Goal: Task Accomplishment & Management: Use online tool/utility

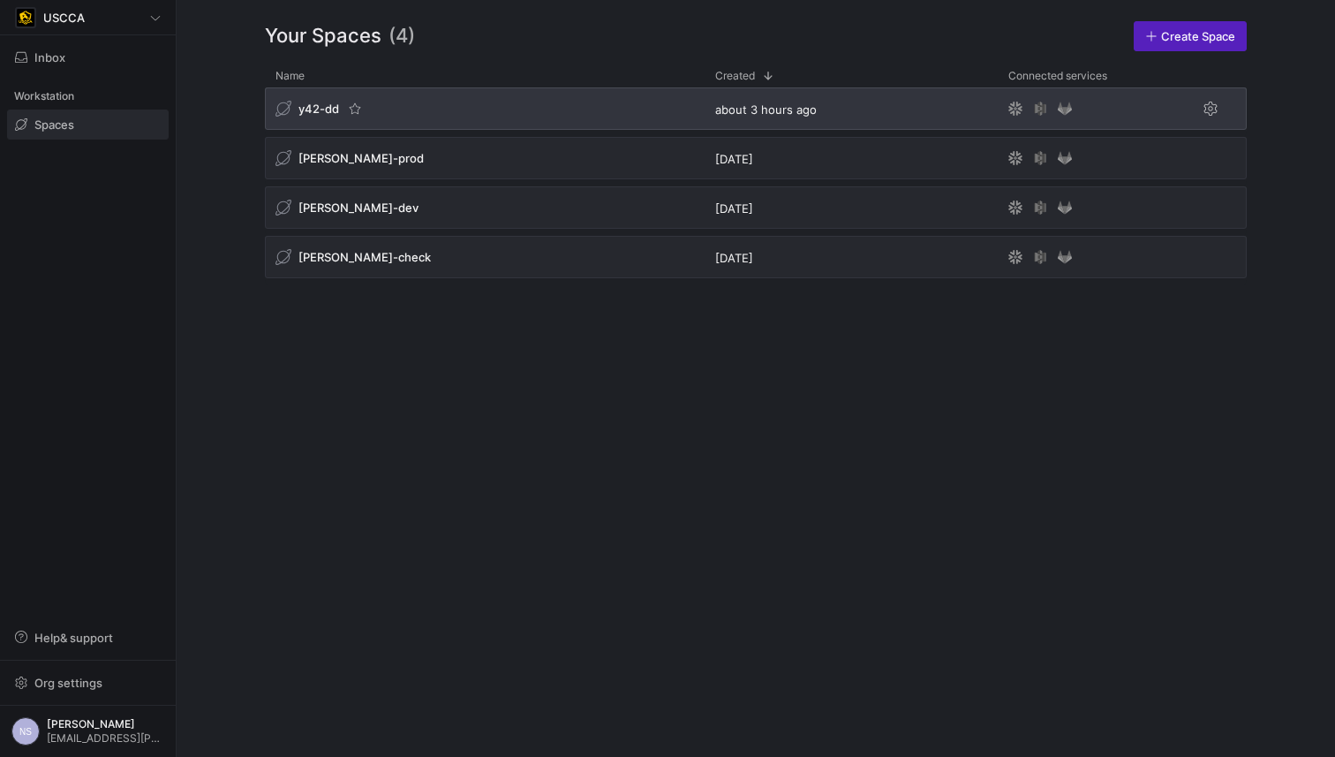
click at [458, 116] on div "y42-dd" at bounding box center [485, 108] width 440 height 42
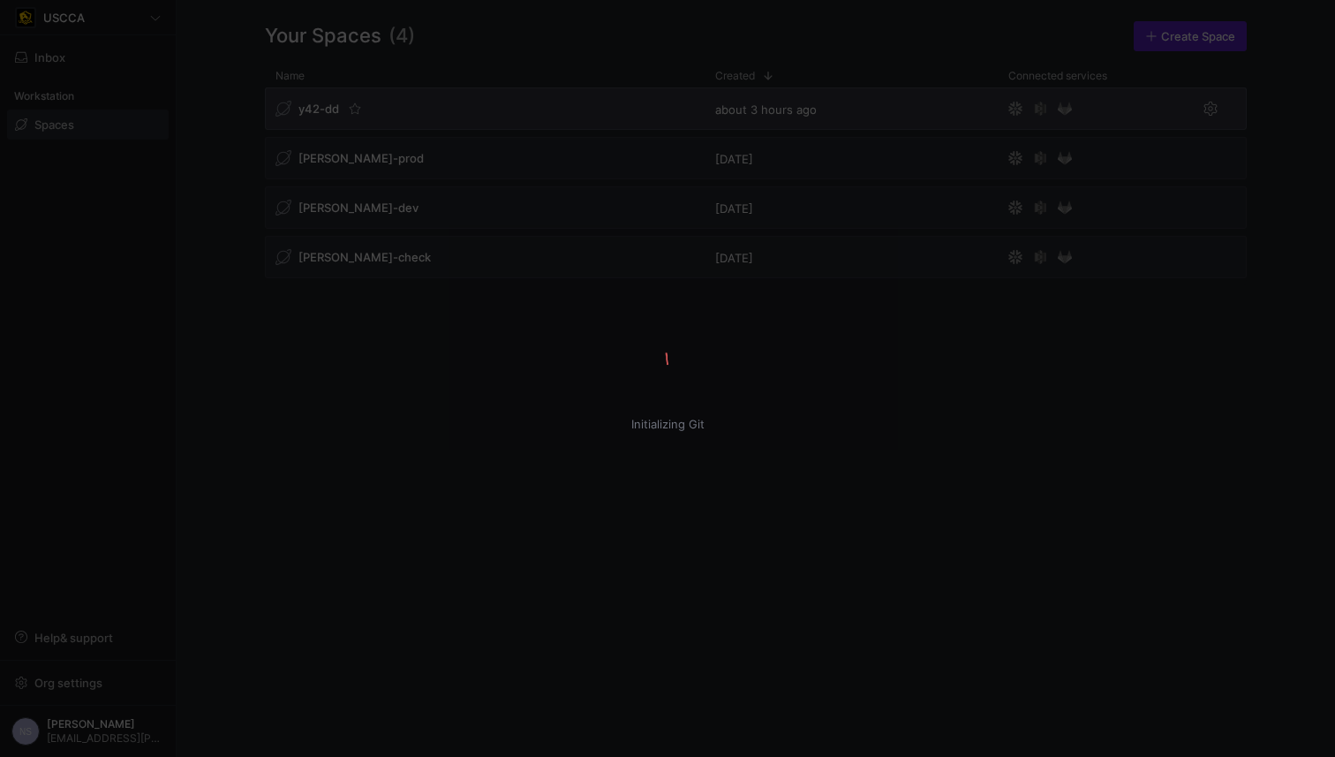
click at [446, 98] on div "Initializing Git USCCA Inbox Workstation Spaces Help & support Org settings NS …" at bounding box center [667, 378] width 1335 height 757
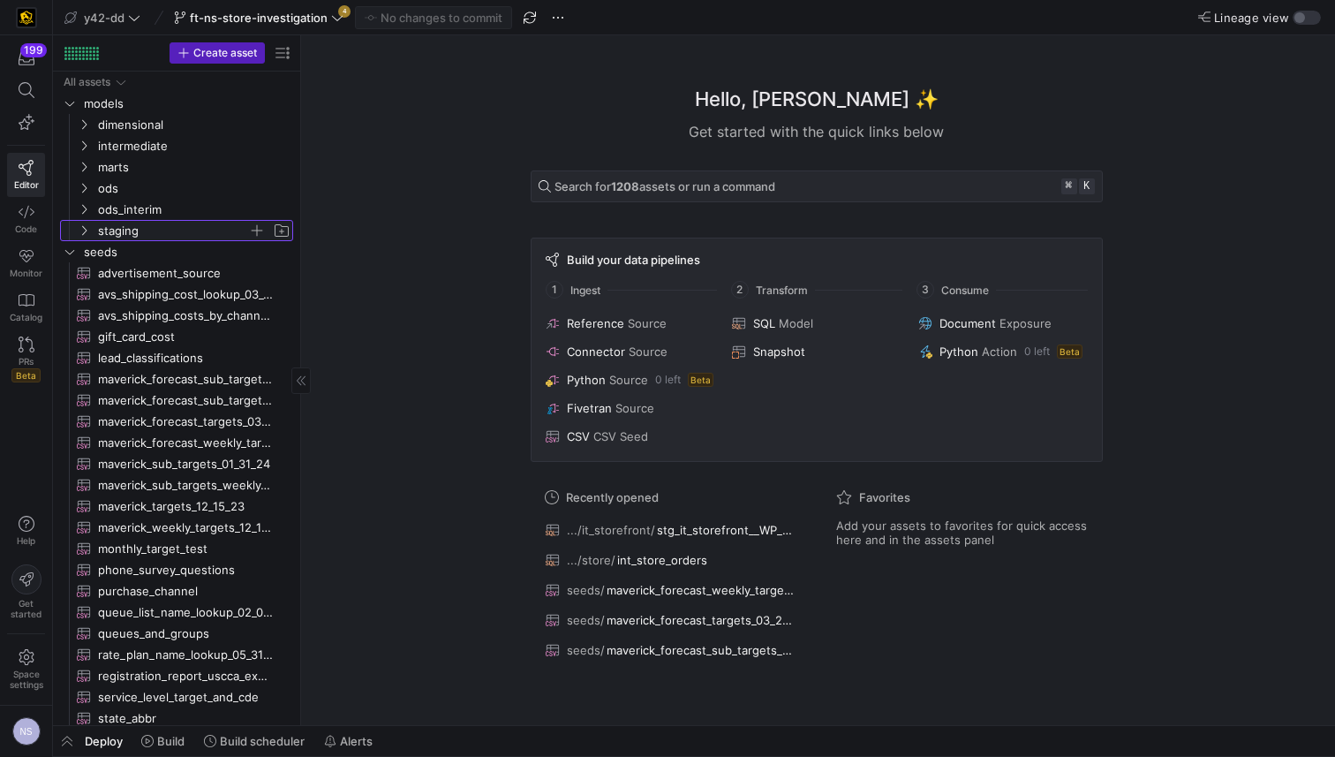
click at [143, 231] on span "staging" at bounding box center [173, 231] width 150 height 20
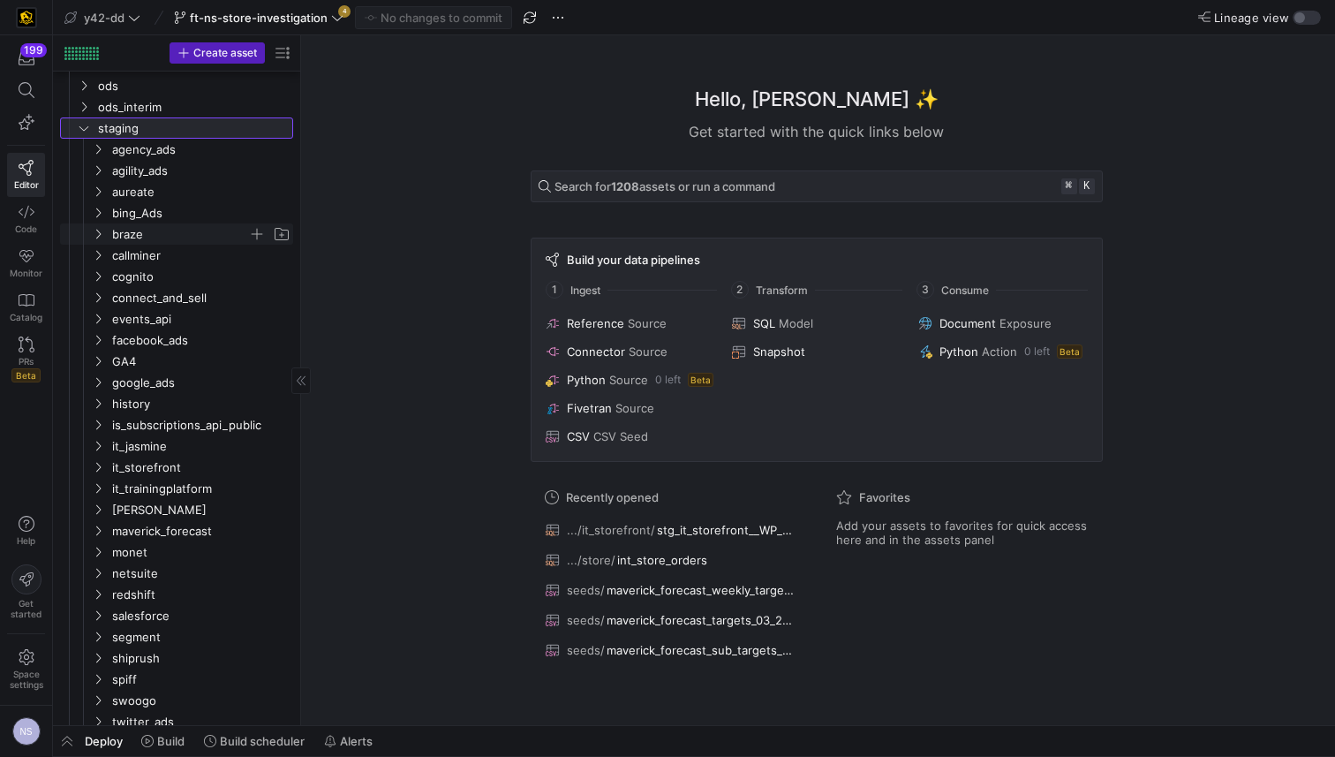
scroll to position [110, 0]
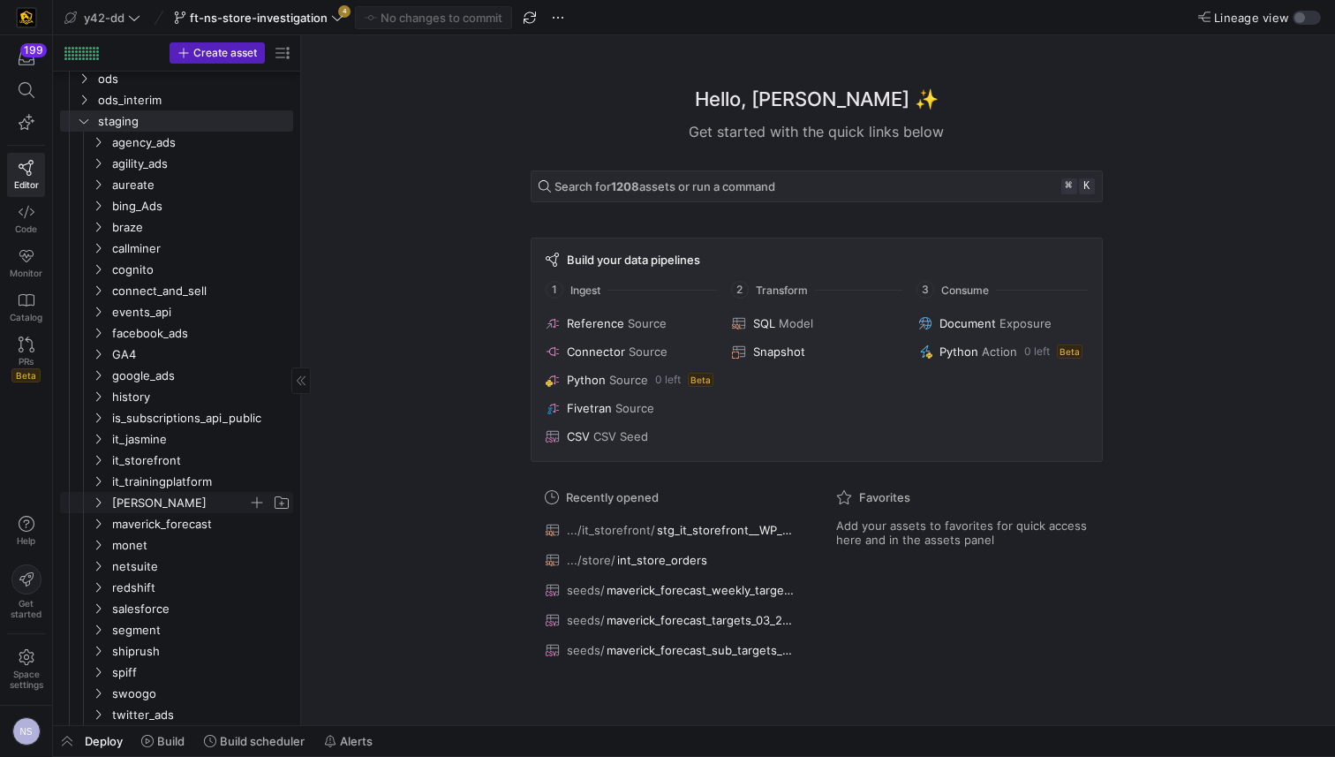
click at [148, 511] on span "[PERSON_NAME]" at bounding box center [180, 503] width 136 height 20
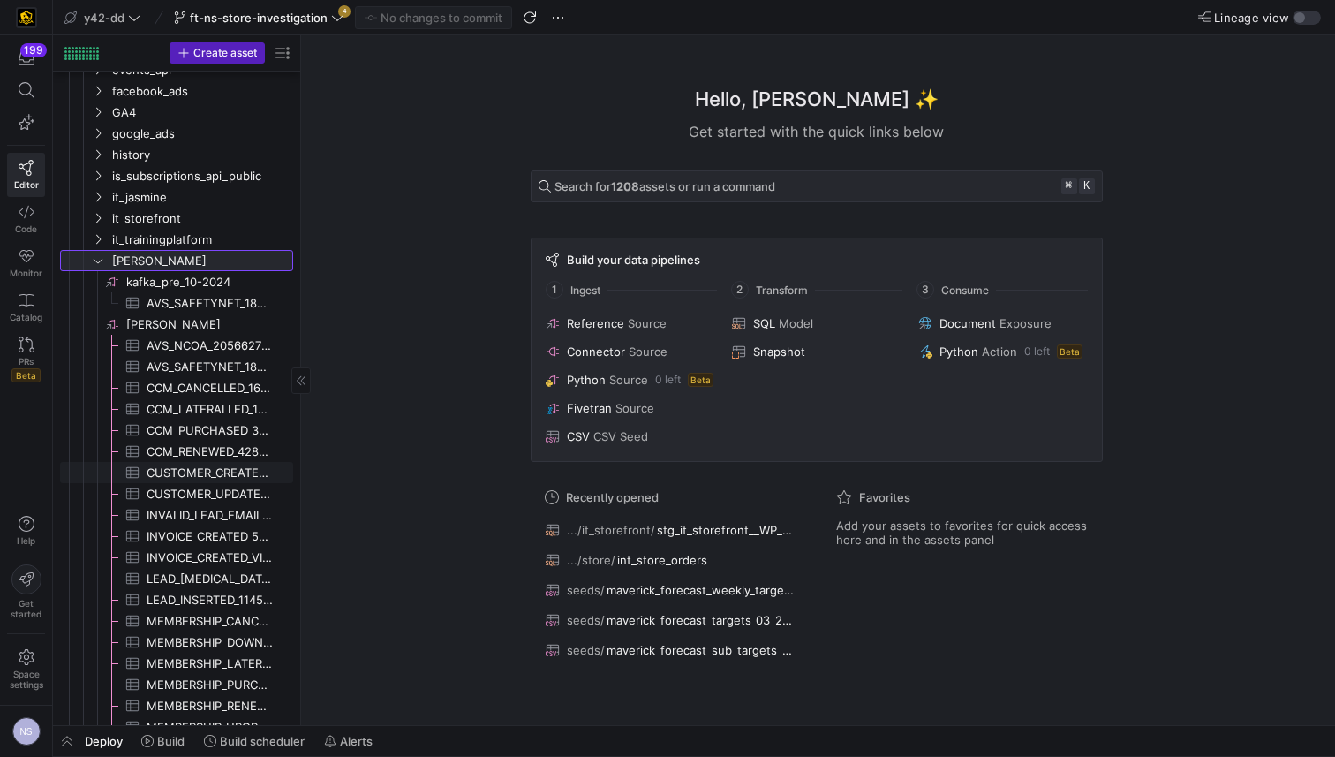
scroll to position [367, 0]
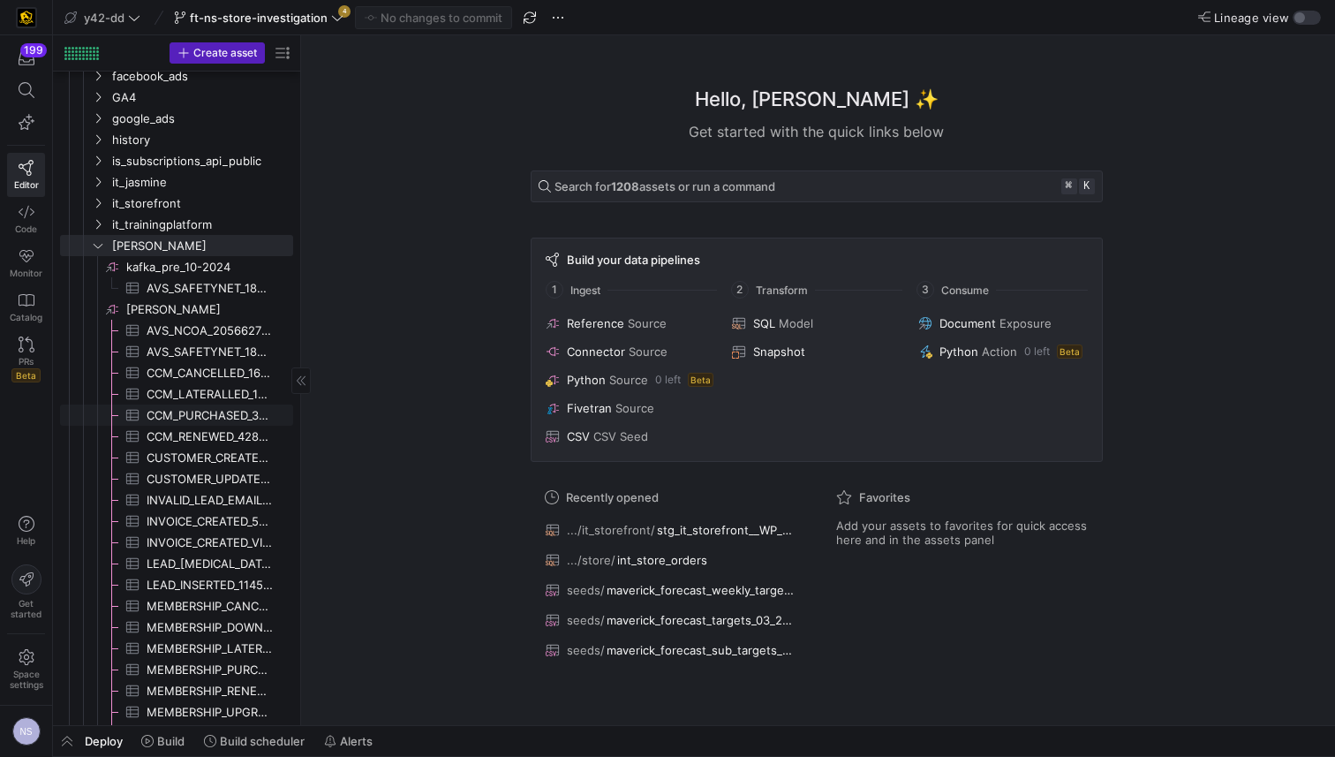
click at [179, 412] on span "CCM_PURCHASED_371753698​​​​​​​​​" at bounding box center [210, 415] width 126 height 20
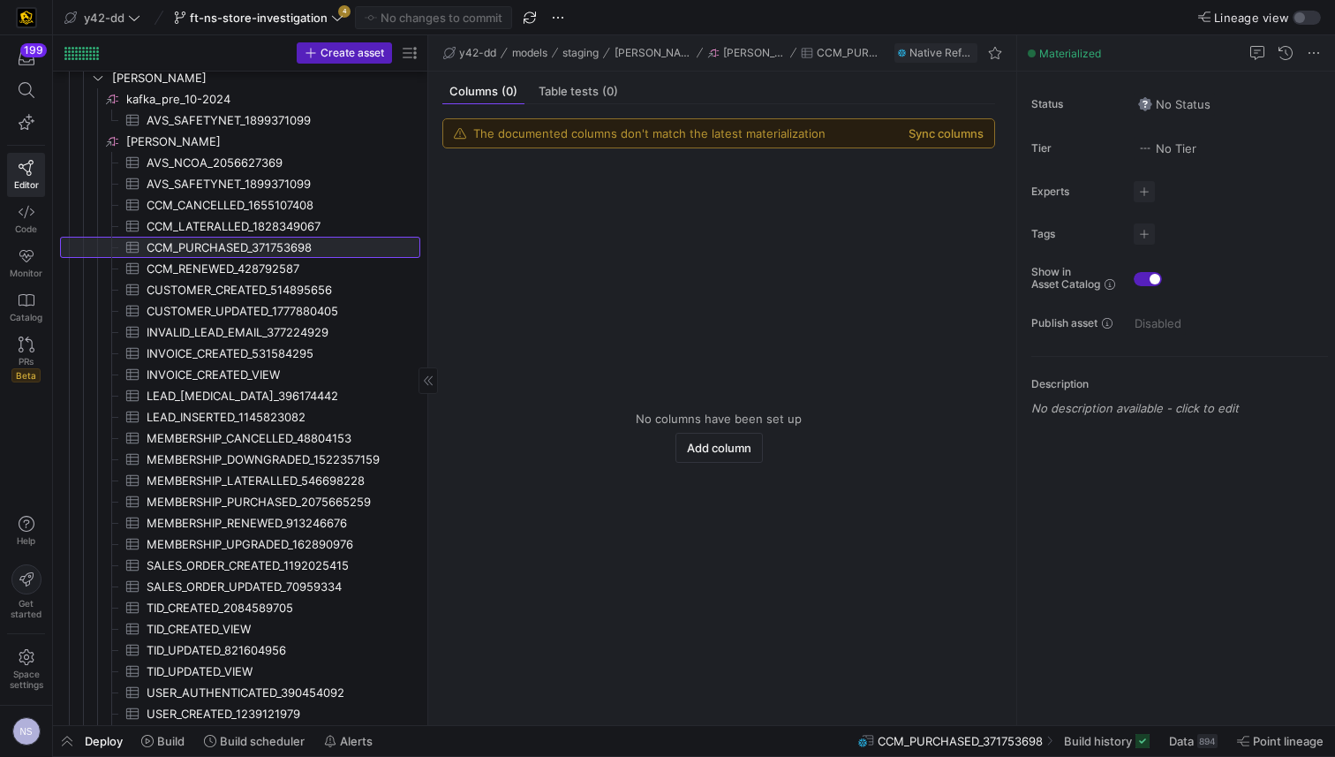
drag, startPoint x: 302, startPoint y: 503, endPoint x: 410, endPoint y: 495, distance: 108.0
click at [429, 484] on as-split "Create asset Drag here to set row groups Drag here to set column labels Group 1…" at bounding box center [694, 380] width 1282 height 690
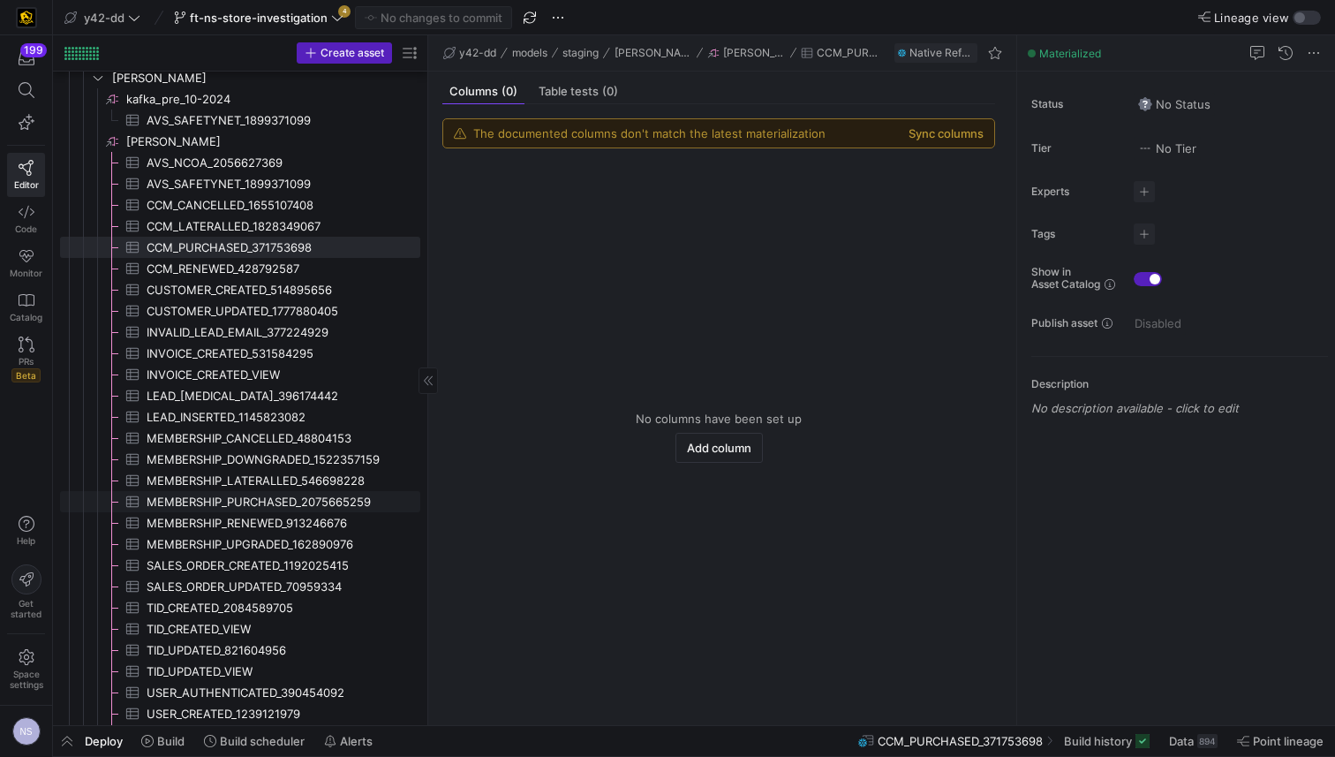
click at [275, 496] on span "MEMBERSHIP_PURCHASED_2075665259​​​​​​​​​" at bounding box center [273, 502] width 253 height 20
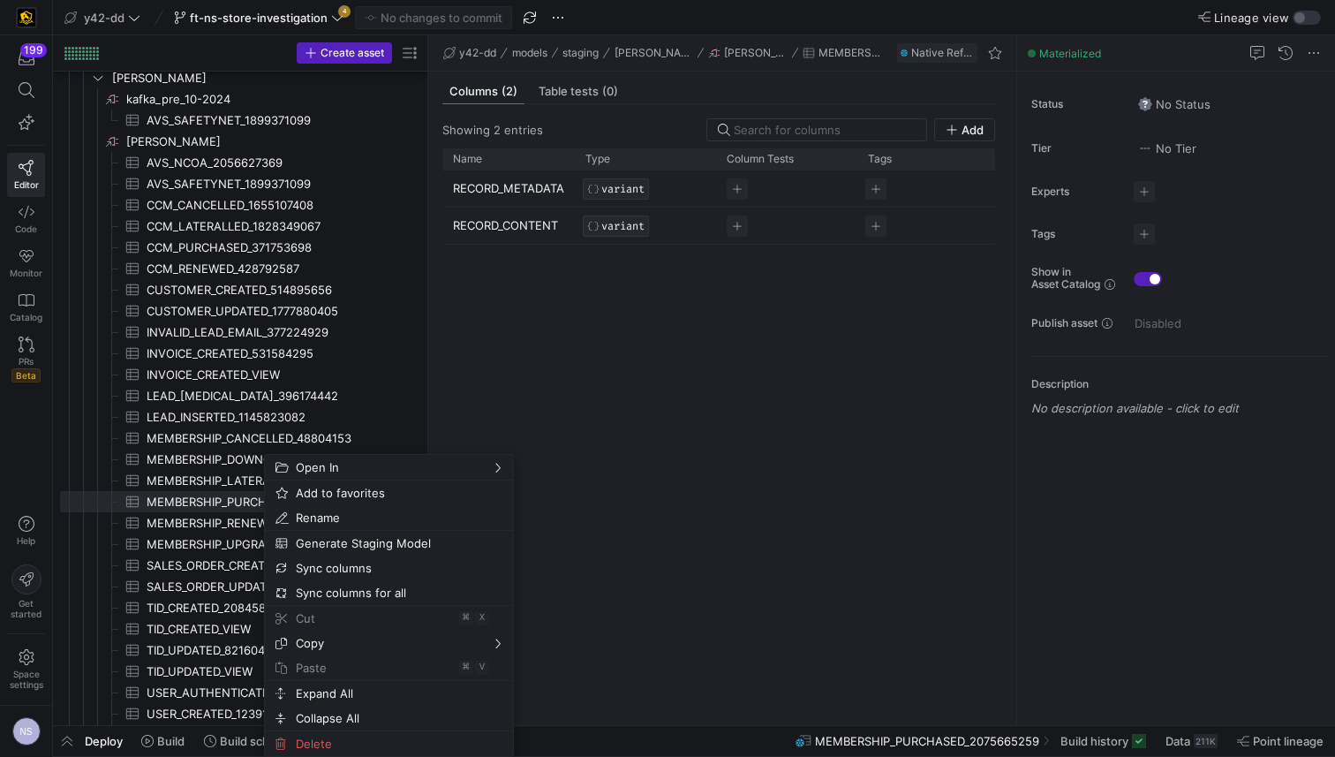
click at [621, 414] on div "RECORD_METADATA VARIANT RECORD_CONTENT VARIANT" at bounding box center [718, 440] width 553 height 541
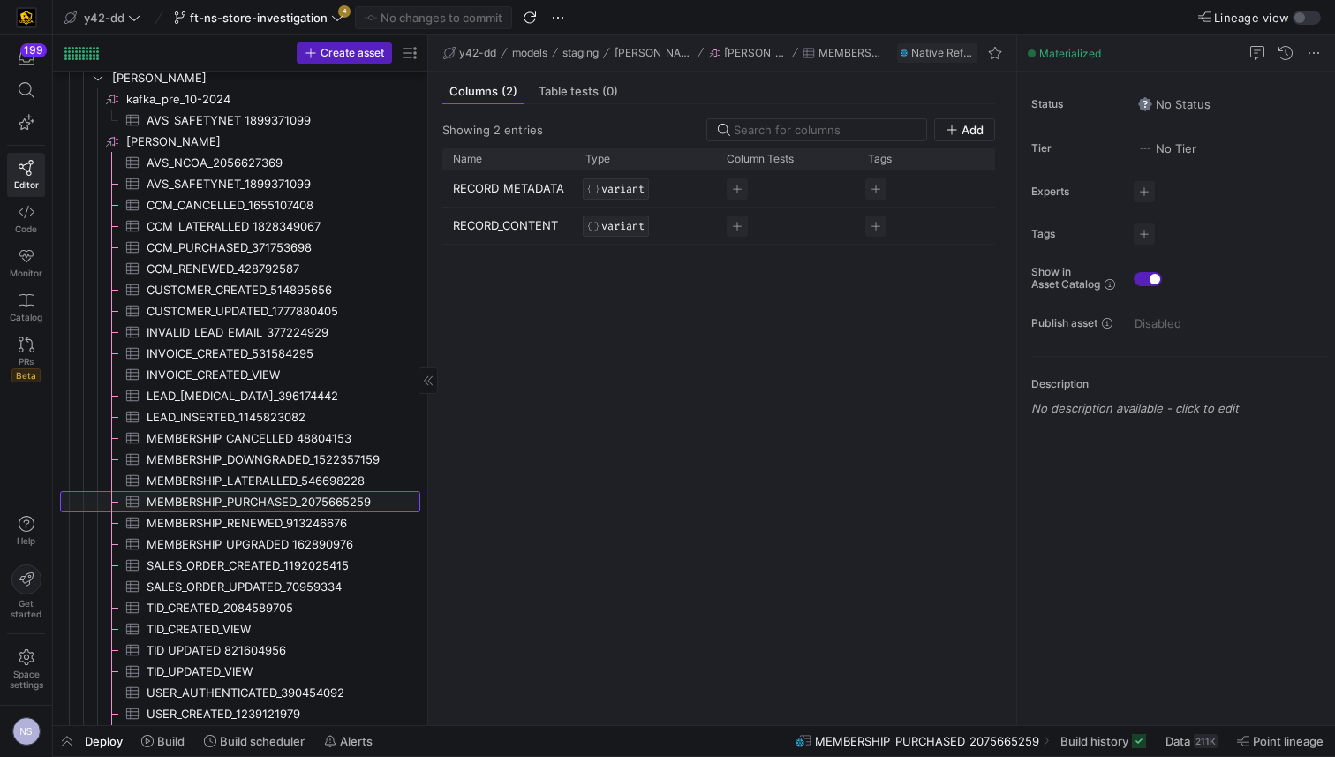
click at [284, 500] on span "MEMBERSHIP_PURCHASED_2075665259​​​​​​​​​" at bounding box center [273, 502] width 253 height 20
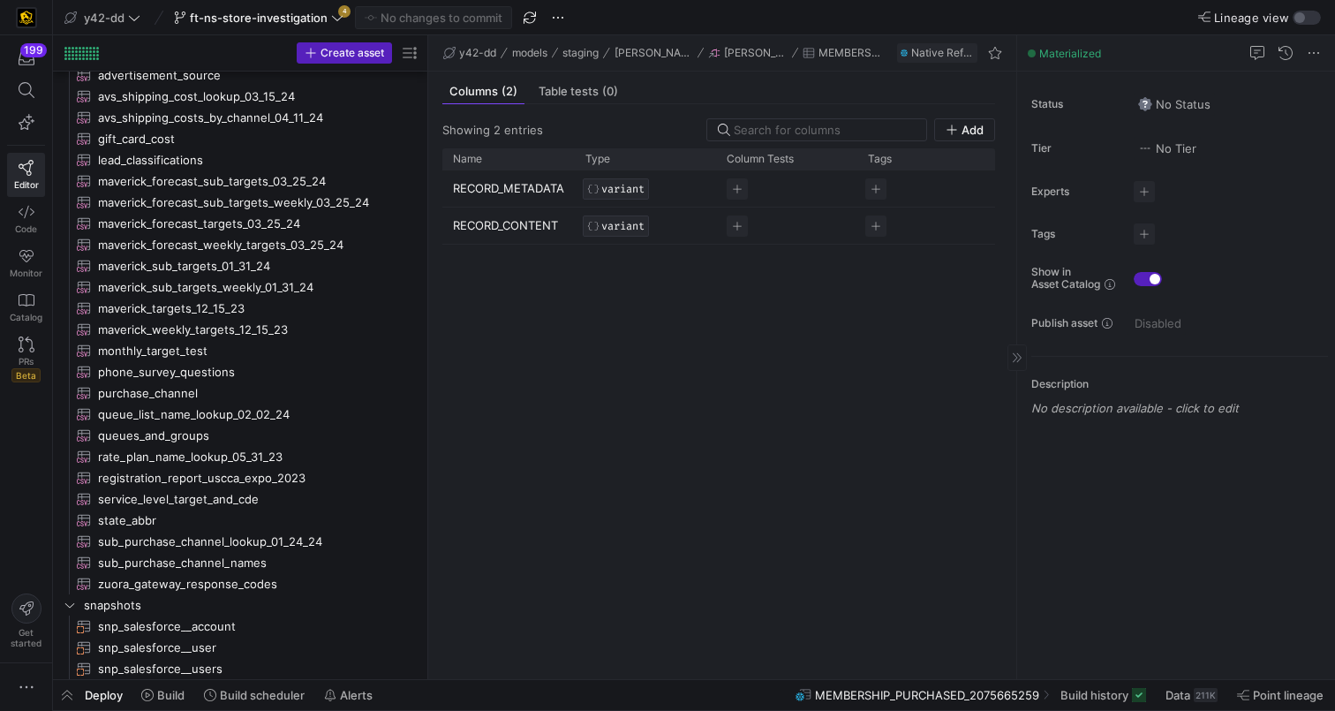
scroll to position [1989, 0]
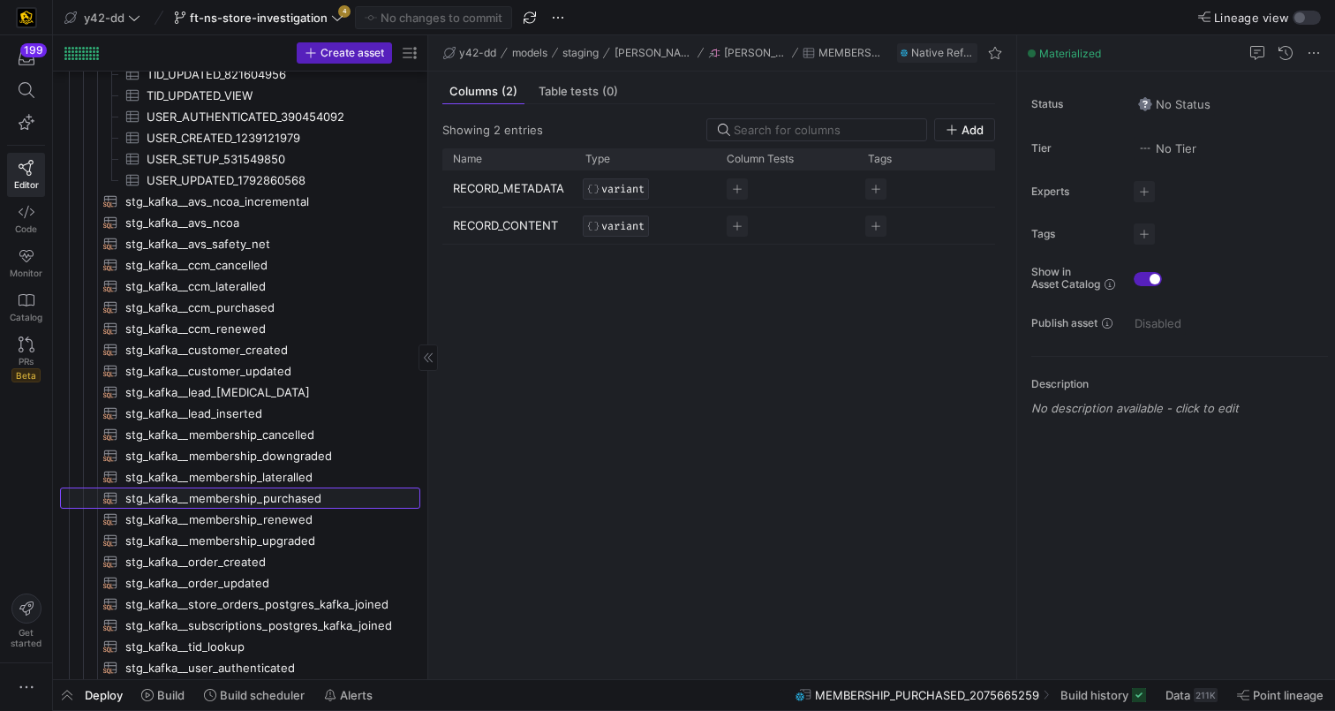
click at [278, 495] on span "stg_kafka__membership_purchased​​​​​​​​​​" at bounding box center [262, 498] width 275 height 20
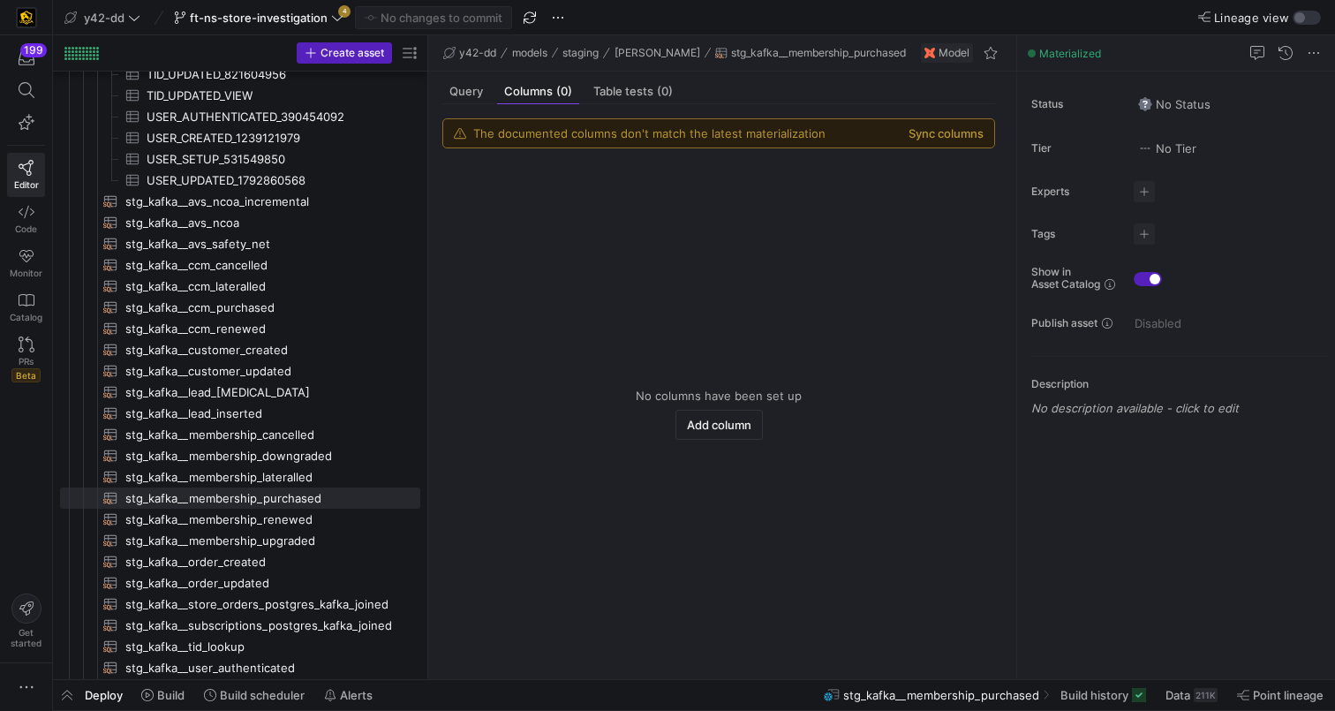
click at [459, 104] on div "The documented columns don't match the latest materialization Sync columns No c…" at bounding box center [718, 384] width 581 height 561
click at [477, 86] on span "Query" at bounding box center [467, 91] width 34 height 11
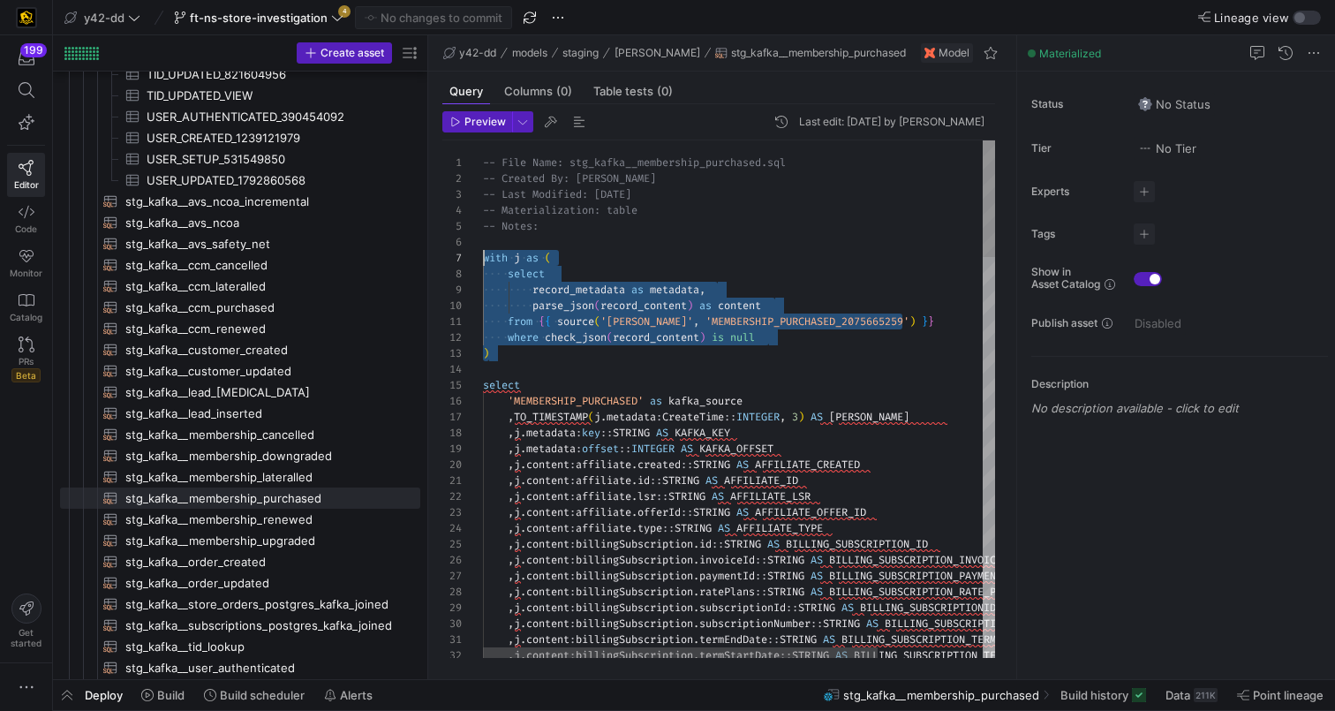
drag, startPoint x: 503, startPoint y: 356, endPoint x: 478, endPoint y: 260, distance: 99.6
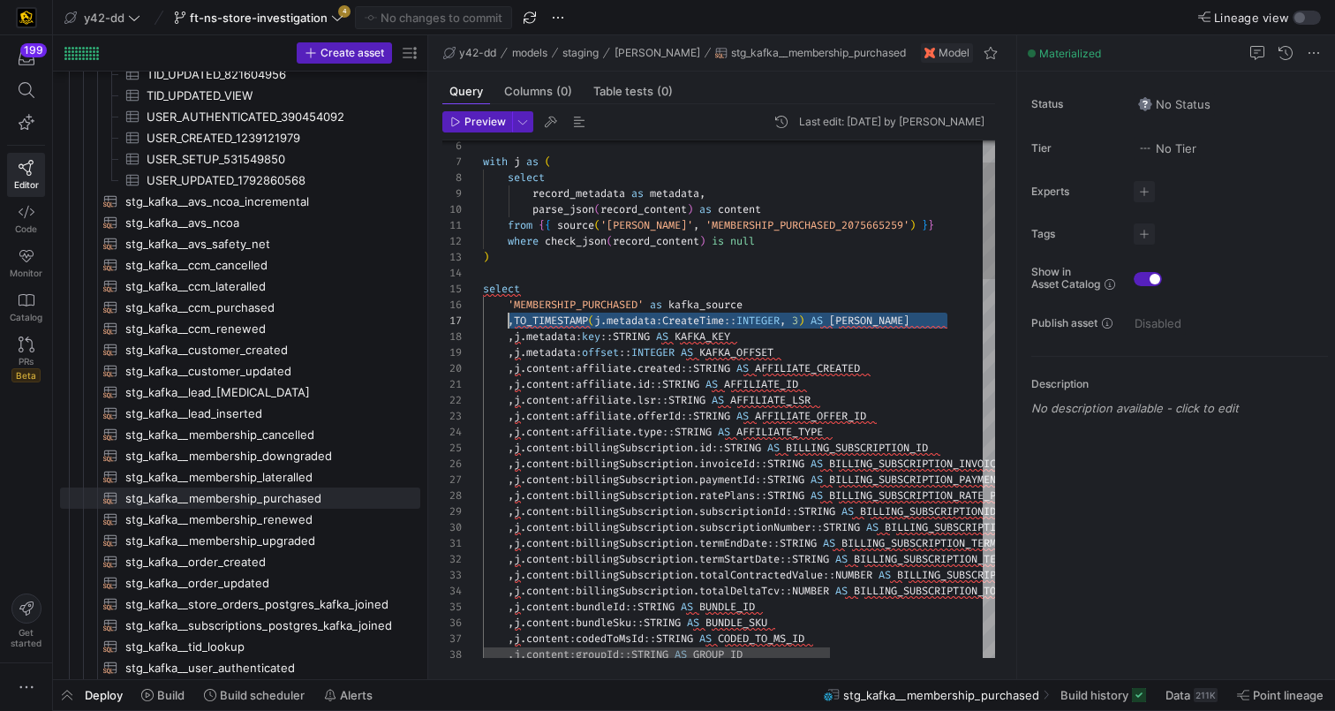
drag, startPoint x: 957, startPoint y: 320, endPoint x: 510, endPoint y: 320, distance: 446.0
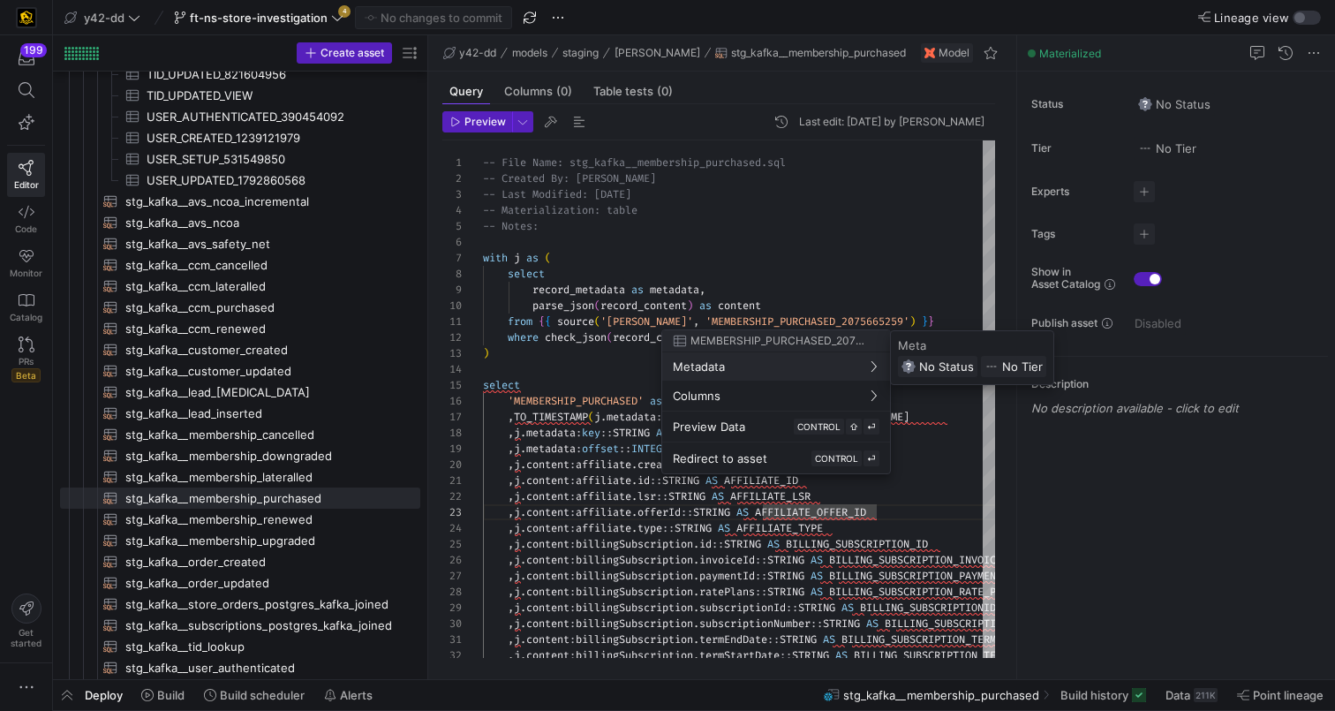
click at [957, 467] on div at bounding box center [667, 355] width 1335 height 711
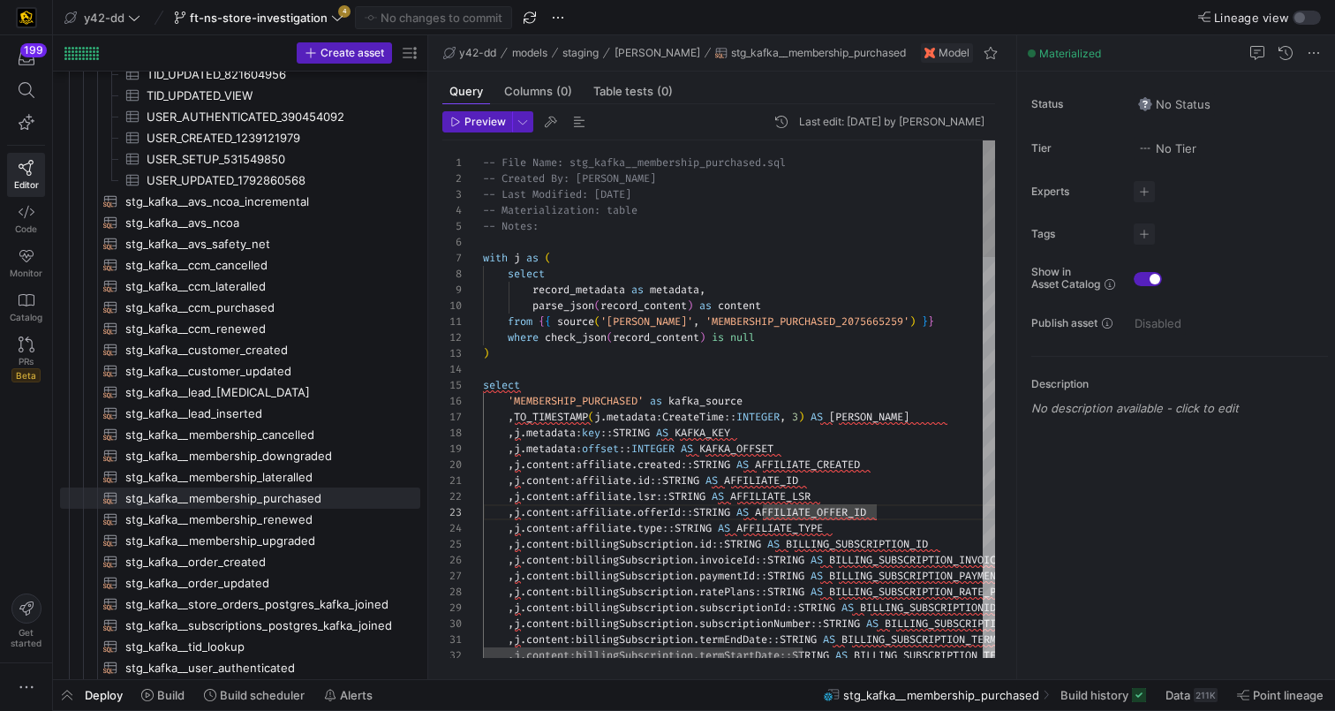
type textarea "from {{ source('[PERSON_NAME]', 'MEMBERSHIP_PURCHASED_2075665259') }} where che…"
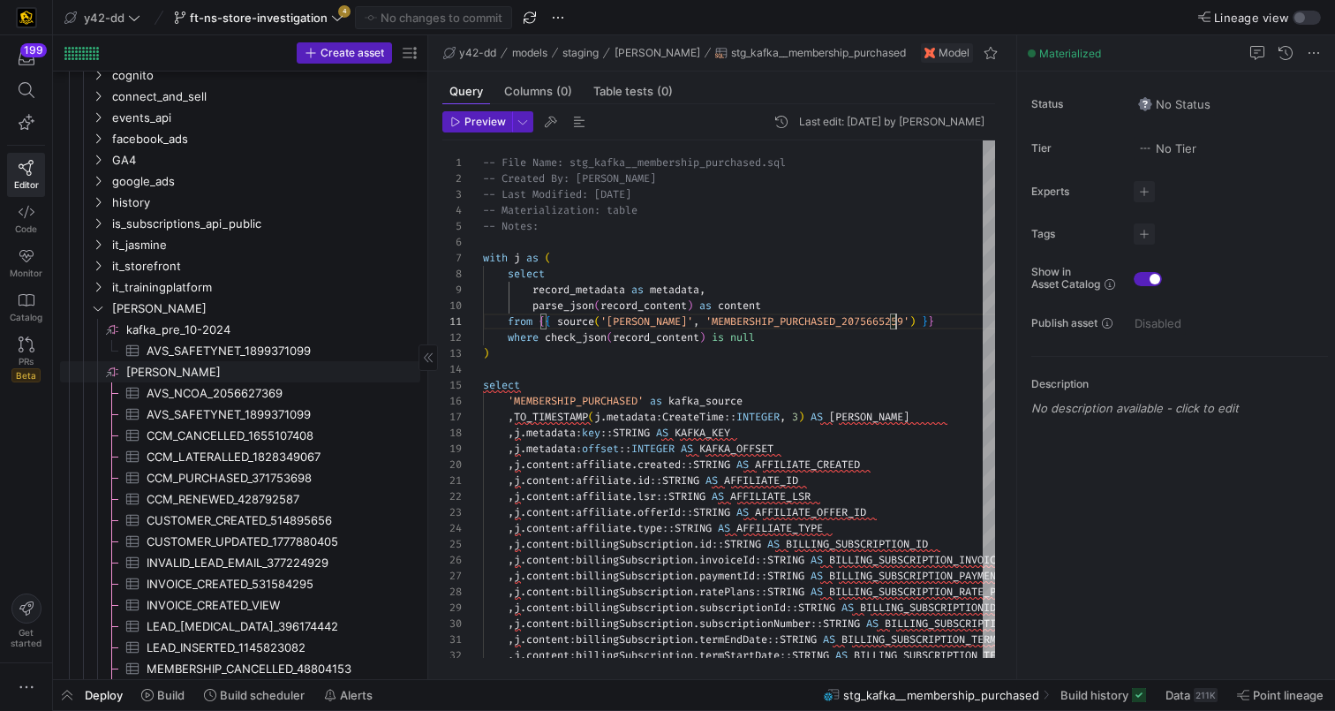
scroll to position [346, 0]
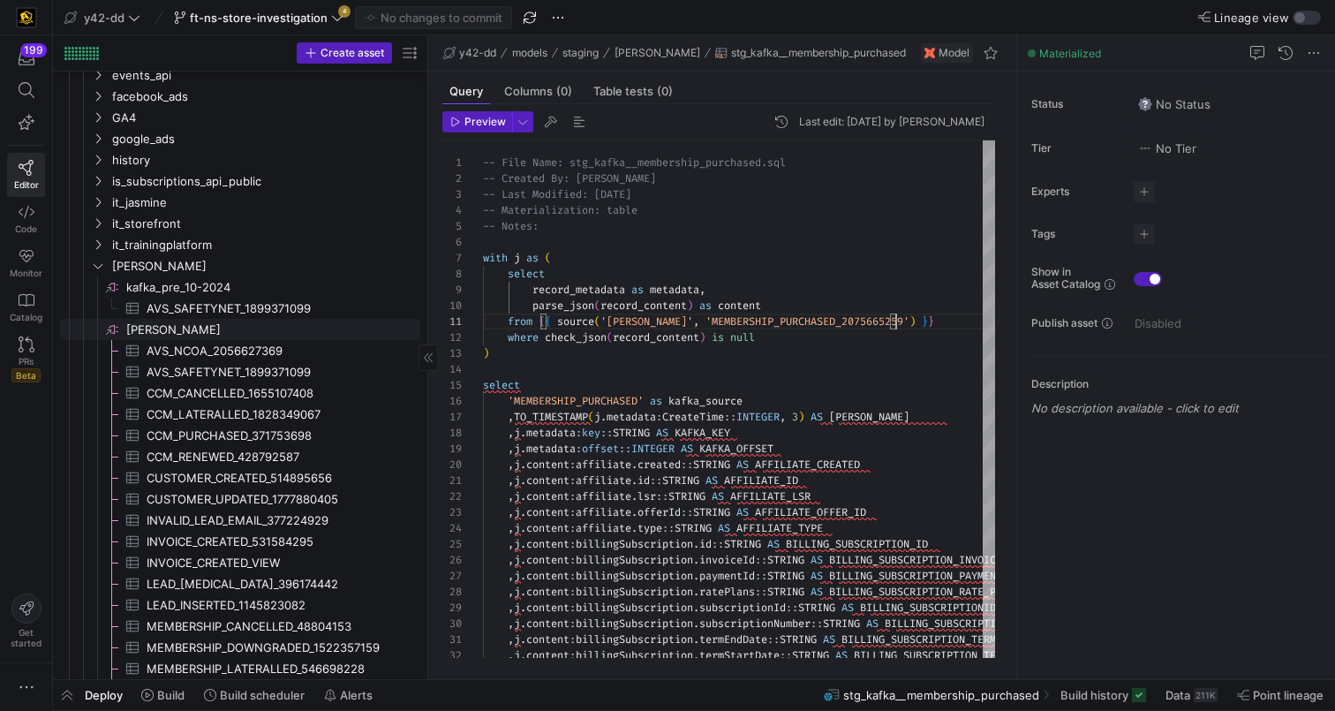
click at [186, 330] on span "[PERSON_NAME]​​​​​​​​" at bounding box center [271, 330] width 291 height 20
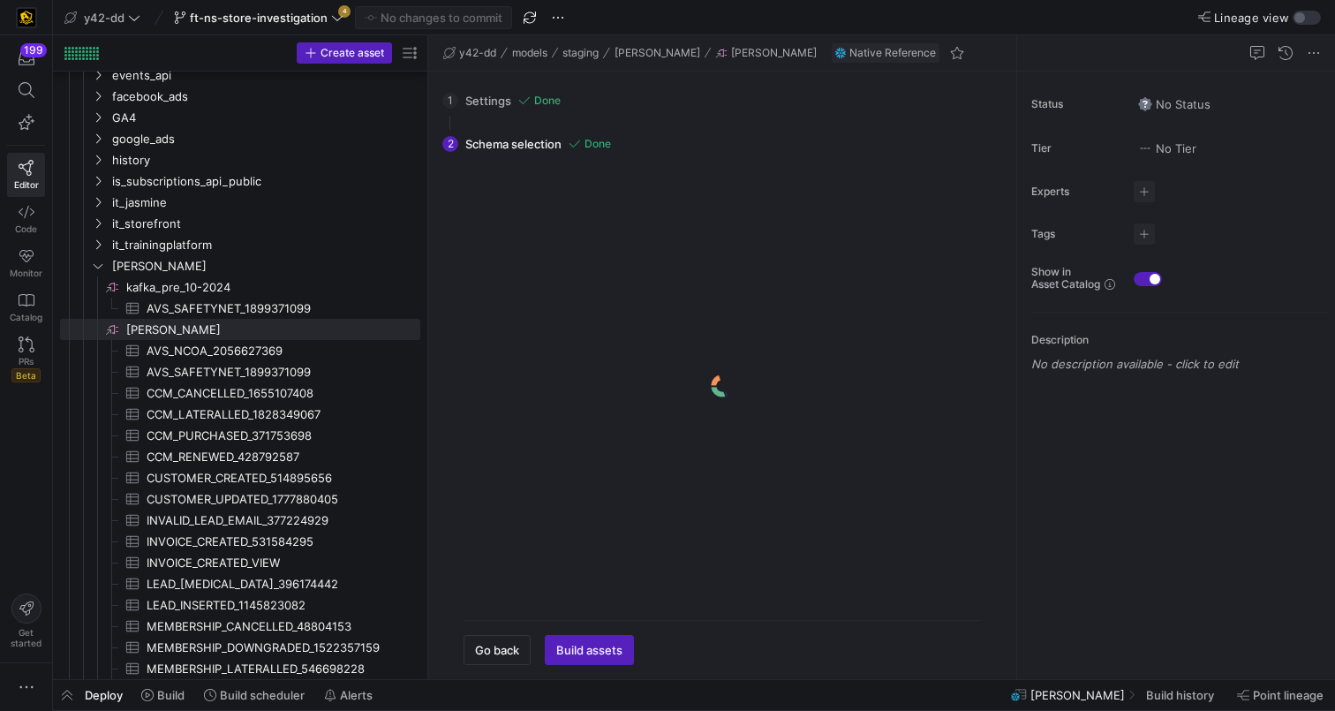
click at [509, 669] on div "1 Settings Done Configure the database/project and schema/dataset of the tables…" at bounding box center [718, 376] width 581 height 608
click at [507, 658] on span "button" at bounding box center [497, 650] width 65 height 28
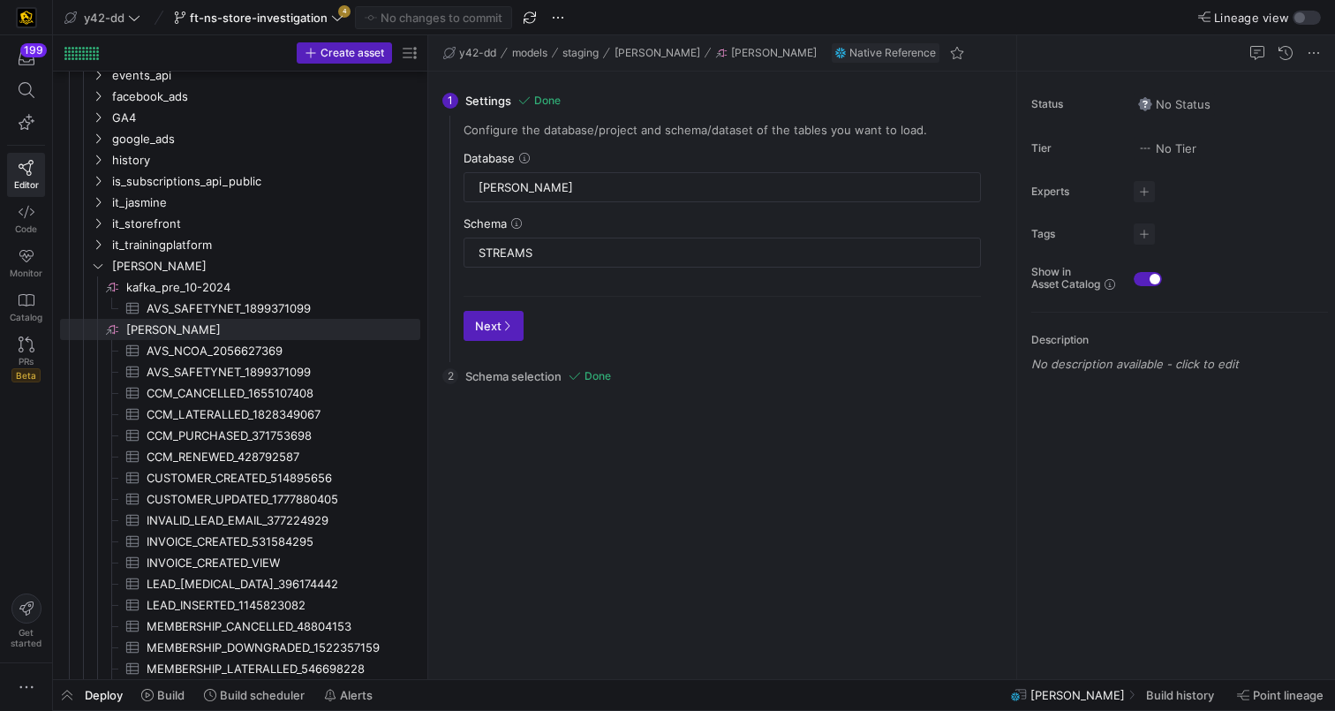
click at [594, 169] on div "Database [PERSON_NAME]" at bounding box center [723, 176] width 518 height 51
click at [583, 184] on input "[PERSON_NAME]" at bounding box center [723, 187] width 488 height 14
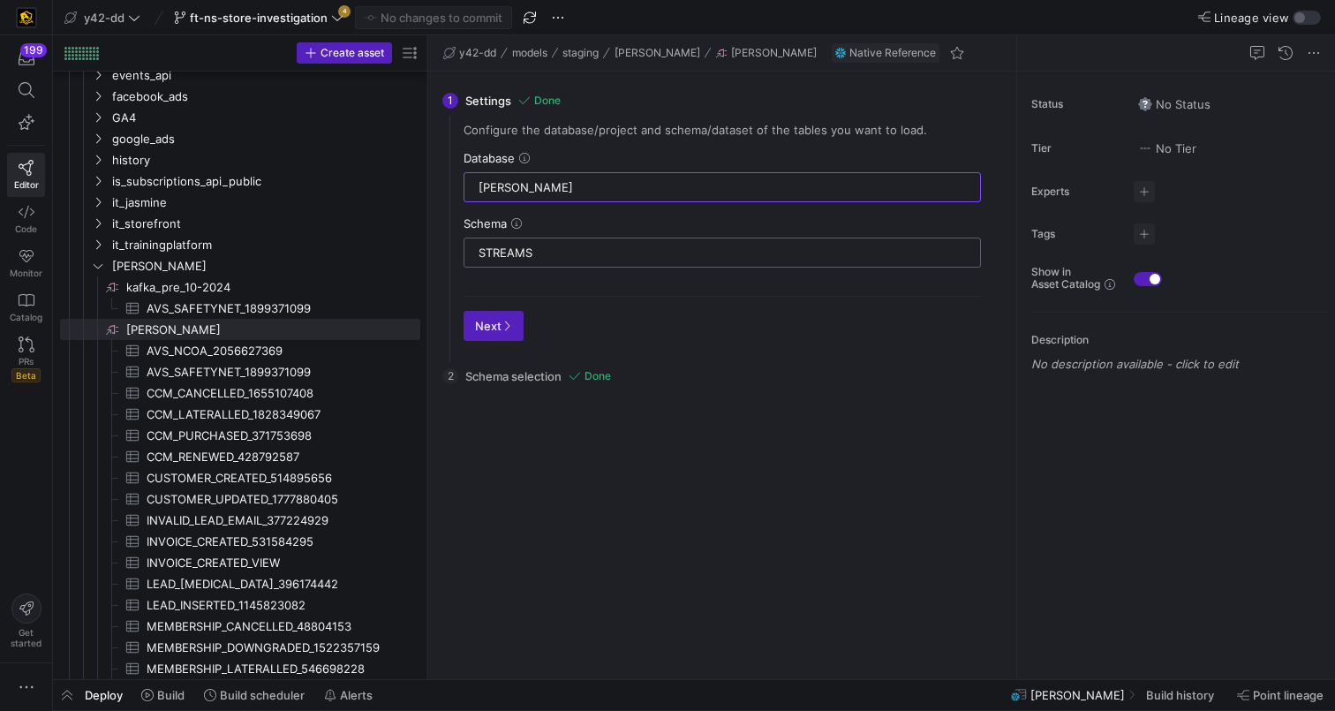
click at [585, 243] on div "STREAMS" at bounding box center [723, 252] width 488 height 28
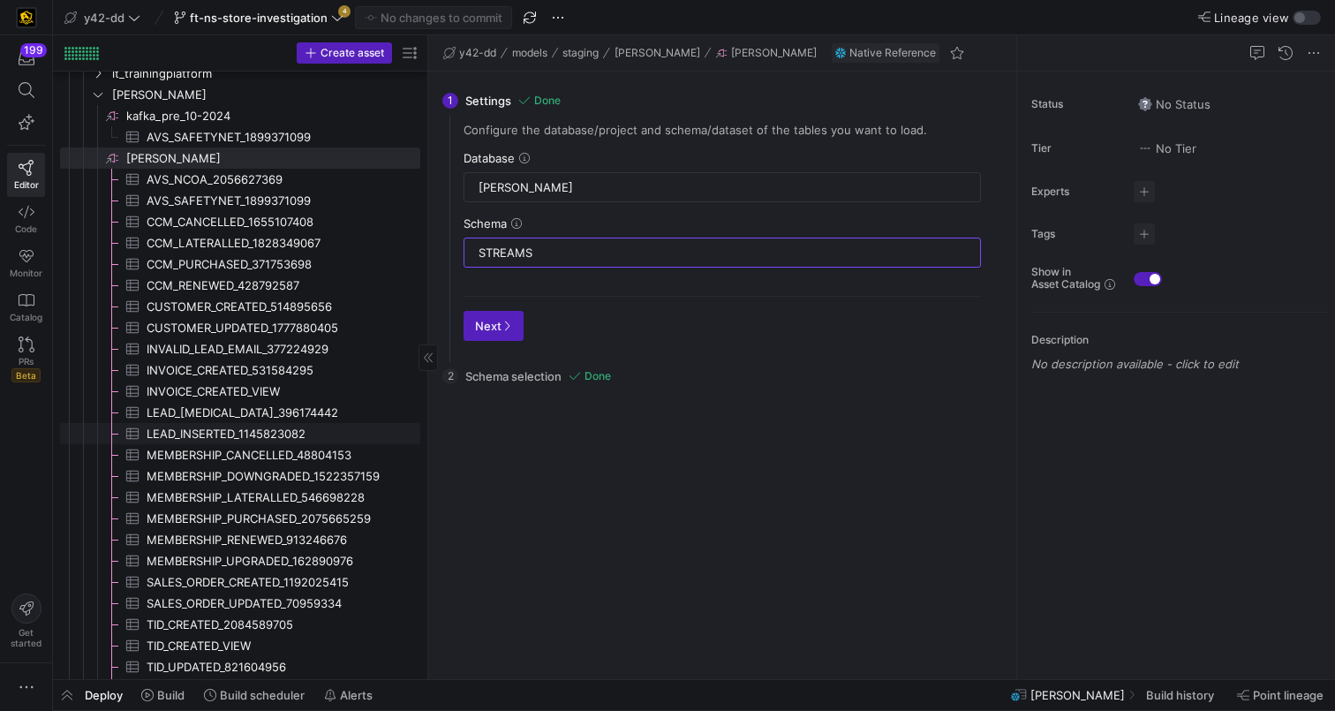
scroll to position [820, 0]
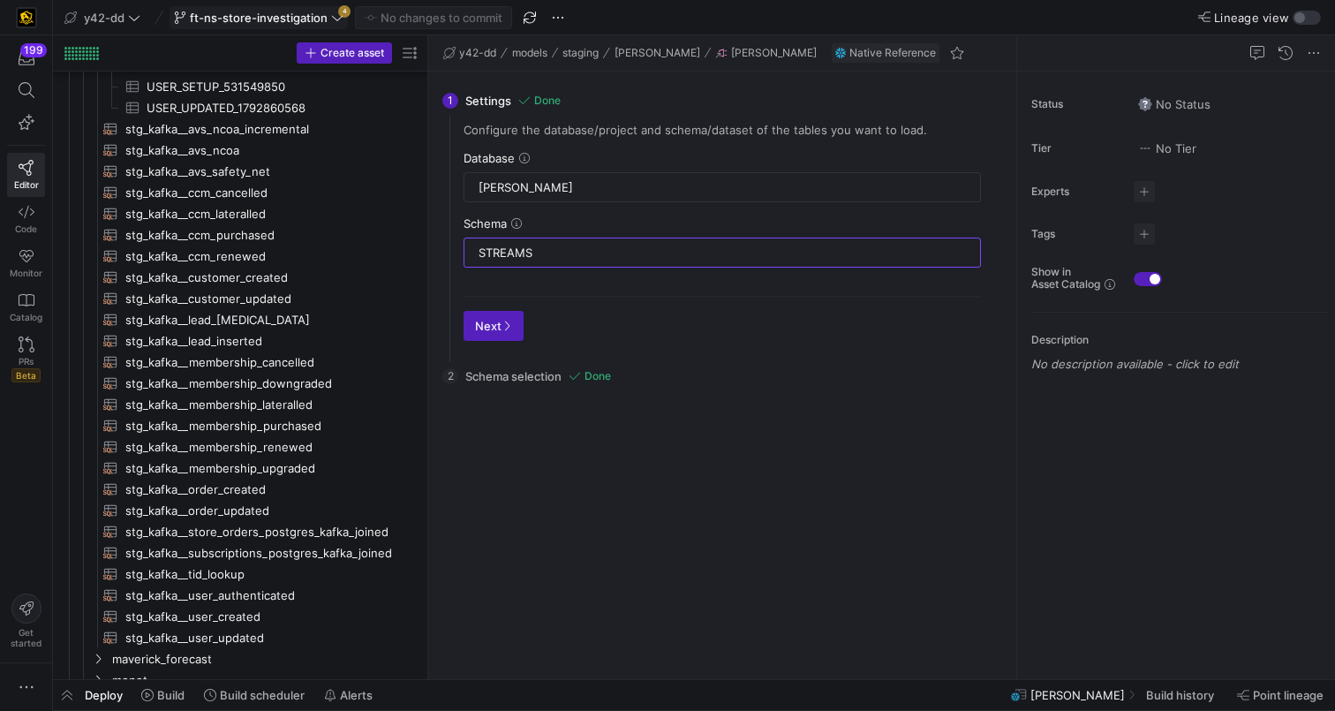
click at [297, 7] on span at bounding box center [258, 17] width 177 height 21
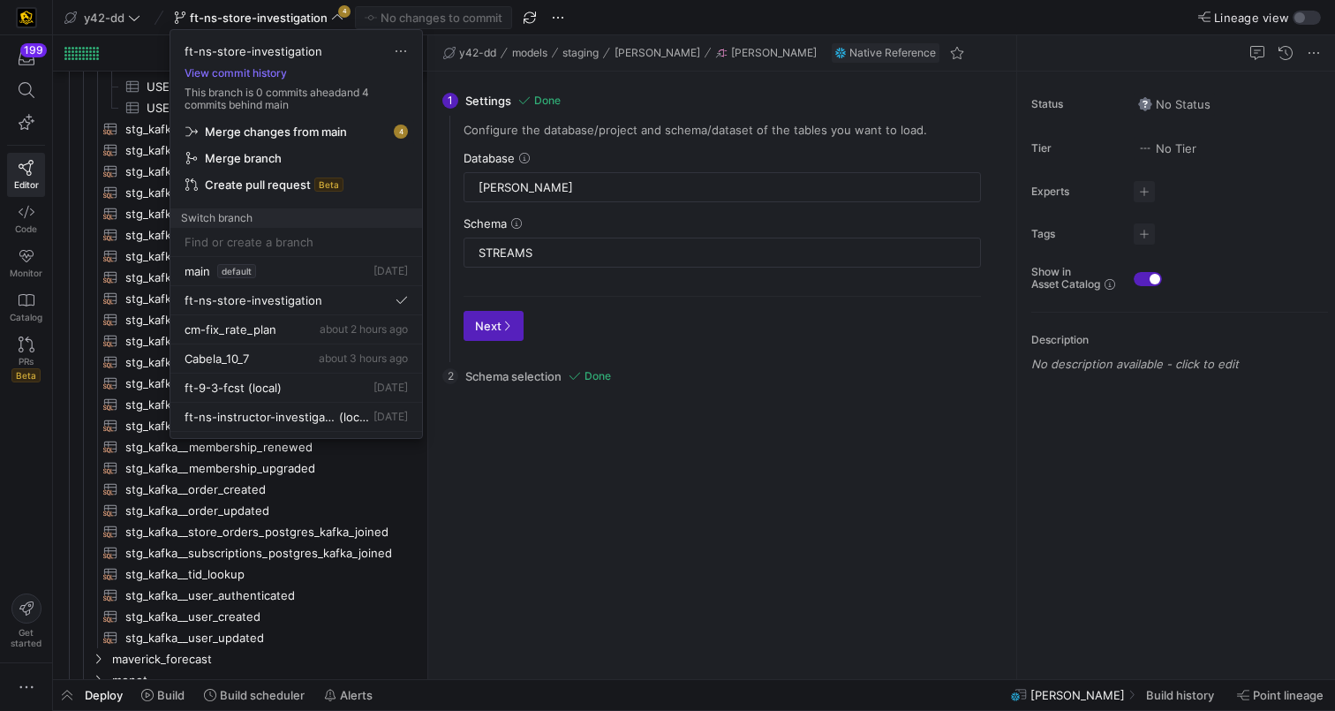
click at [329, 130] on span "Merge changes from main" at bounding box center [276, 132] width 142 height 14
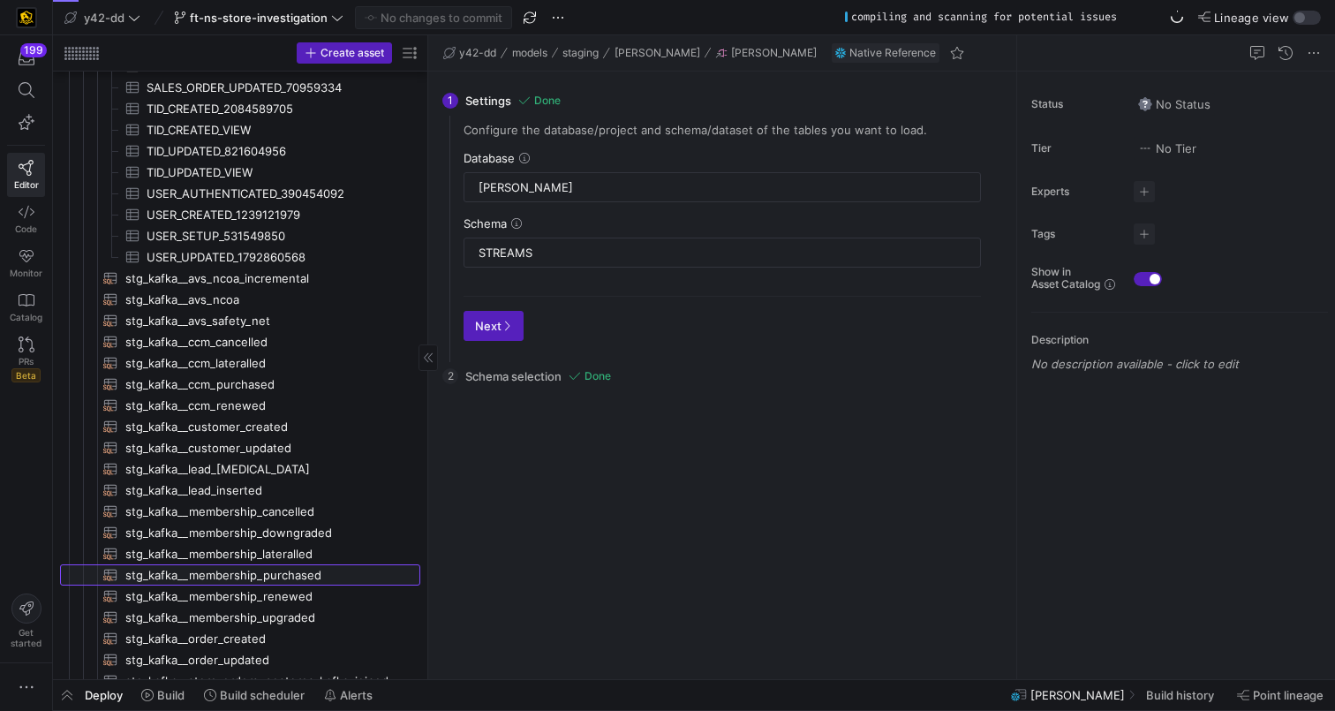
click at [298, 571] on span "stg_kafka__membership_purchased​​​​​​​​​​" at bounding box center [262, 575] width 275 height 20
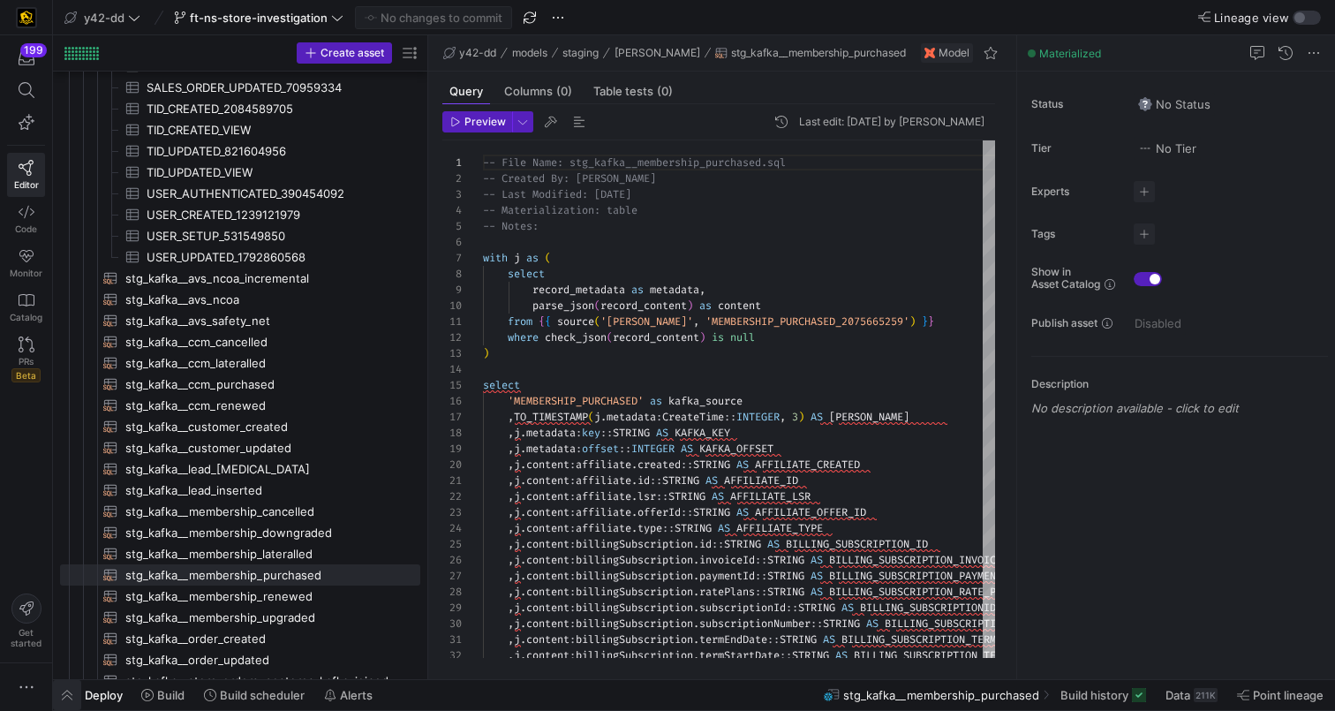
click at [65, 692] on span "button" at bounding box center [67, 695] width 28 height 30
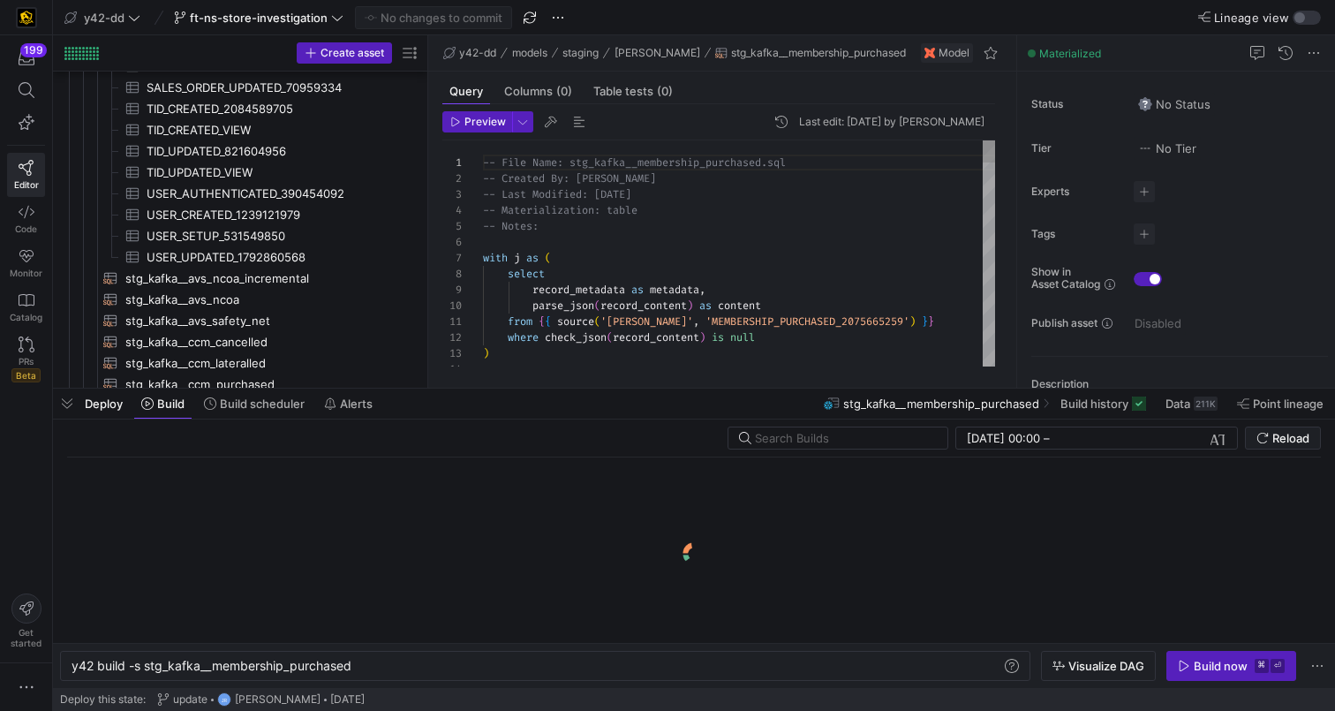
scroll to position [0, 280]
click at [145, 669] on div "y42 build -s stg_kafka__membership_purchased" at bounding box center [537, 666] width 930 height 14
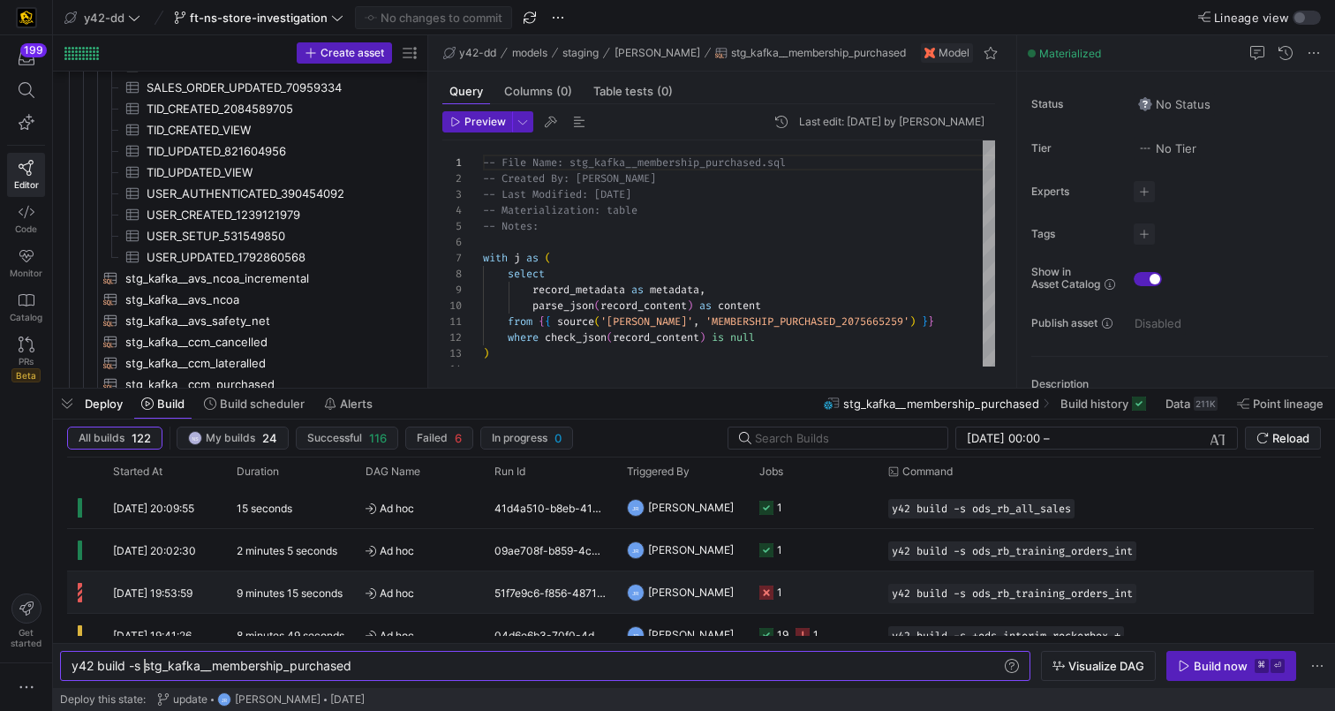
scroll to position [0, 81]
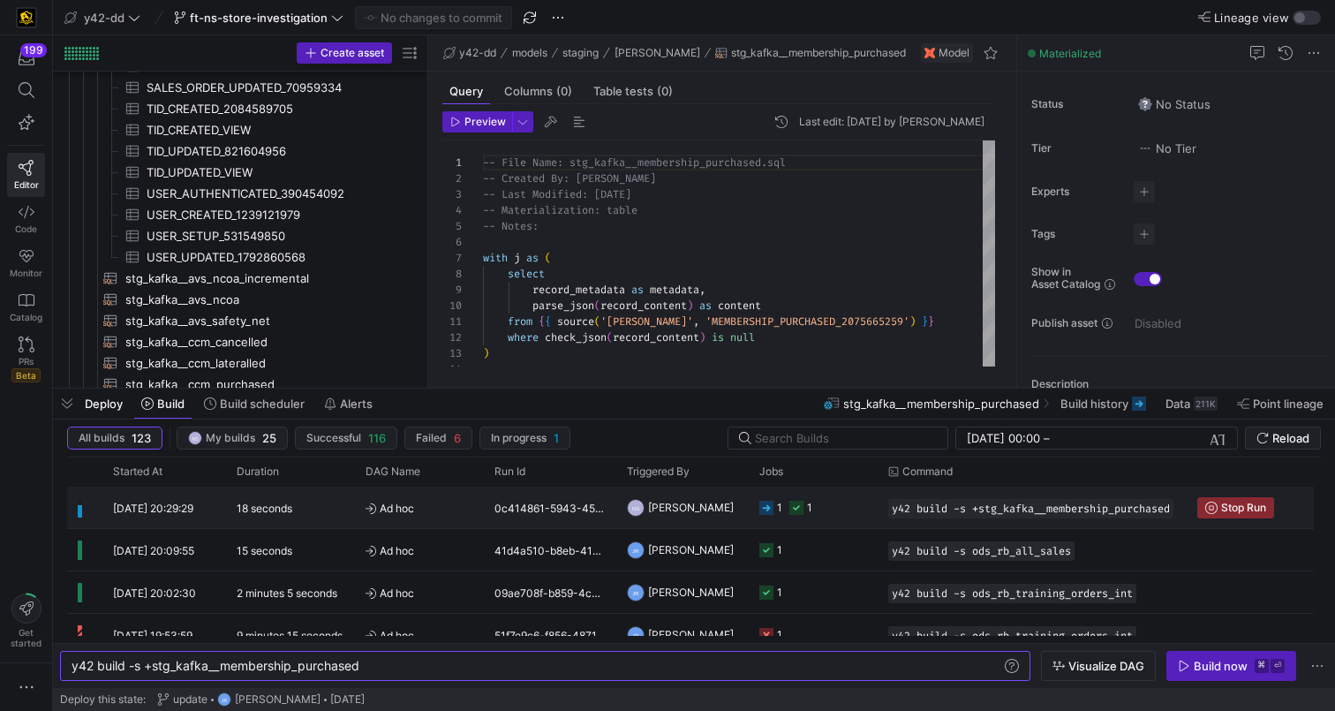
type textarea "y42 build -s +stg_kafka__membership_purchased"
click at [821, 508] on y42-job-status-cell-renderer "1 1" at bounding box center [814, 508] width 108 height 40
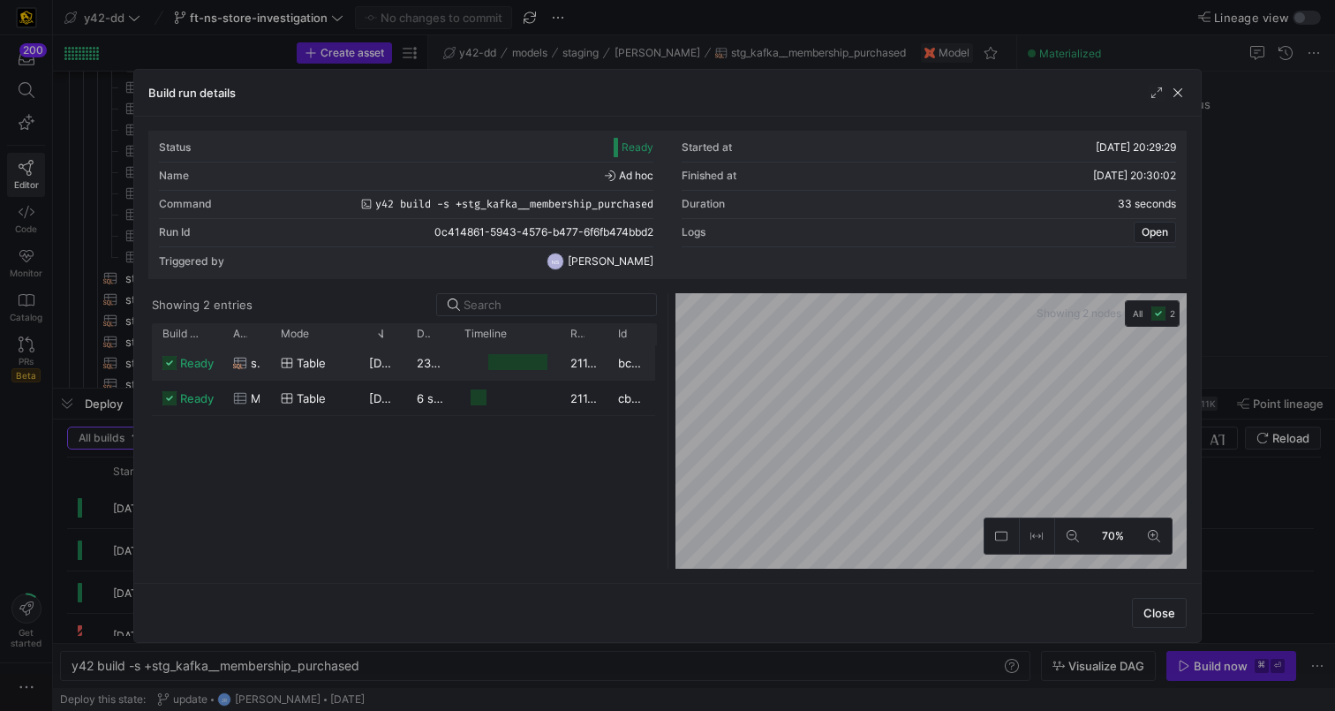
click at [514, 359] on div "Press SPACE to select this row." at bounding box center [517, 362] width 59 height 17
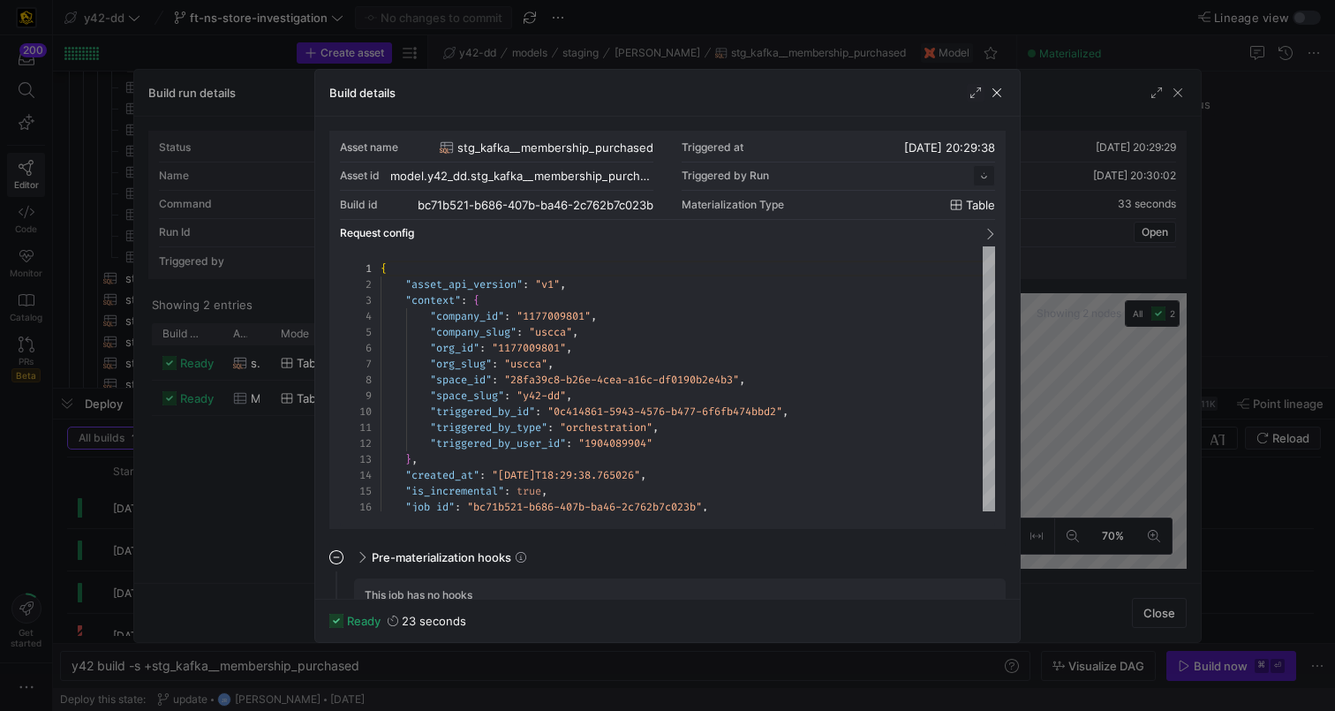
scroll to position [159, 0]
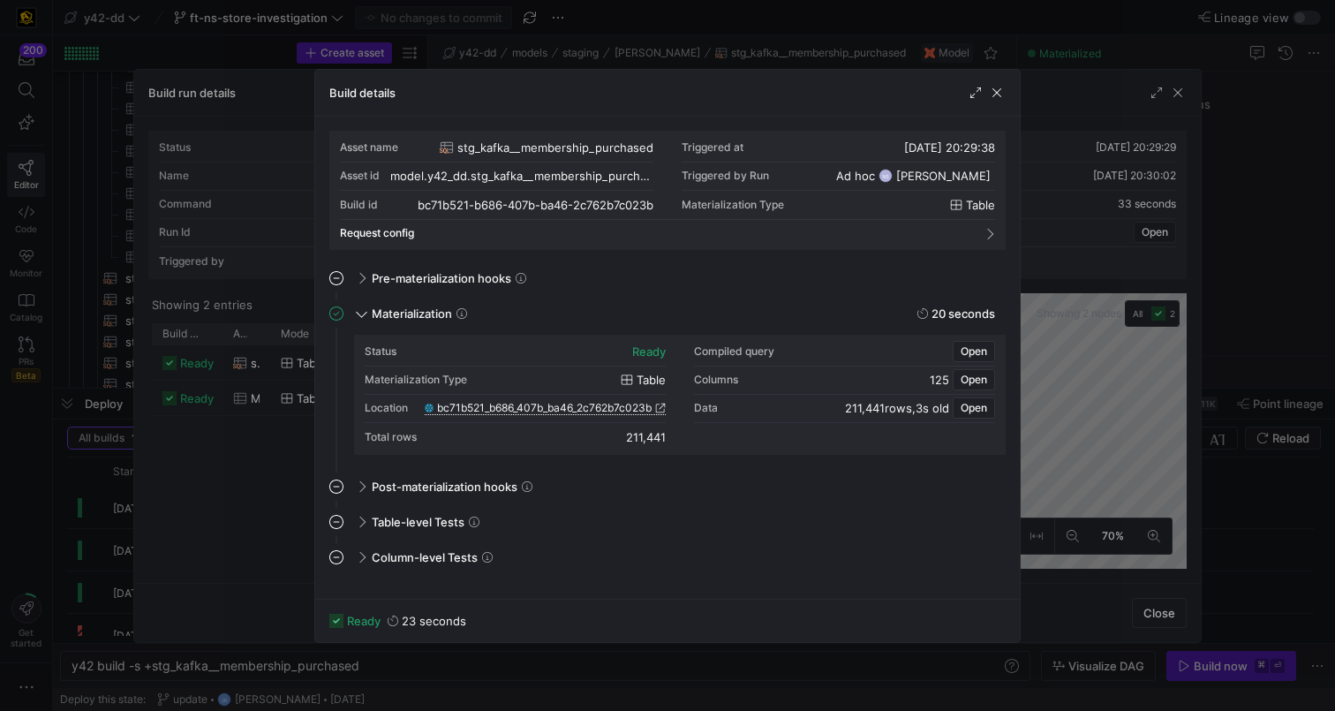
click at [643, 406] on span "bc71b521_b686_407b_ba46_2c762b7c023b" at bounding box center [544, 408] width 215 height 12
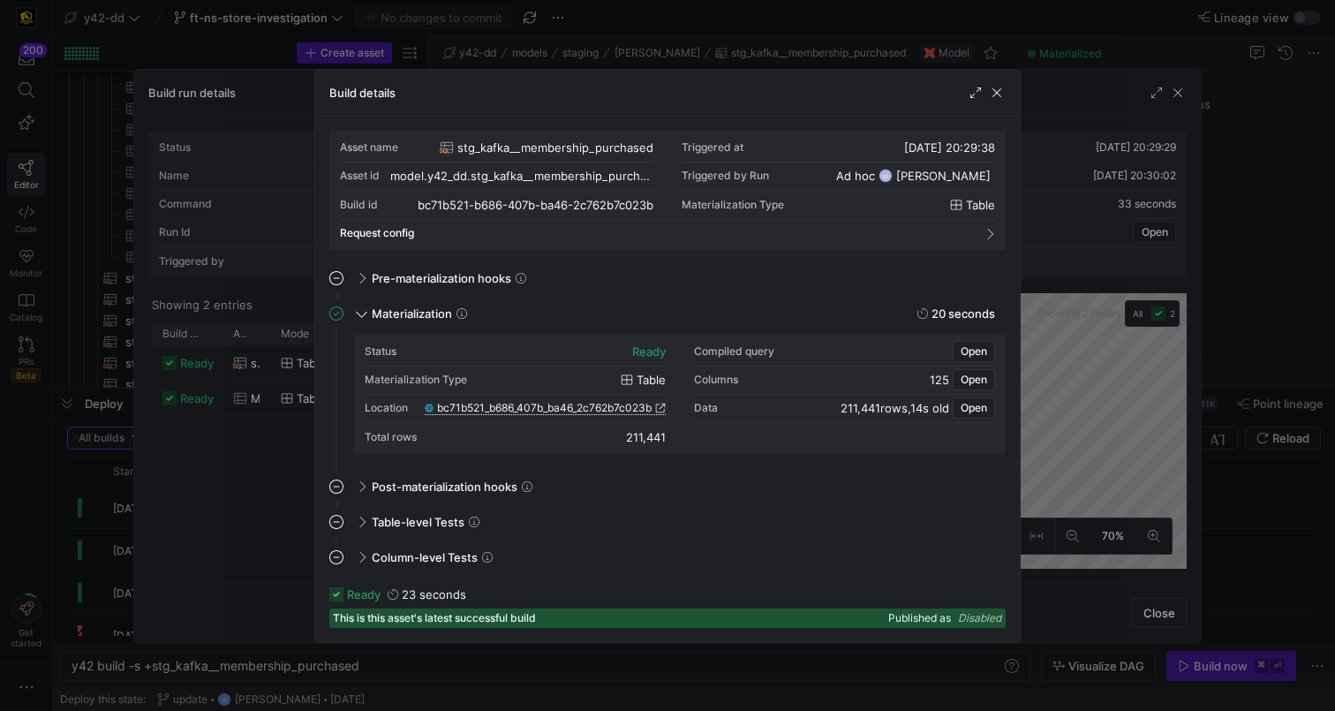
click at [1051, 529] on div at bounding box center [667, 355] width 1335 height 711
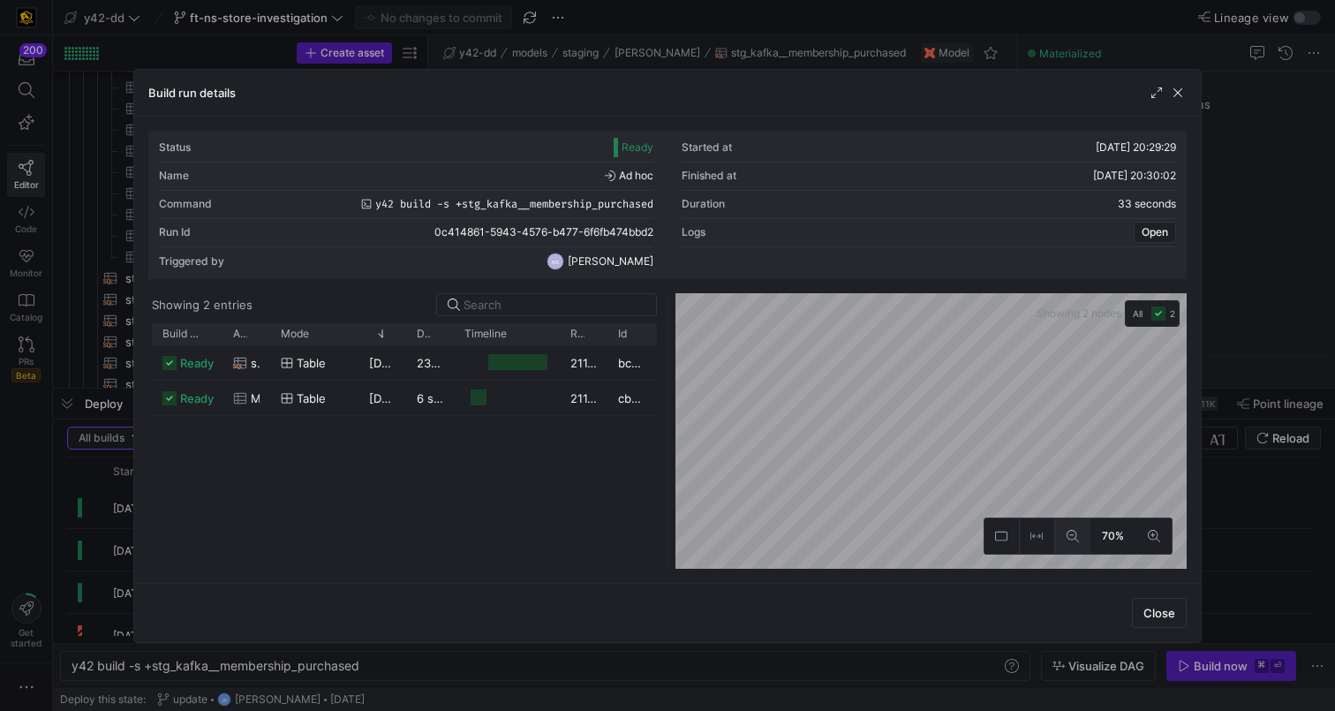
drag, startPoint x: 1068, startPoint y: 526, endPoint x: 1085, endPoint y: 522, distance: 17.1
click at [1068, 526] on button at bounding box center [1072, 535] width 35 height 35
click at [1291, 460] on div at bounding box center [667, 355] width 1335 height 711
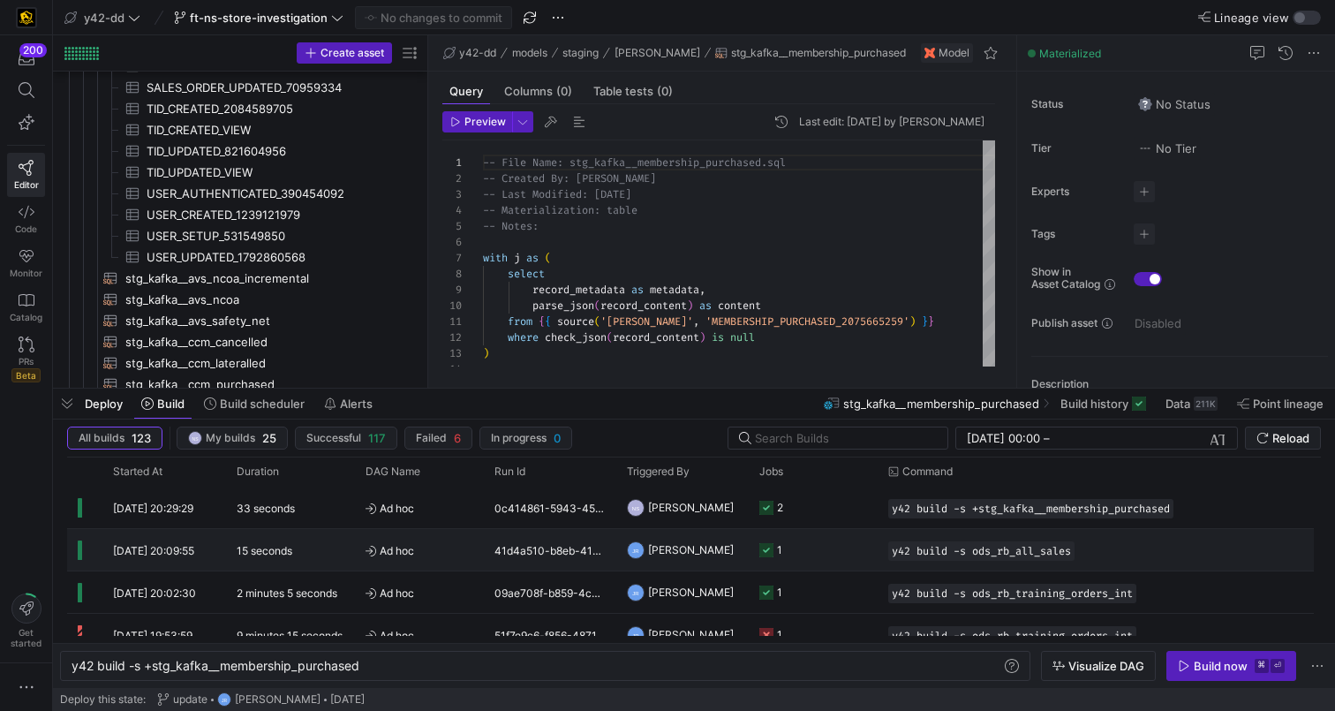
click at [828, 564] on y42-job-status-cell-renderer "1" at bounding box center [814, 550] width 108 height 40
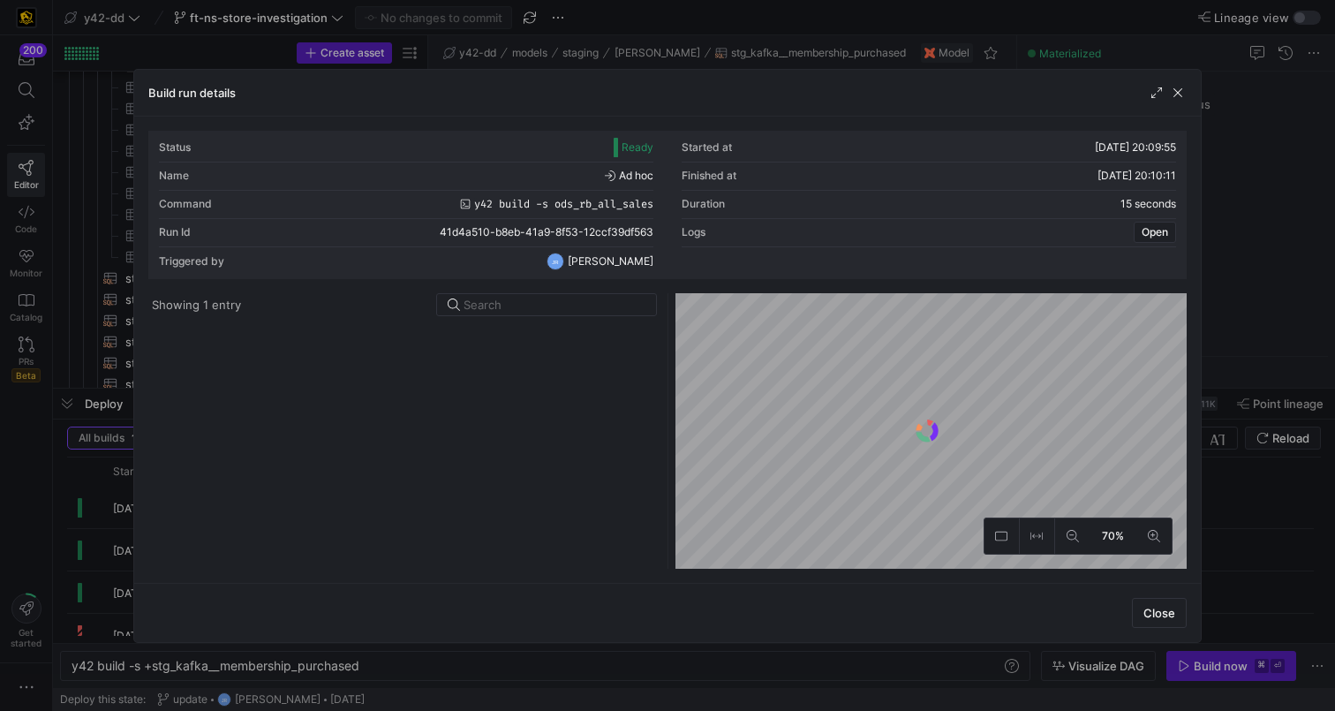
click at [515, 367] on div at bounding box center [404, 446] width 504 height 246
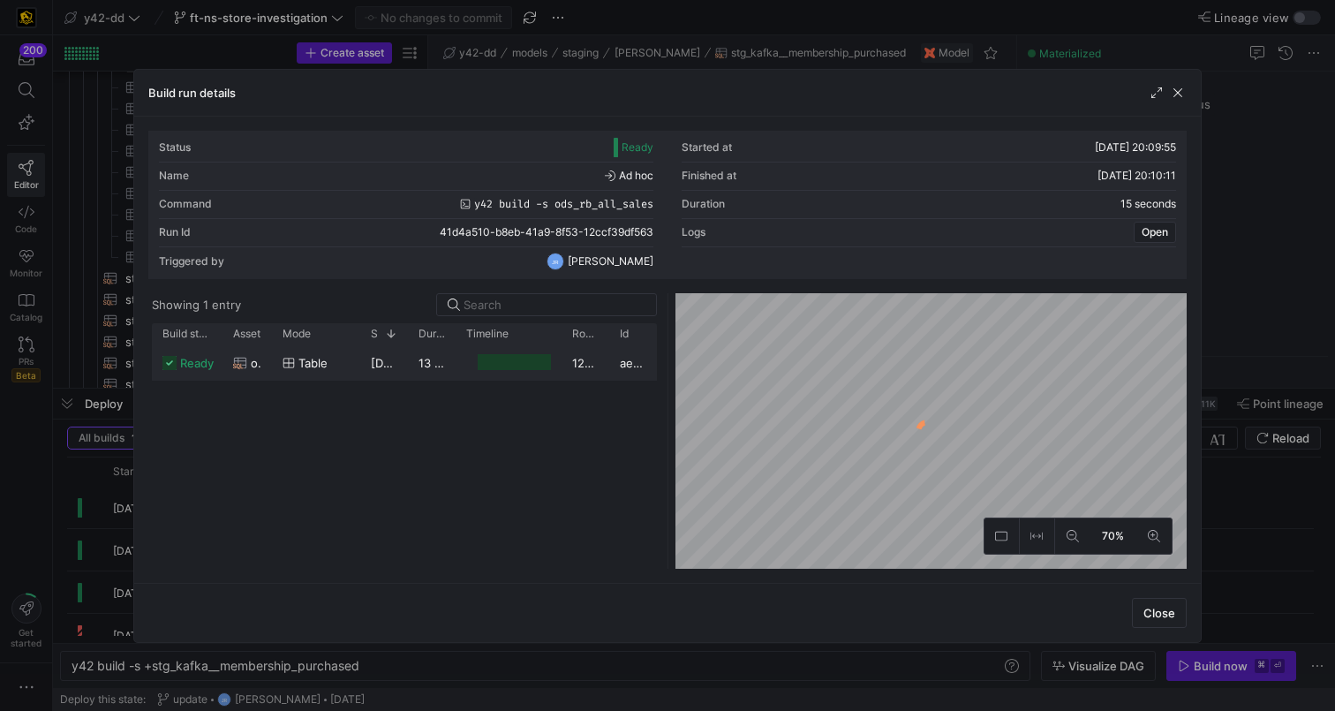
click at [491, 364] on div at bounding box center [515, 362] width 74 height 17
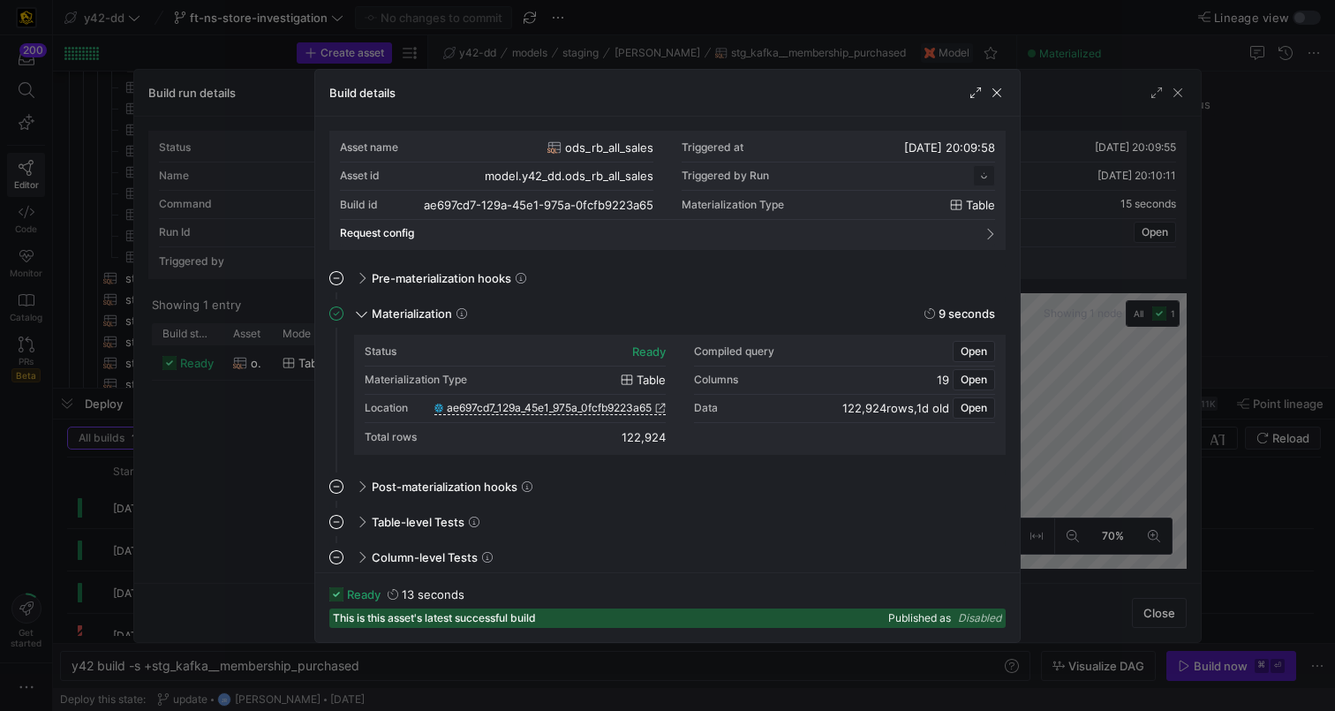
drag, startPoint x: 1009, startPoint y: 619, endPoint x: 875, endPoint y: 615, distance: 133.4
click at [906, 619] on div "ready 13 seconds This is this asset's latest successful build Published as Disa…" at bounding box center [667, 607] width 705 height 70
click at [1109, 421] on div at bounding box center [667, 355] width 1335 height 711
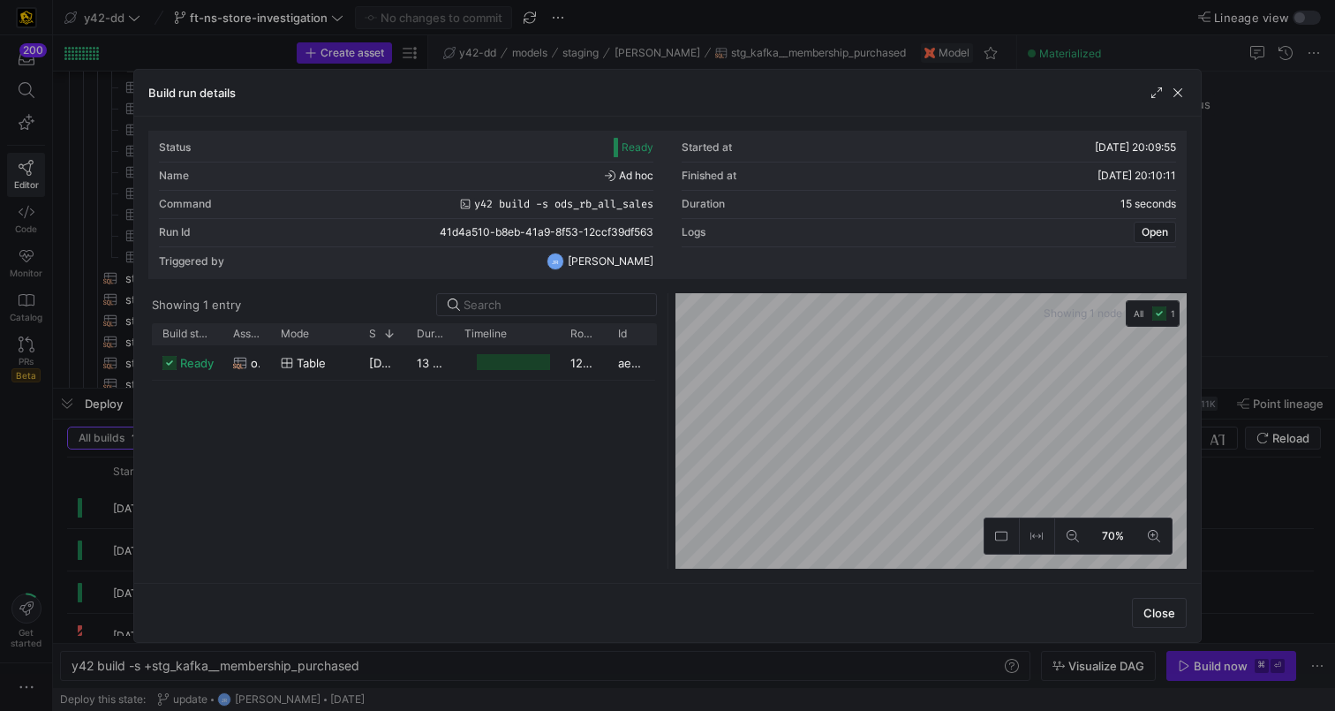
click at [1268, 382] on div at bounding box center [667, 355] width 1335 height 711
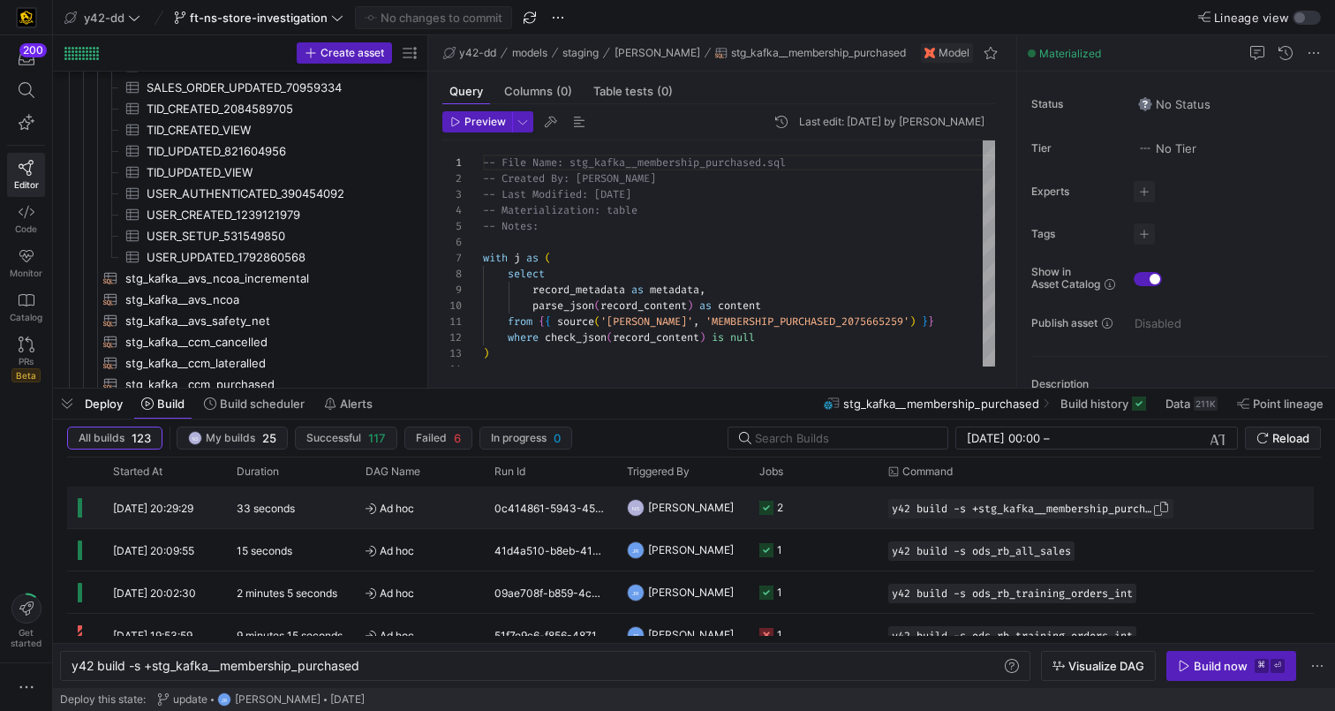
click at [1162, 510] on span "Press SPACE to select this row." at bounding box center [1162, 509] width 18 height 18
click at [1161, 513] on span "Press SPACE to select this row." at bounding box center [1162, 509] width 18 height 18
click at [1166, 506] on span "Press SPACE to select this row." at bounding box center [1162, 509] width 18 height 18
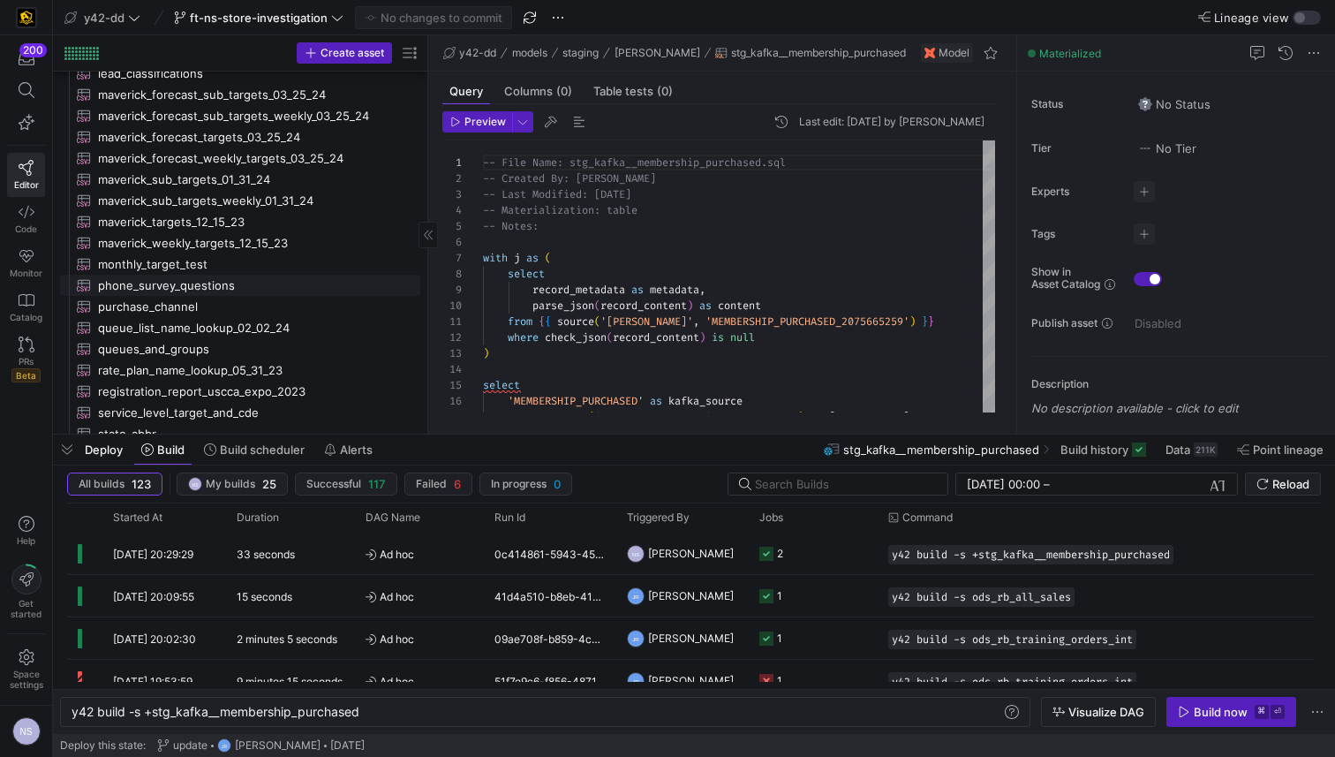
scroll to position [2077, 0]
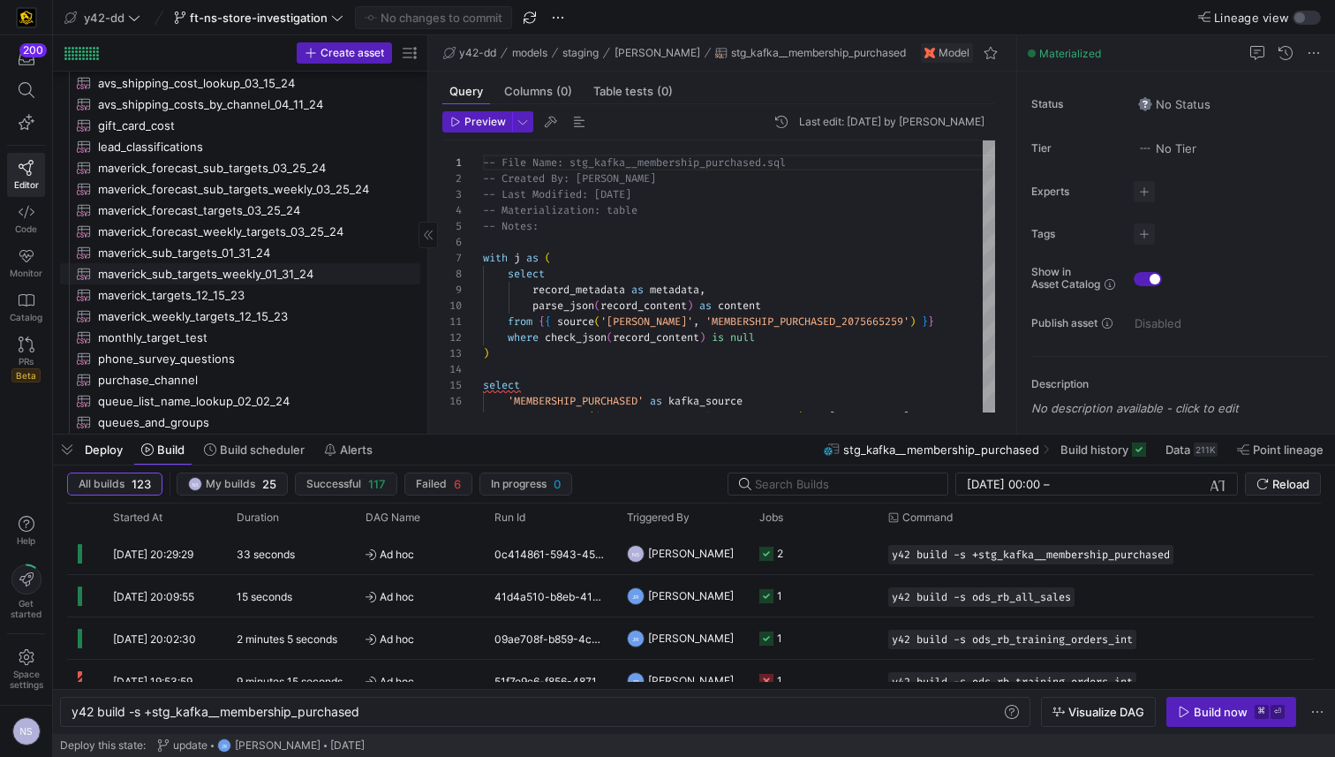
click at [210, 268] on span "maverick_sub_targets_weekly_01_31_24​​​​​​" at bounding box center [249, 274] width 302 height 20
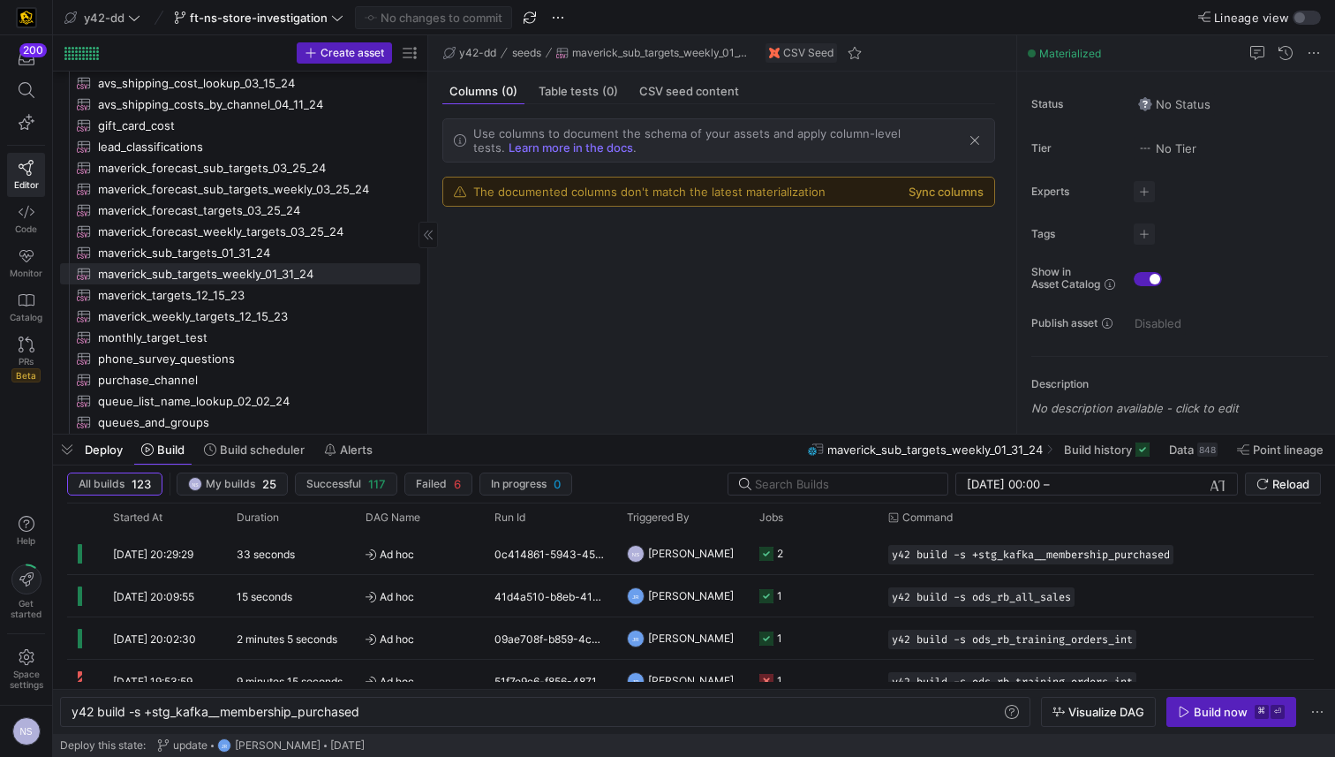
scroll to position [1885, 0]
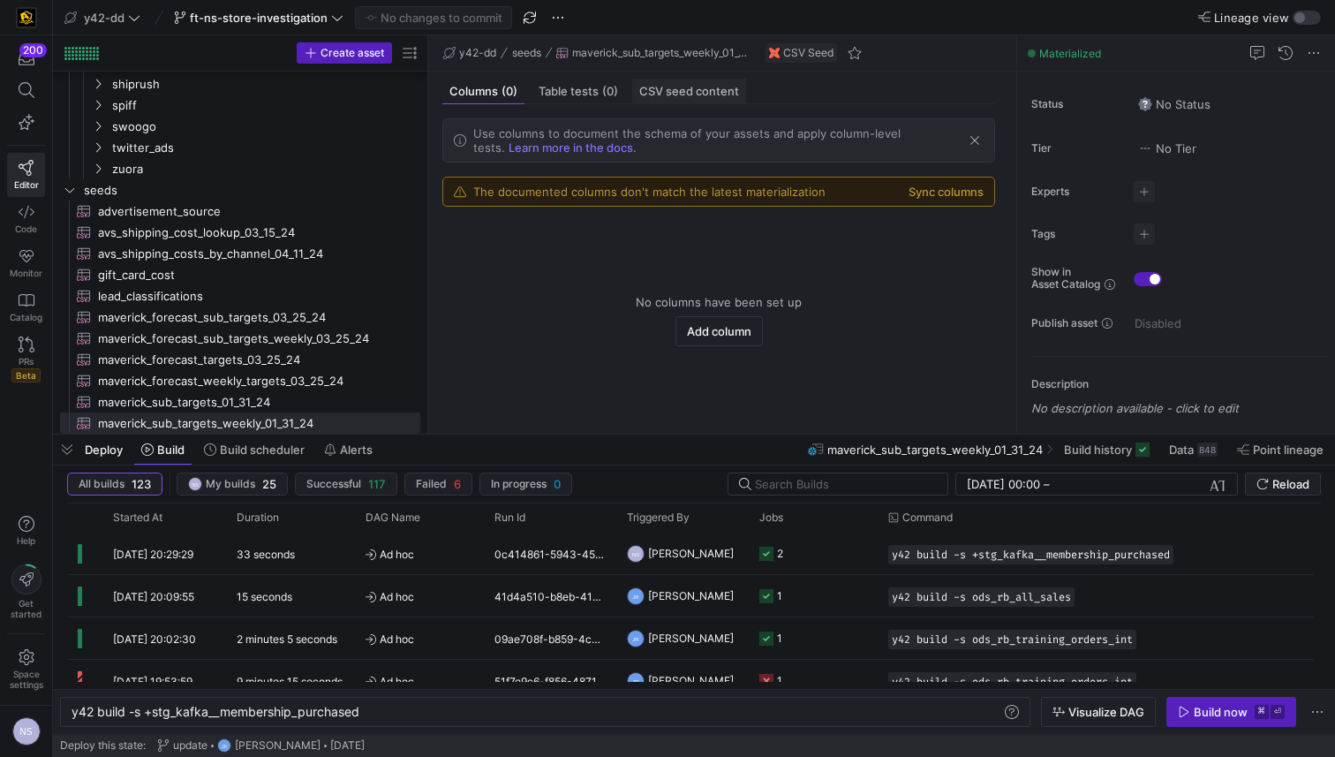
click at [639, 94] on span "CSV seed content" at bounding box center [689, 91] width 100 height 11
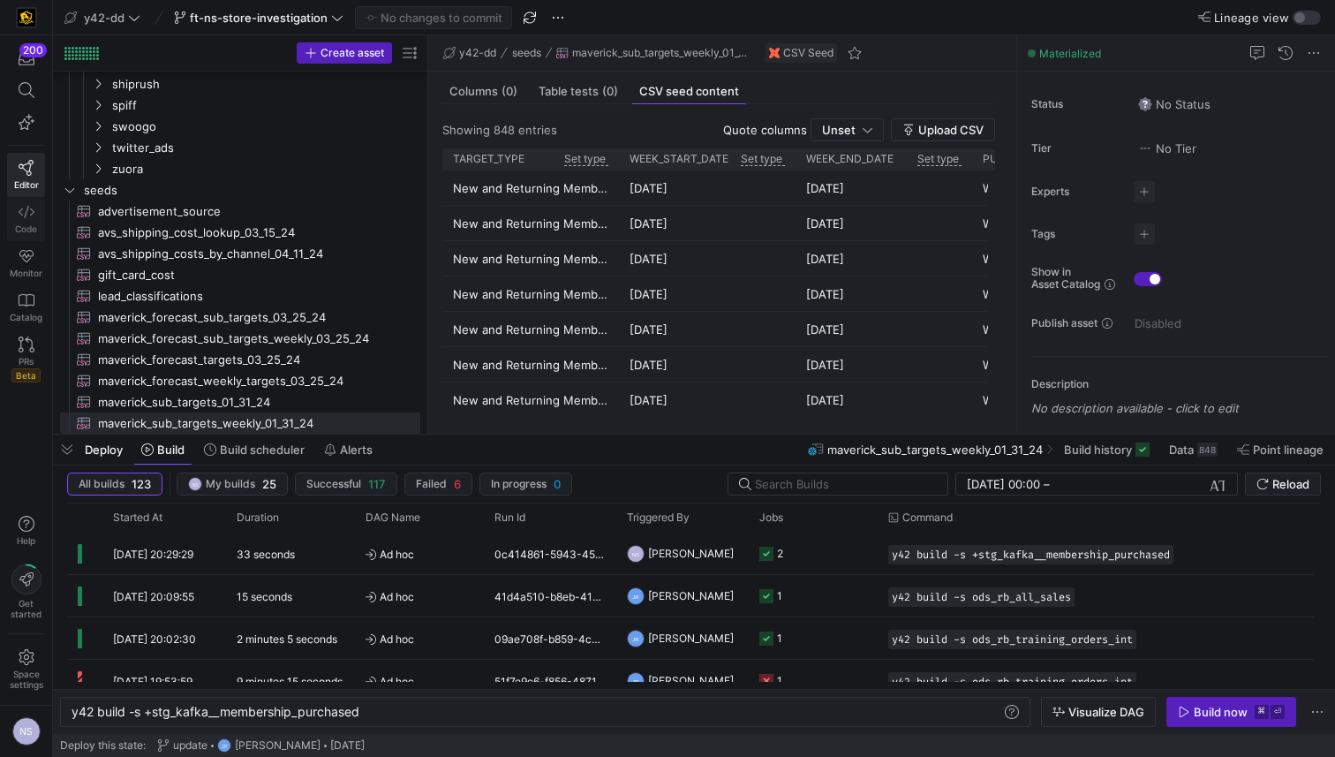
click at [27, 230] on span "Code" at bounding box center [26, 228] width 22 height 11
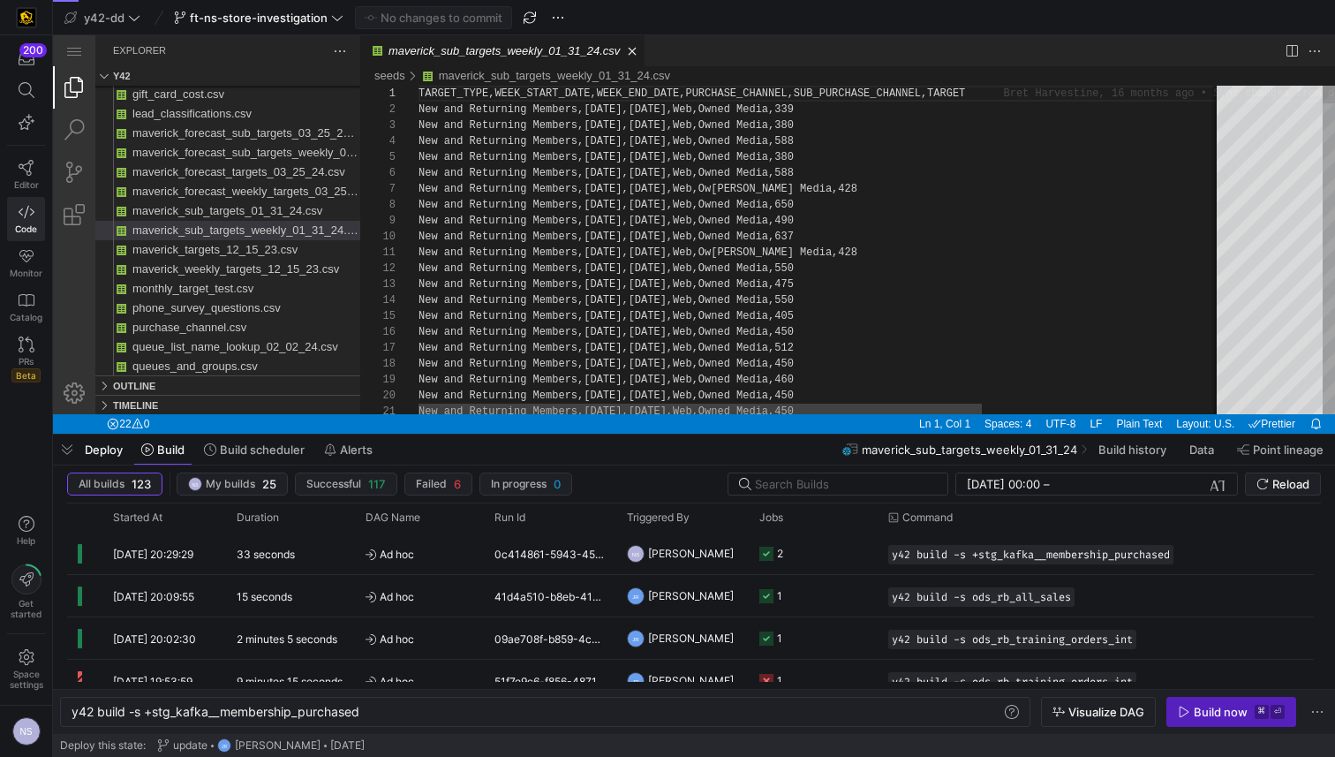
type textarea "TARGET_TYPE,WEEK_START_DATE,WEEK_END_DATE,PURCHASE_CHANNEL,SUB_PURCHASE_CHANNEL…"
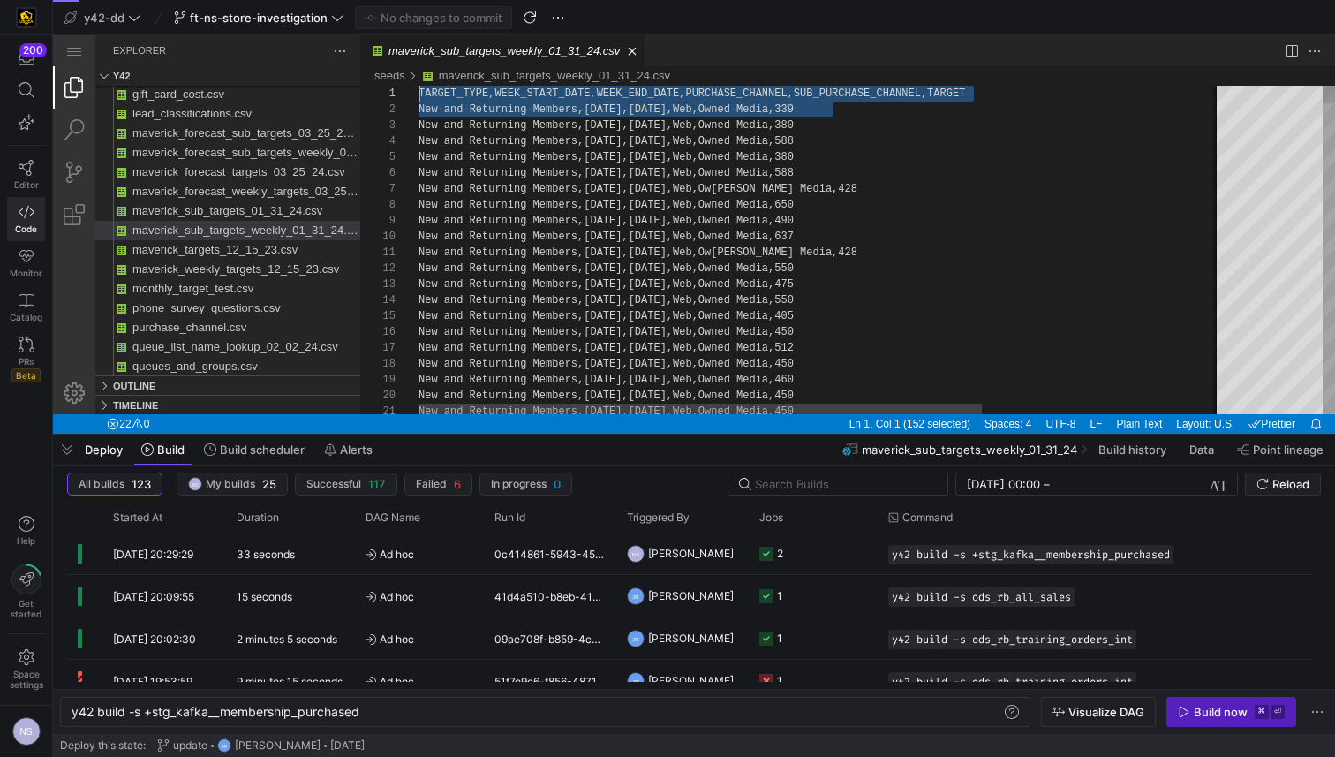
drag, startPoint x: 864, startPoint y: 115, endPoint x: 397, endPoint y: 94, distance: 466.8
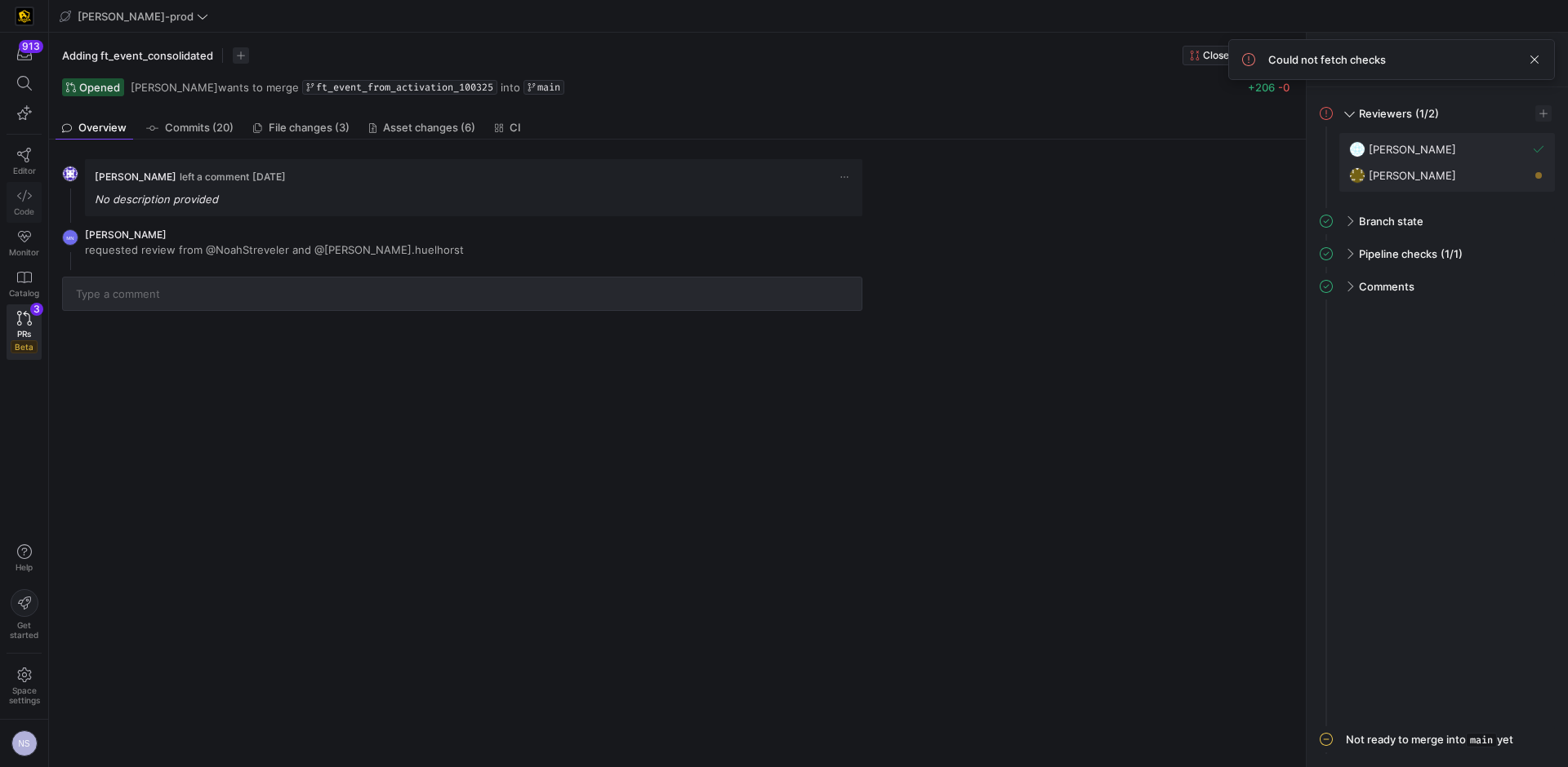
click at [27, 203] on link "Code" at bounding box center [24, 202] width 35 height 41
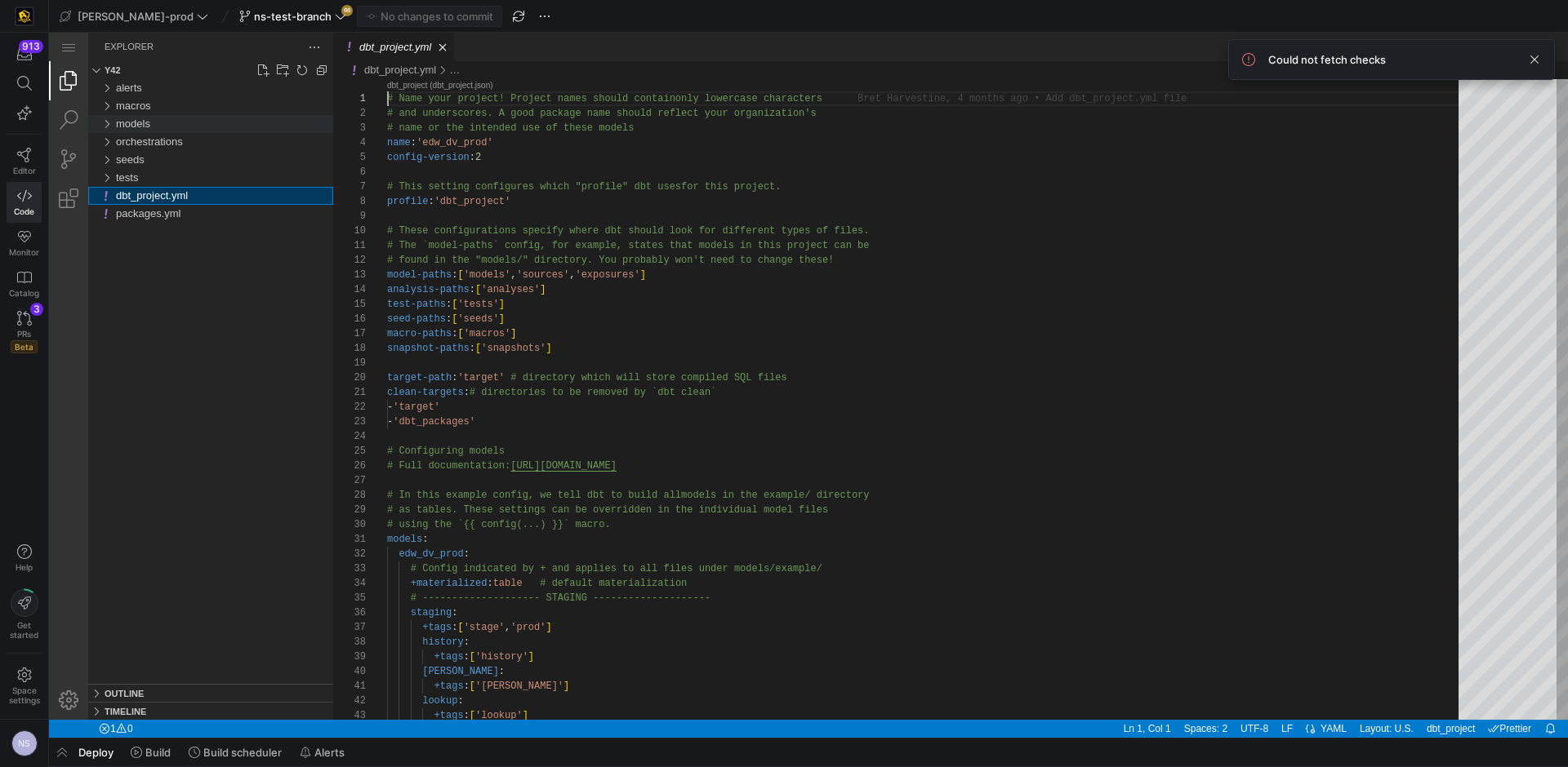
click at [153, 123] on div "models" at bounding box center [224, 124] width 217 height 18
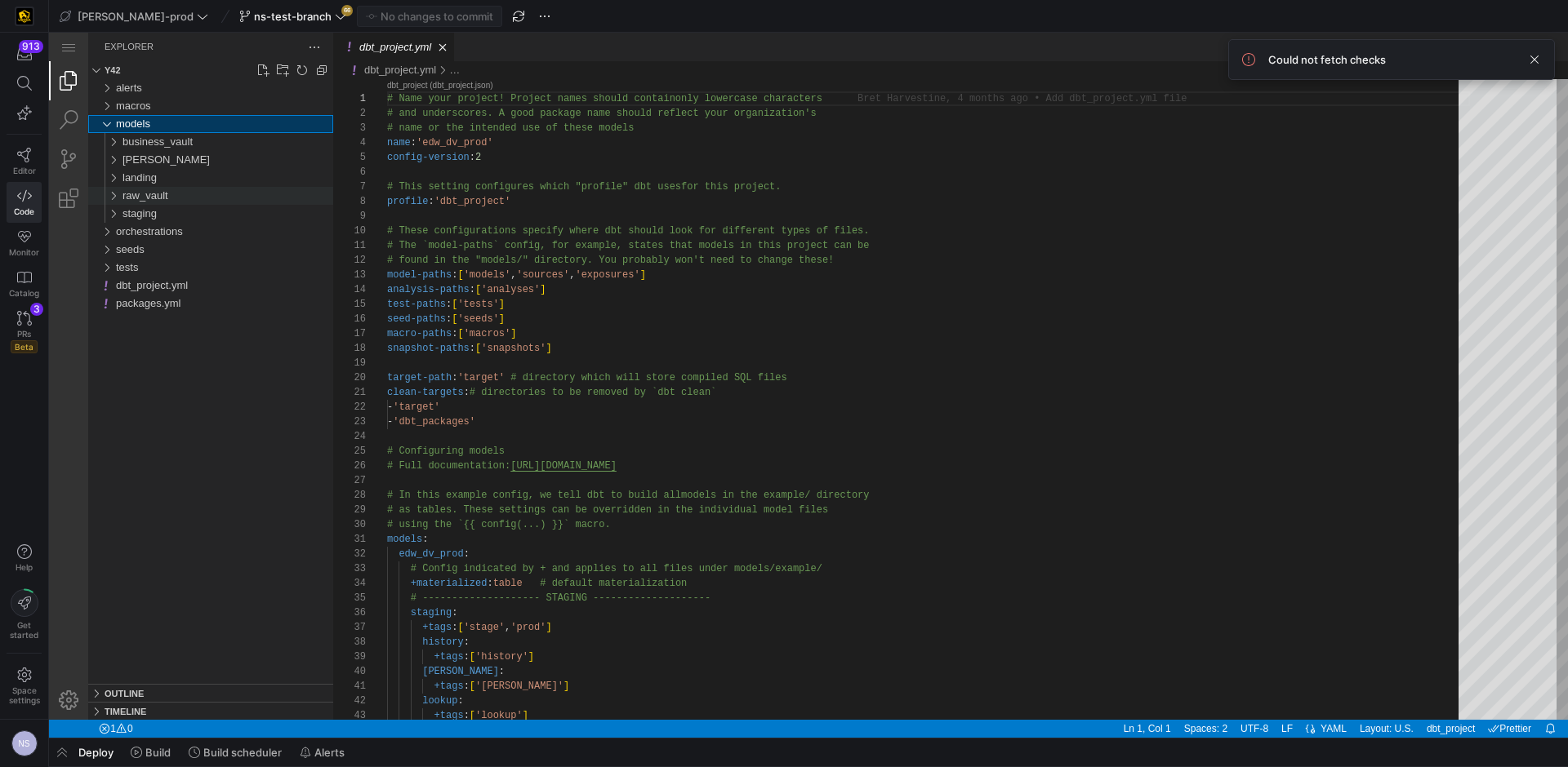
click at [164, 201] on span "raw_vault" at bounding box center [144, 195] width 45 height 12
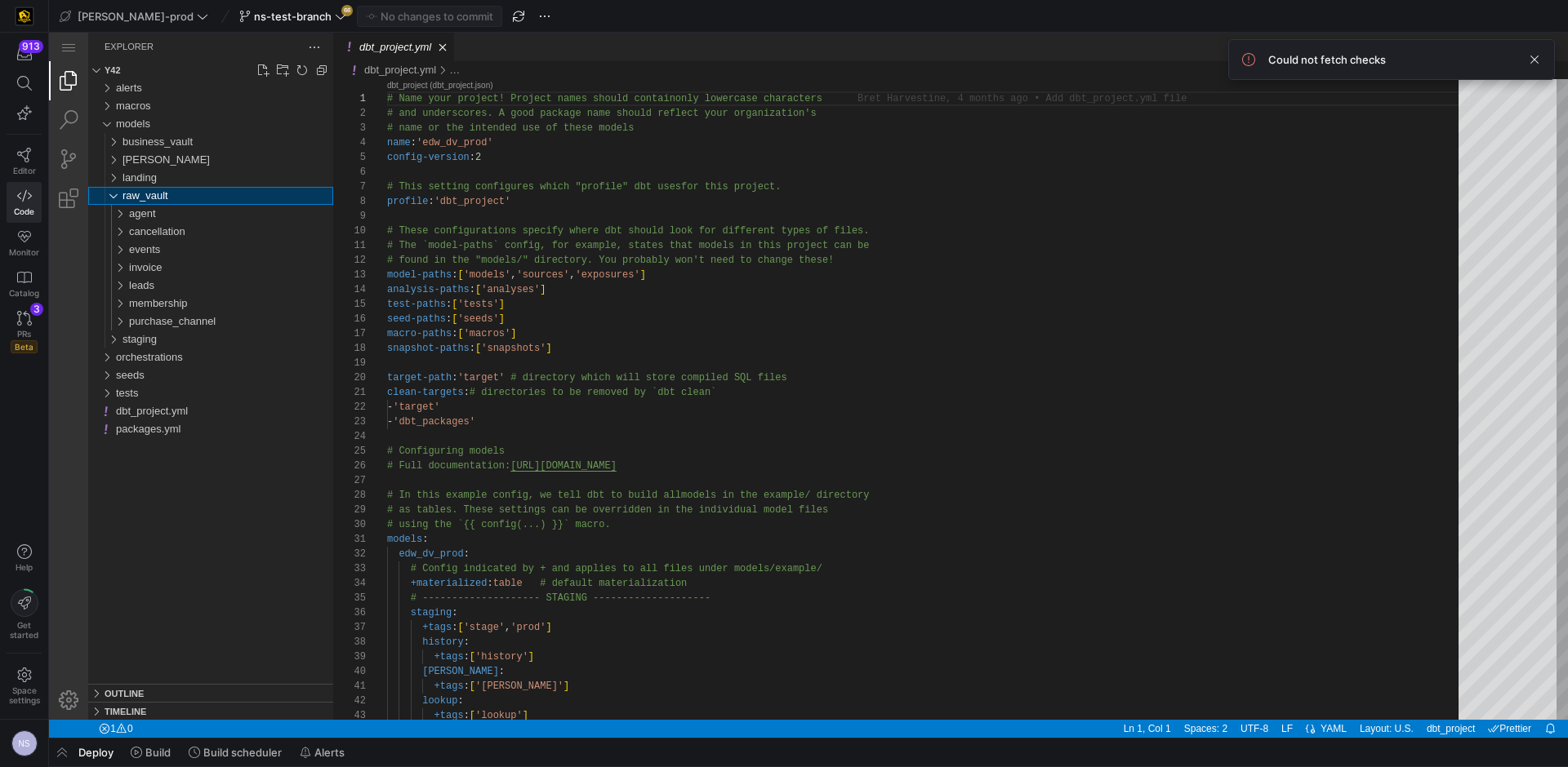
click at [165, 201] on span "raw_vault" at bounding box center [144, 195] width 45 height 12
click at [150, 220] on span "staging" at bounding box center [139, 213] width 34 height 12
click at [182, 285] on div "[PERSON_NAME]" at bounding box center [231, 285] width 204 height 18
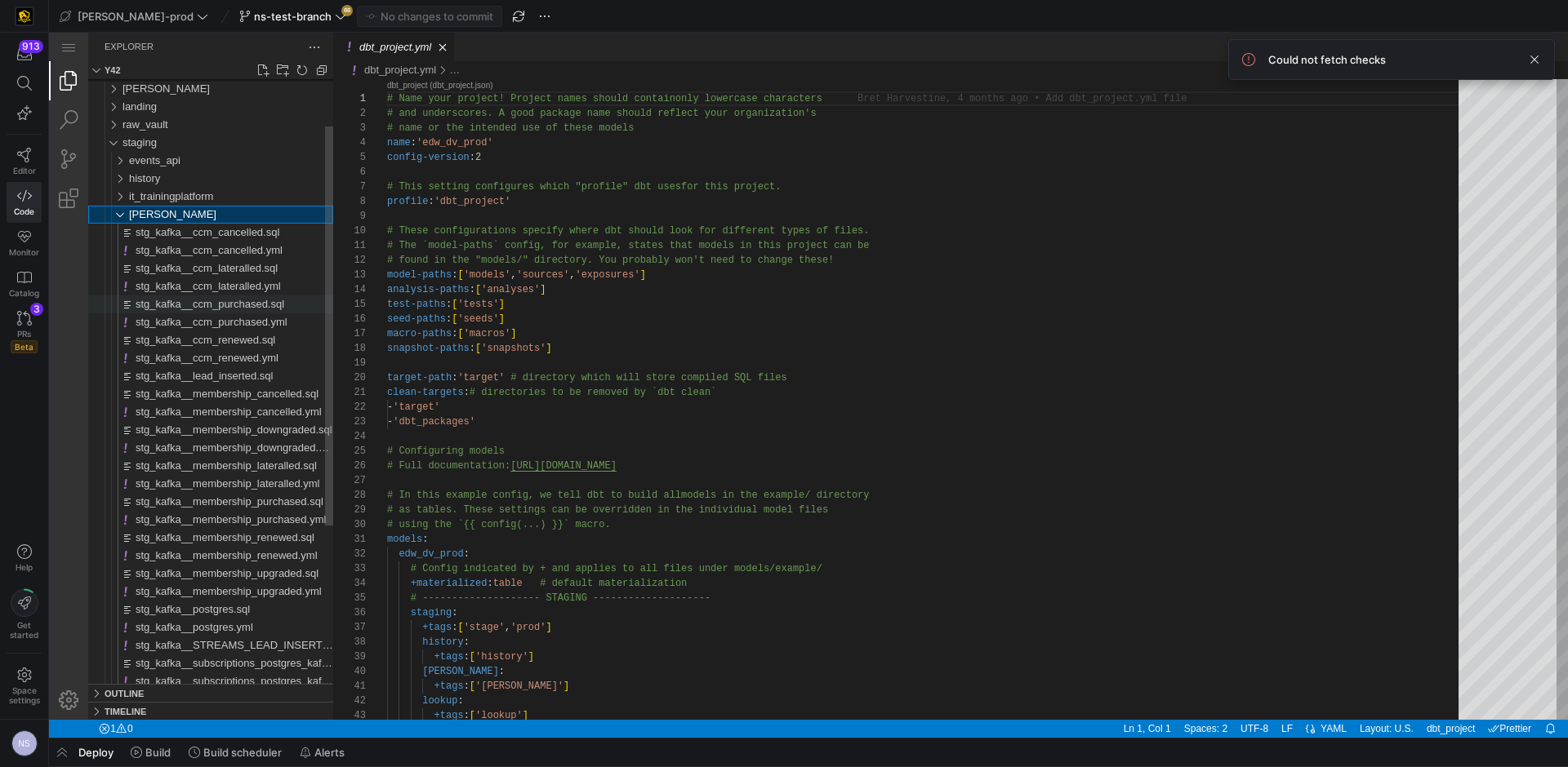
click at [238, 297] on div "stg_kafka__ccm_purchased.sql" at bounding box center [235, 304] width 198 height 18
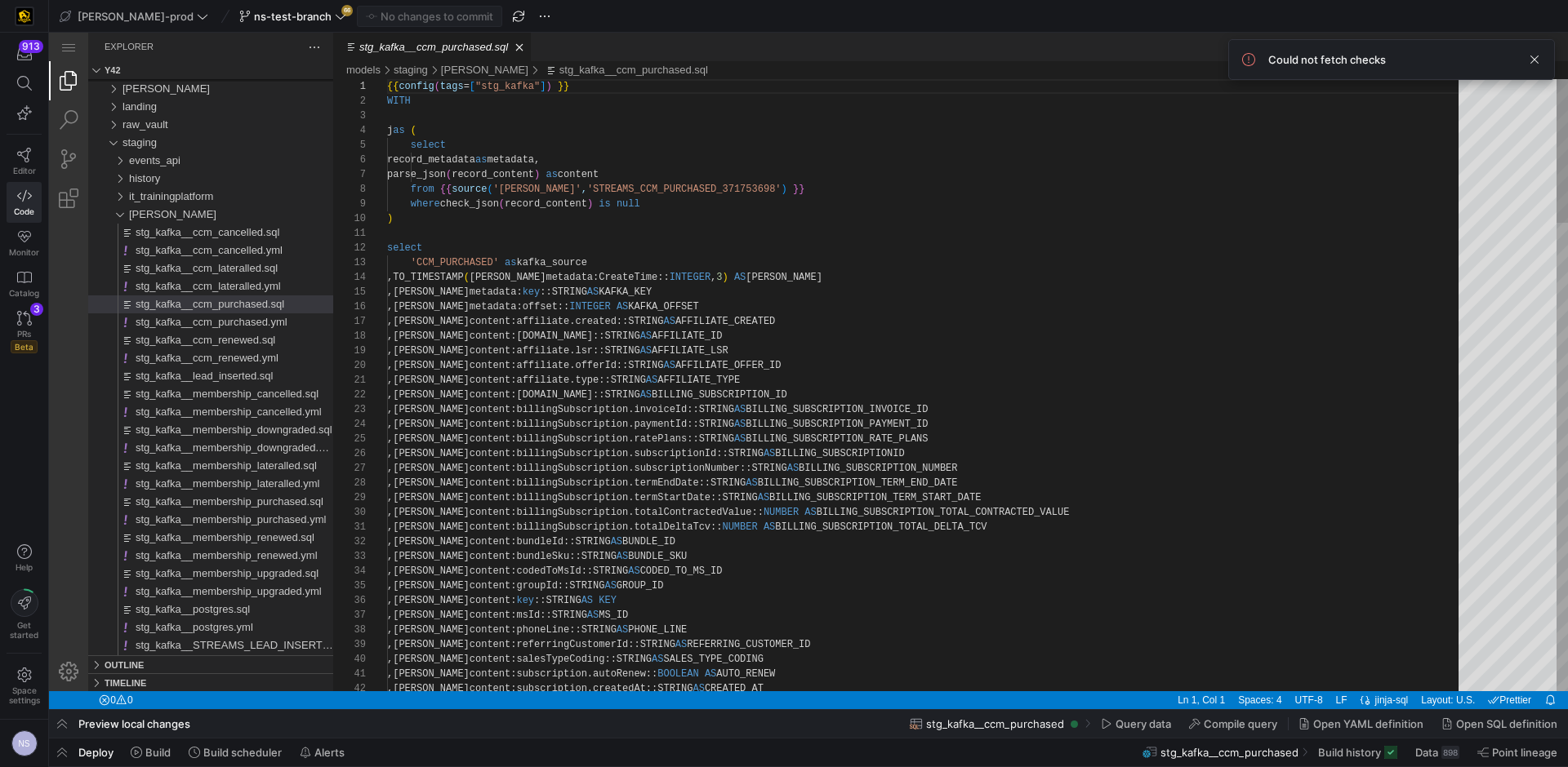
scroll to position [103, 383]
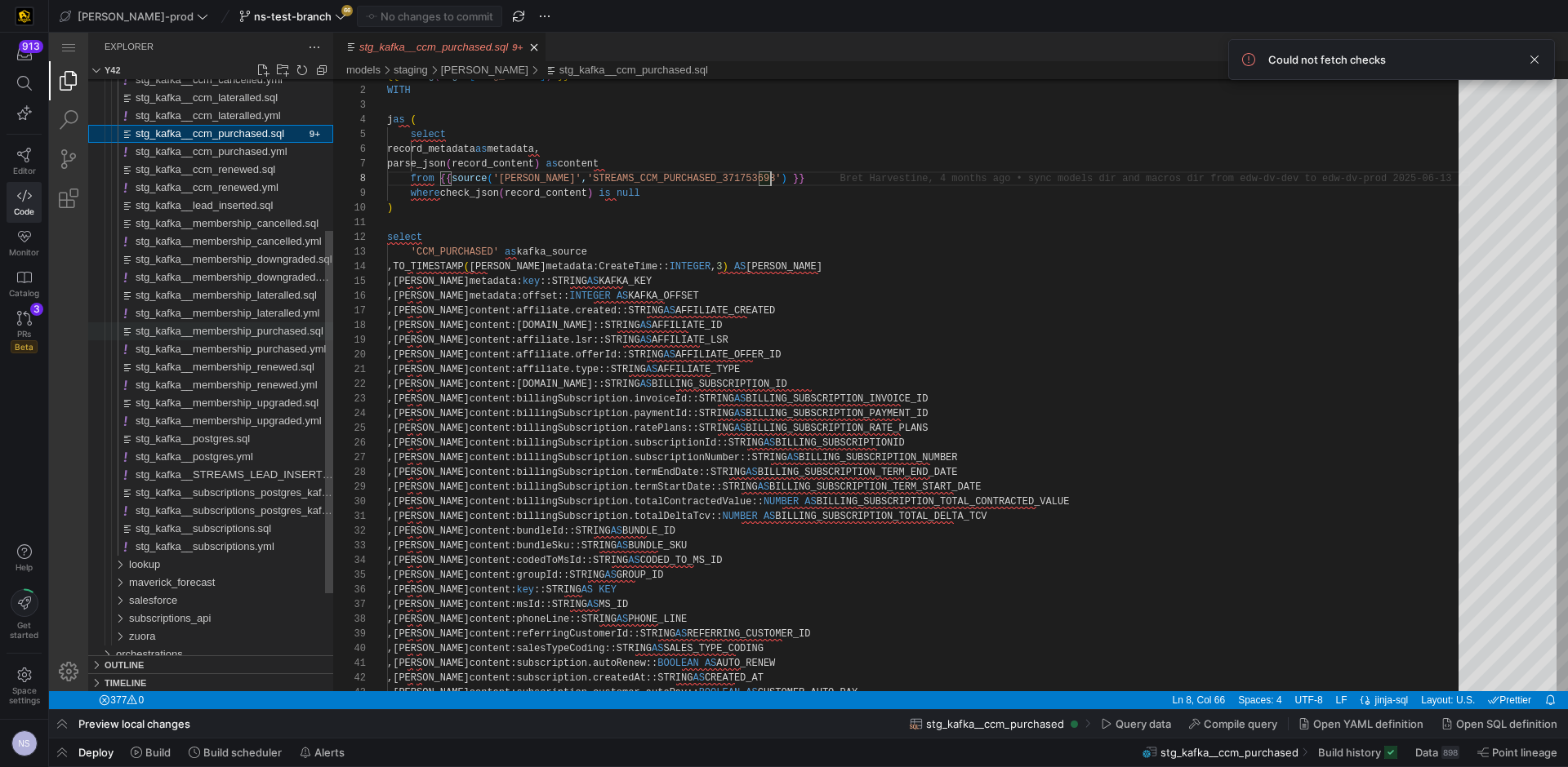
click at [278, 331] on span "stg_kafka__membership_purchased.sql" at bounding box center [229, 331] width 188 height 12
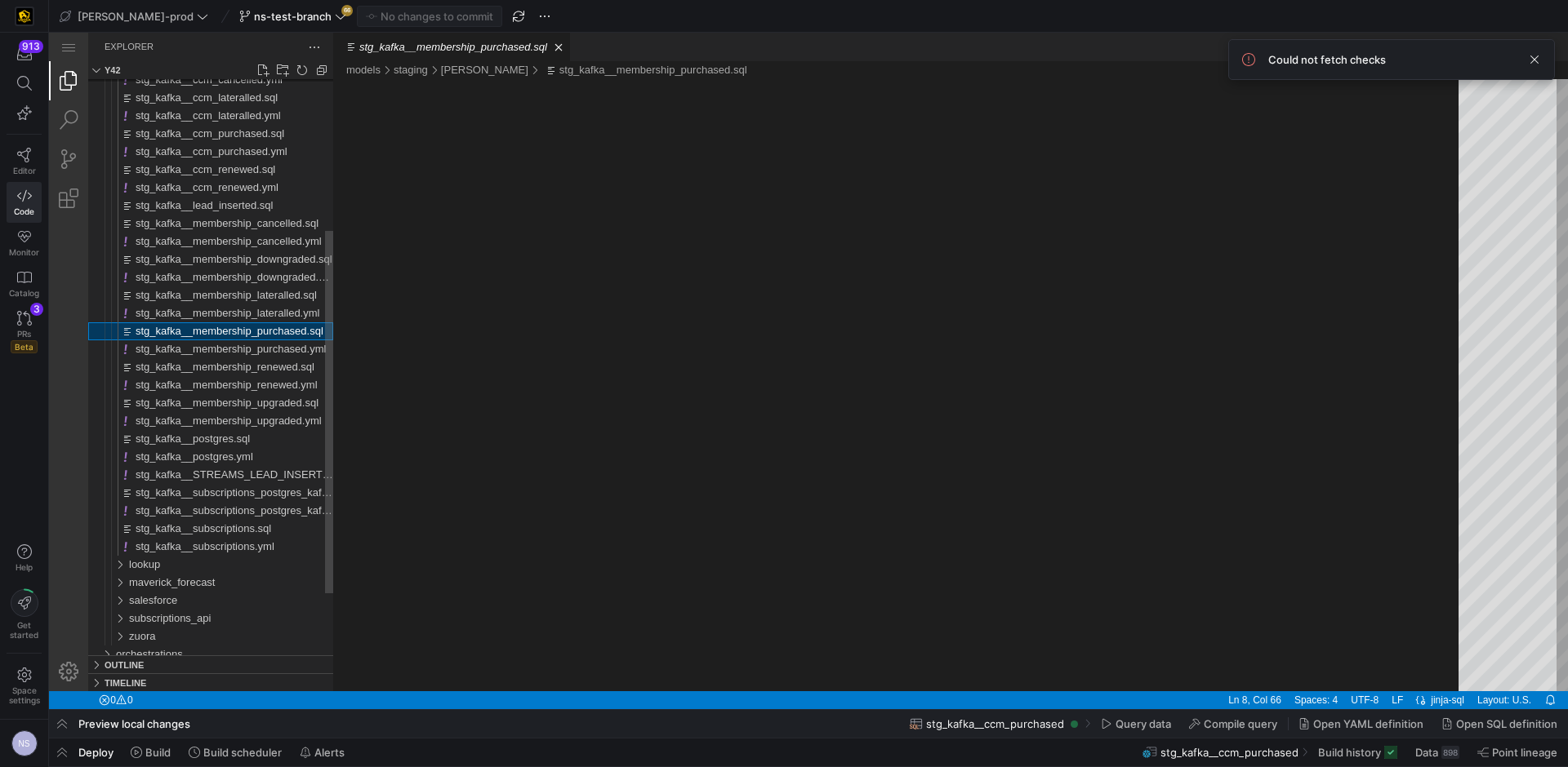
scroll to position [147, 0]
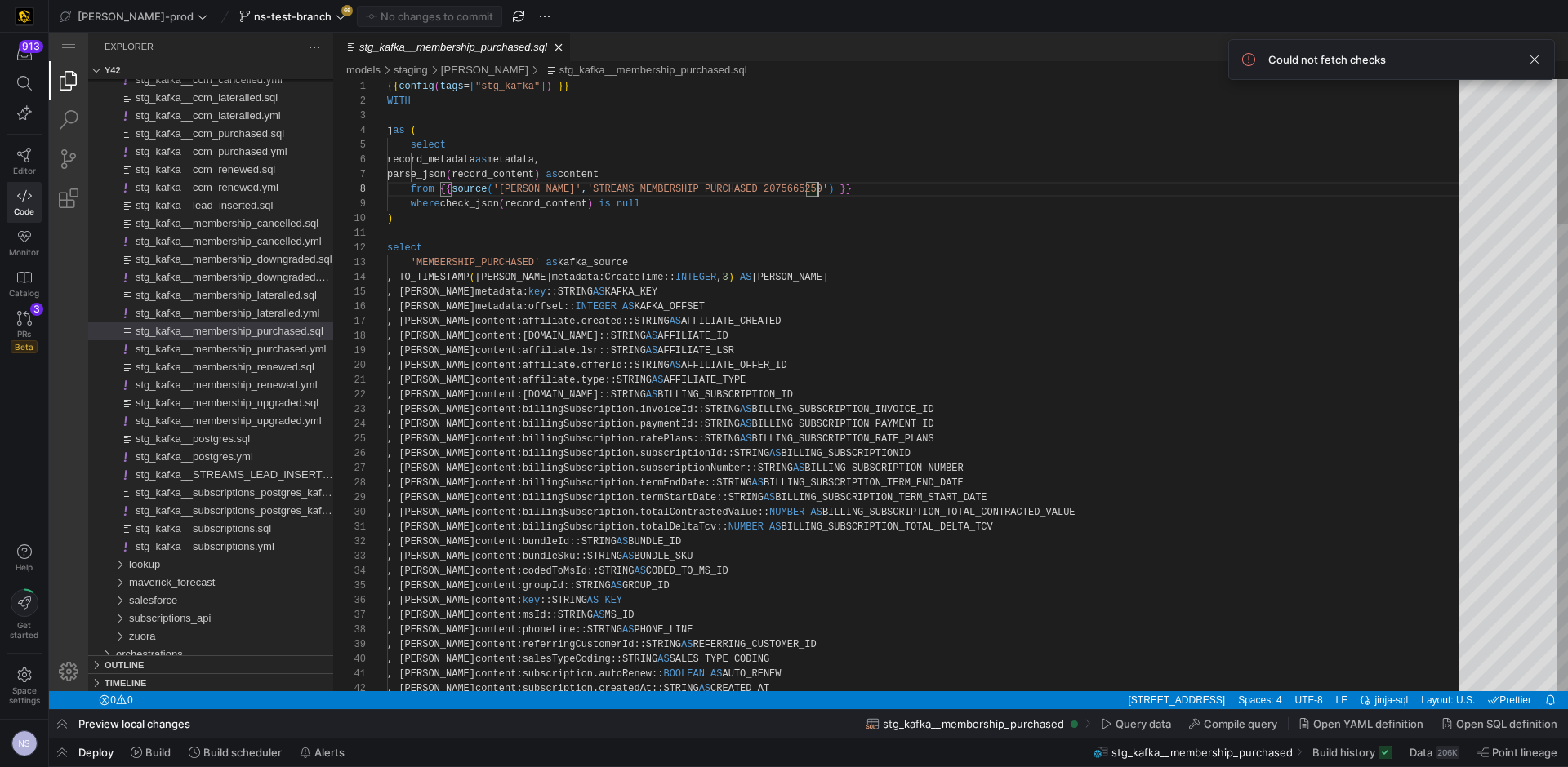
scroll to position [103, 430]
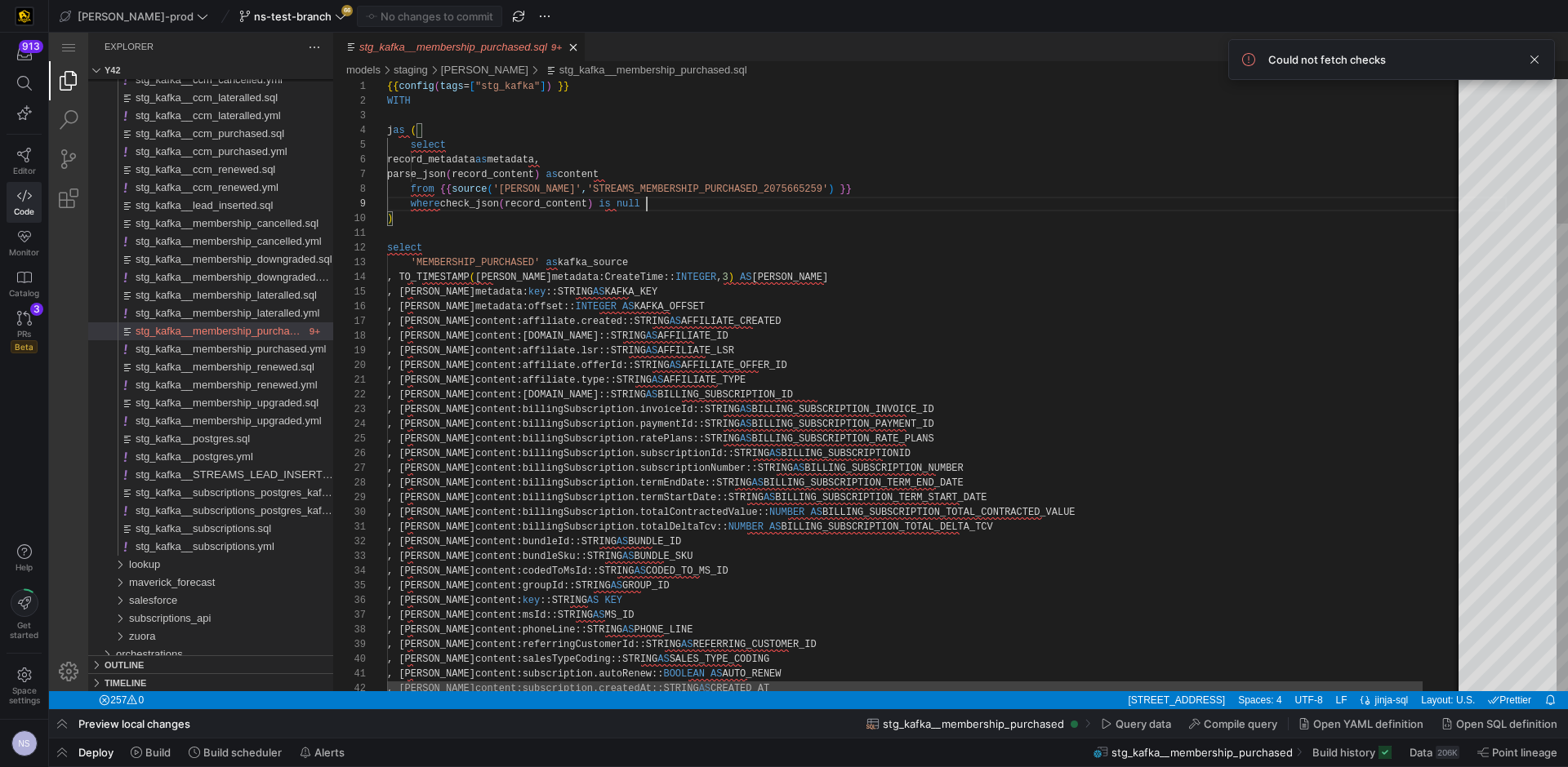
scroll to position [117, 260]
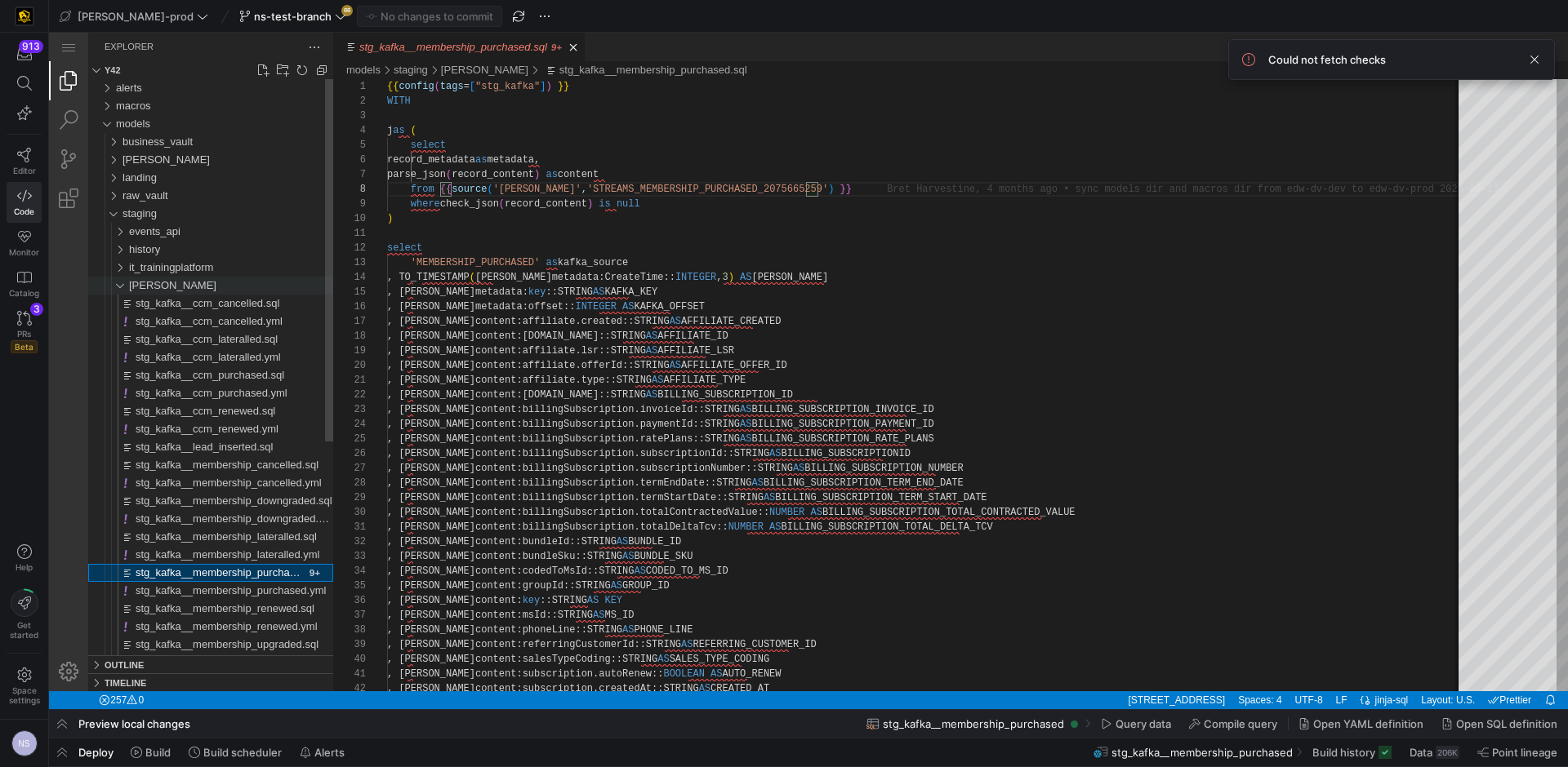
click at [191, 285] on div "[PERSON_NAME]" at bounding box center [231, 285] width 204 height 18
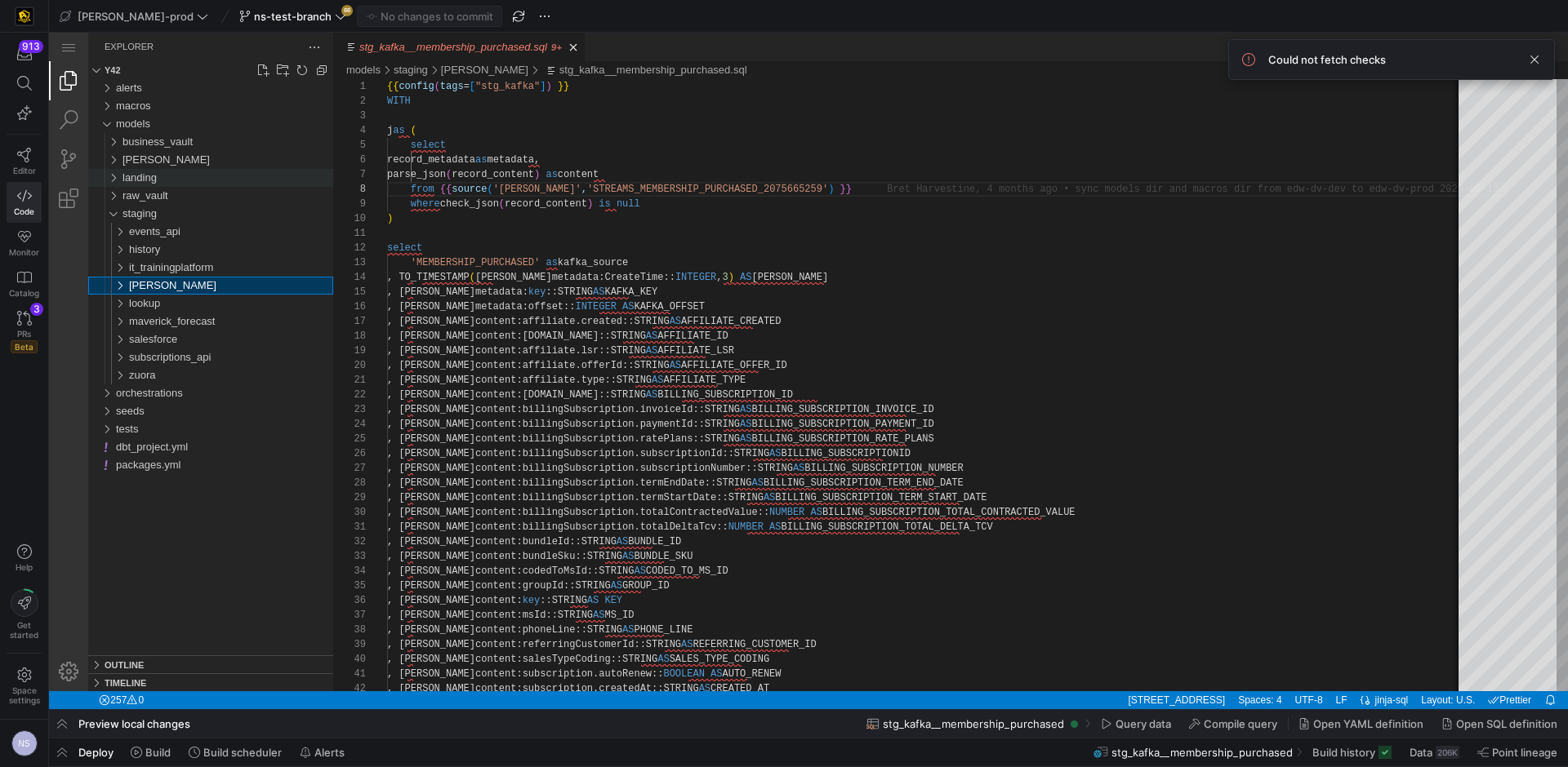
click at [143, 178] on span "landing" at bounding box center [139, 177] width 34 height 12
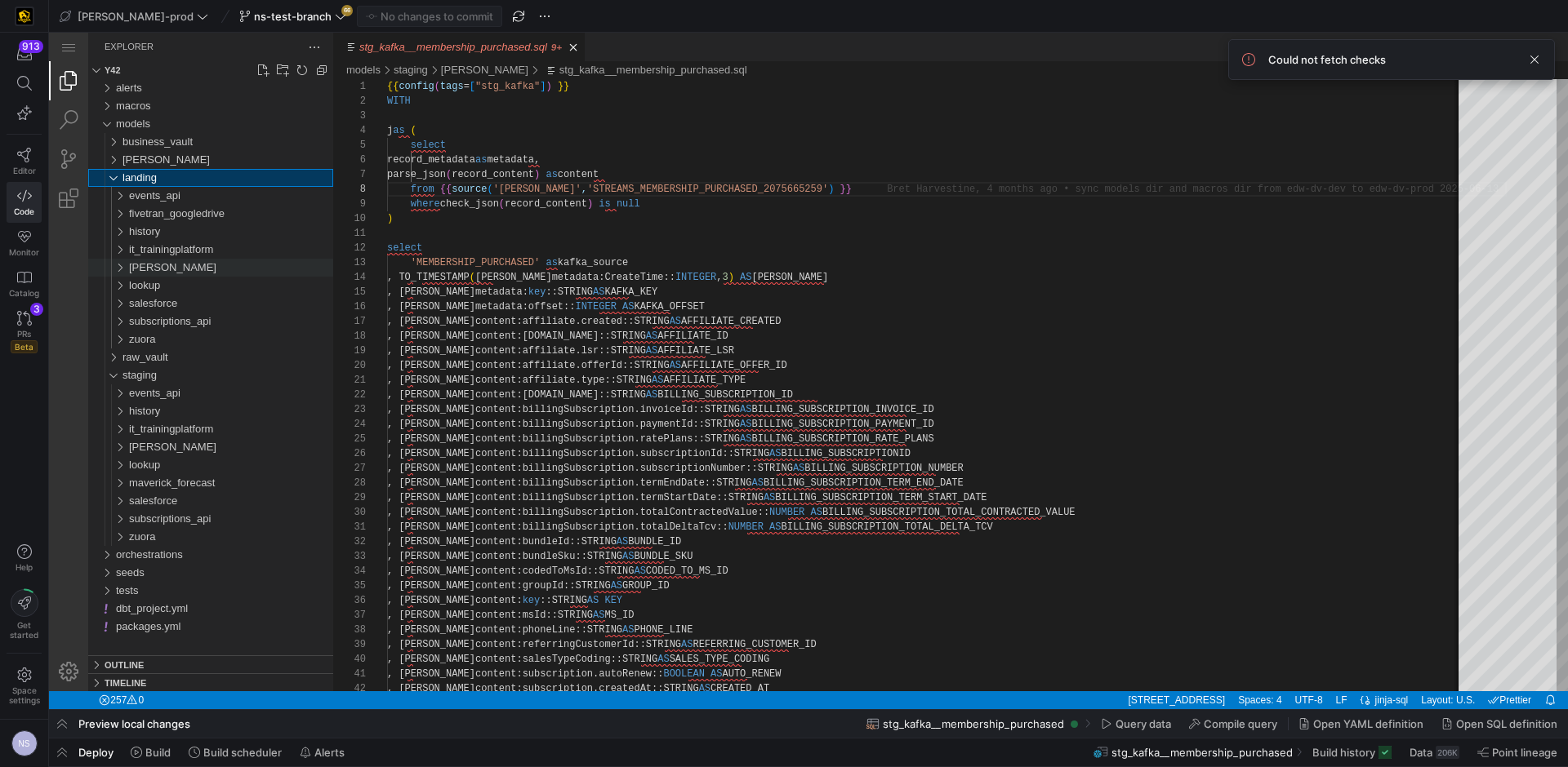
click at [181, 271] on div "[PERSON_NAME]" at bounding box center [231, 267] width 204 height 18
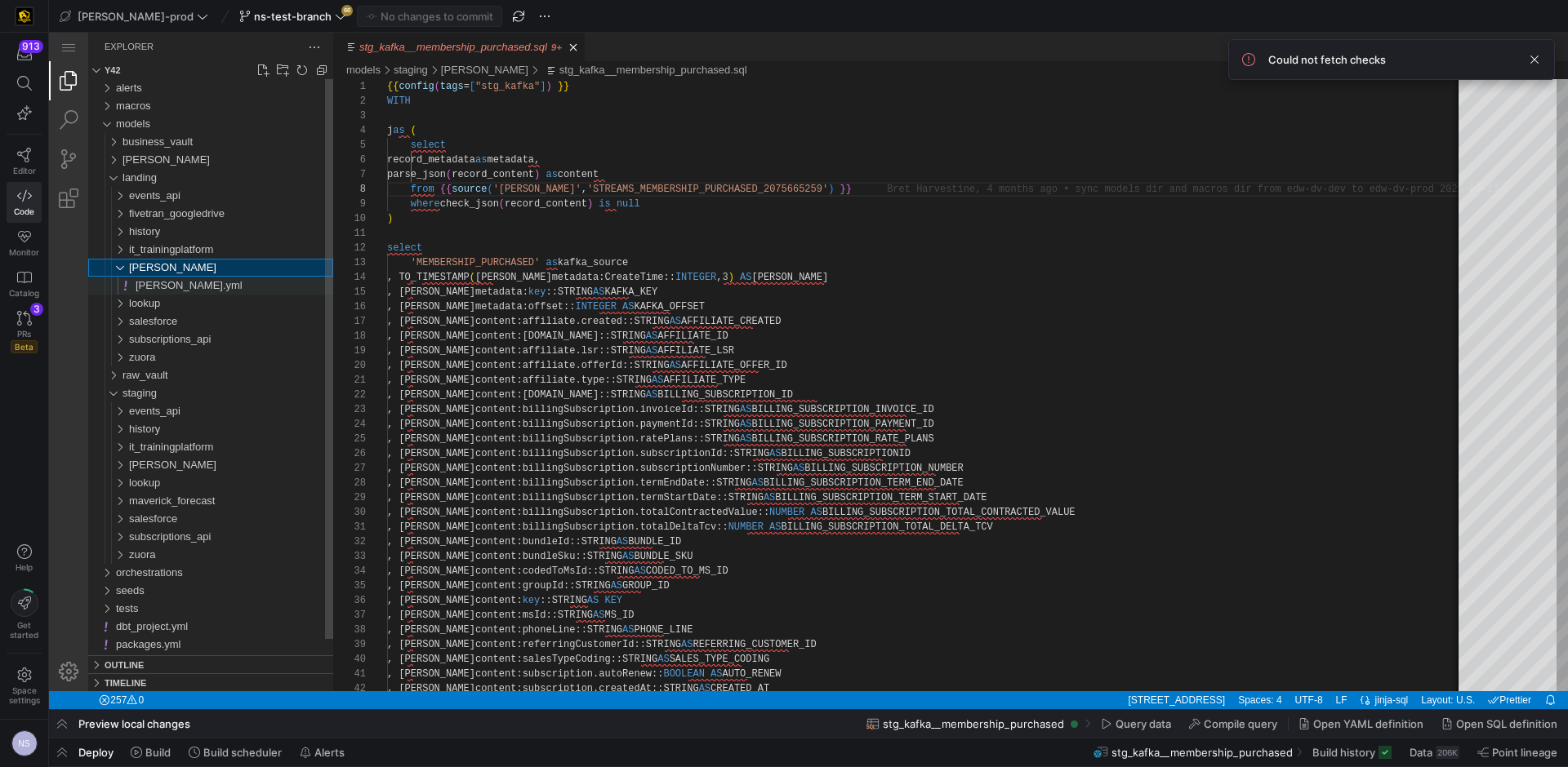
click at [178, 283] on span "kafka.yml" at bounding box center [190, 285] width 107 height 12
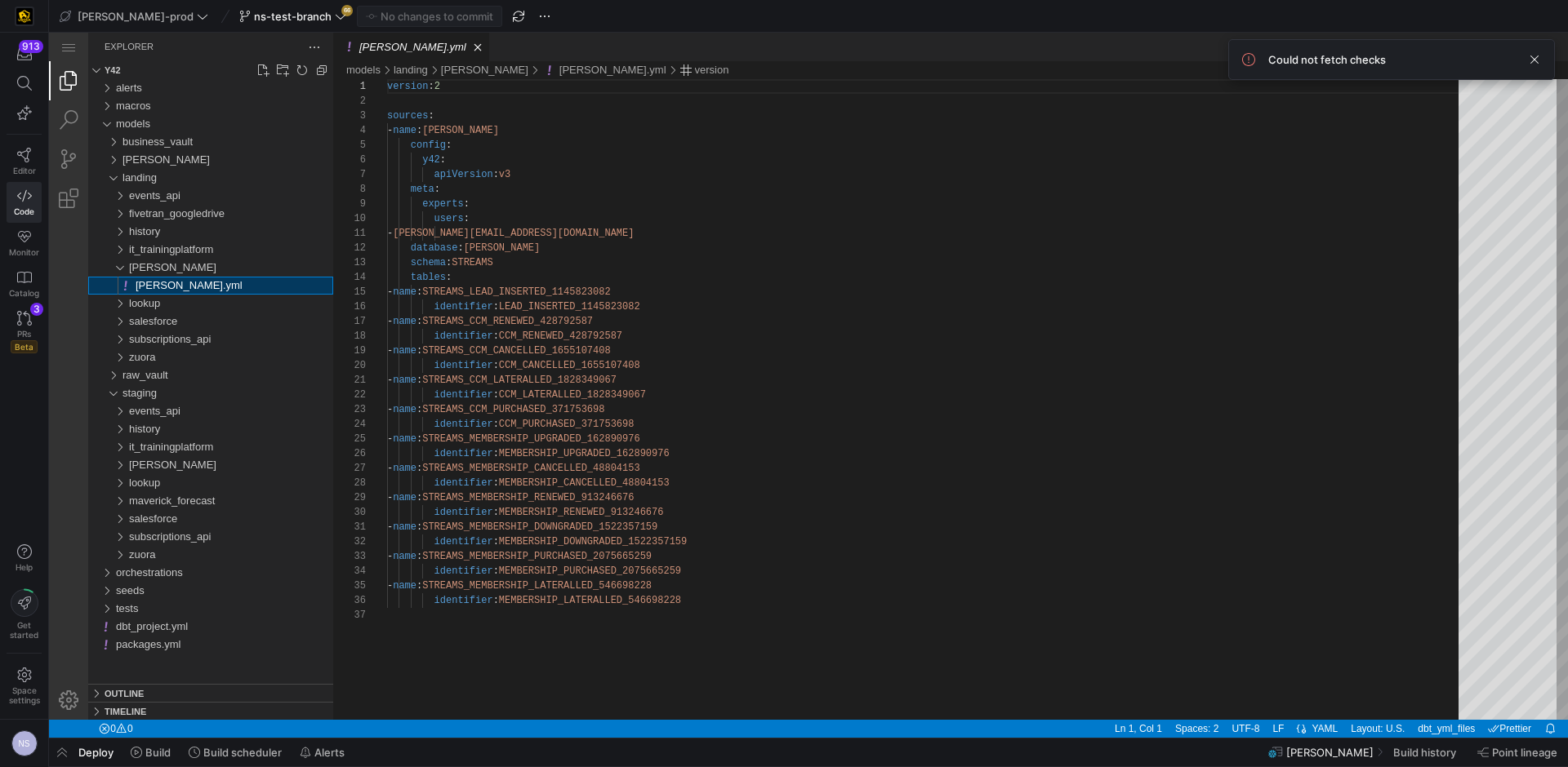
scroll to position [147, 0]
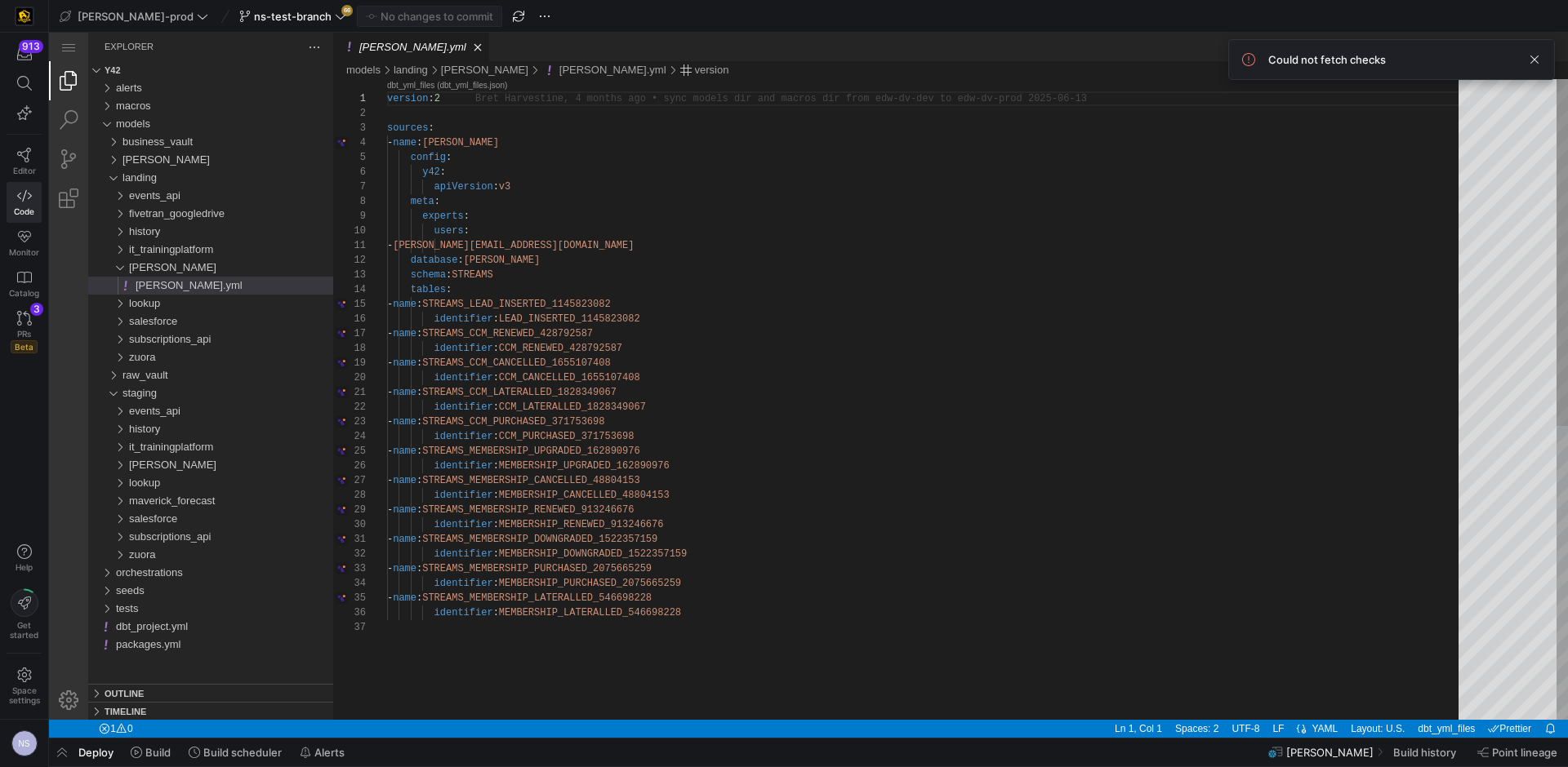
type textarea "- name: STREAMS_MEMBERSHIP_DOWNGRADED_1522357159 identifier: MEMBERSHIP_DOWNGRA…"
click at [719, 583] on div "version : 2 sources : - name : kafka config : y42 : apiVersion : v3 meta : expe…" at bounding box center [928, 670] width 1083 height 1182
click at [610, 590] on div "version : 2 sources : - name : kafka config : y42 : apiVersion : v3 meta : expe…" at bounding box center [928, 670] width 1083 height 1182
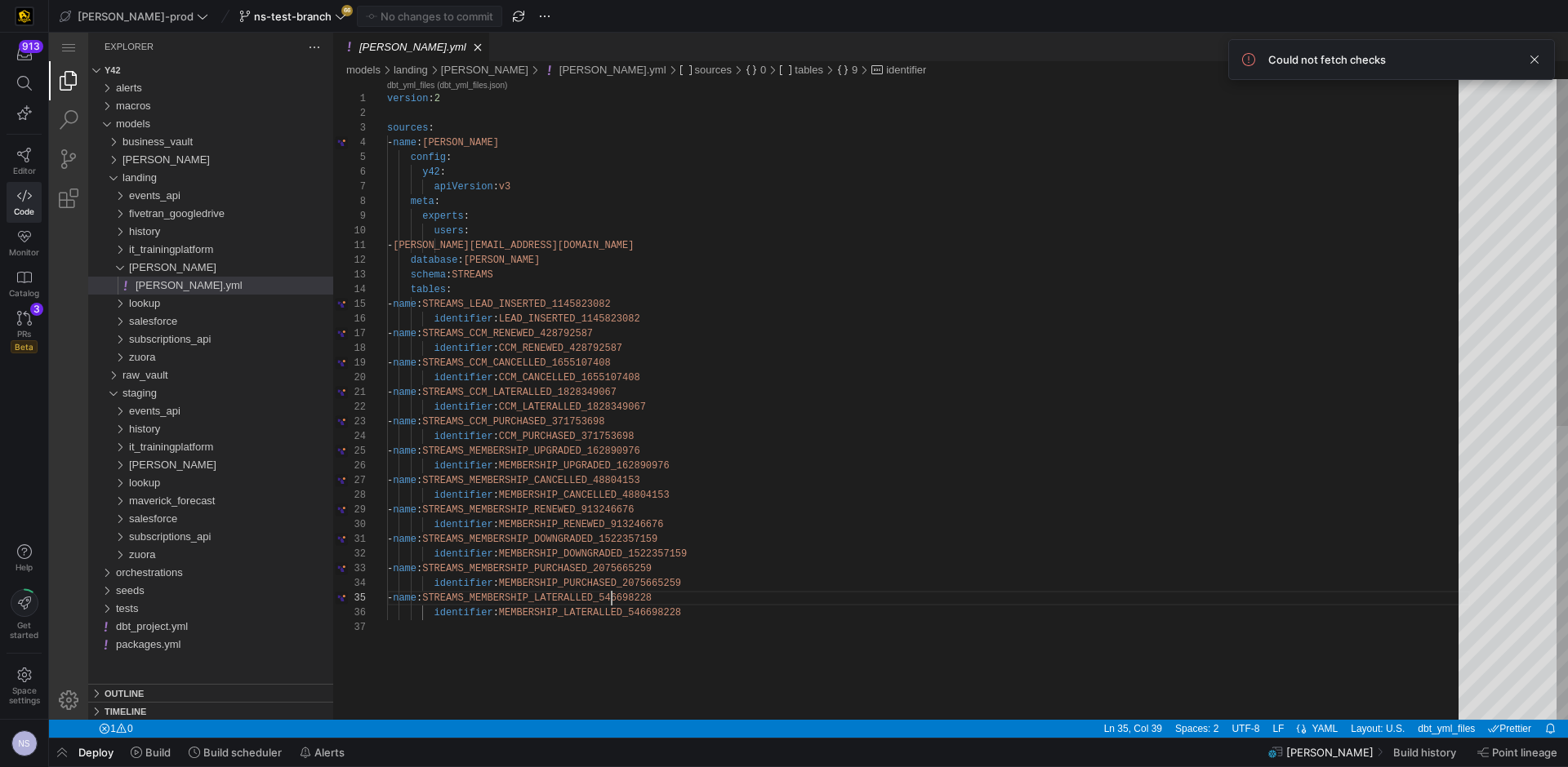
click at [610, 590] on div "version : 2 sources : - name : kafka config : y42 : apiVersion : v3 meta : expe…" at bounding box center [928, 670] width 1083 height 1182
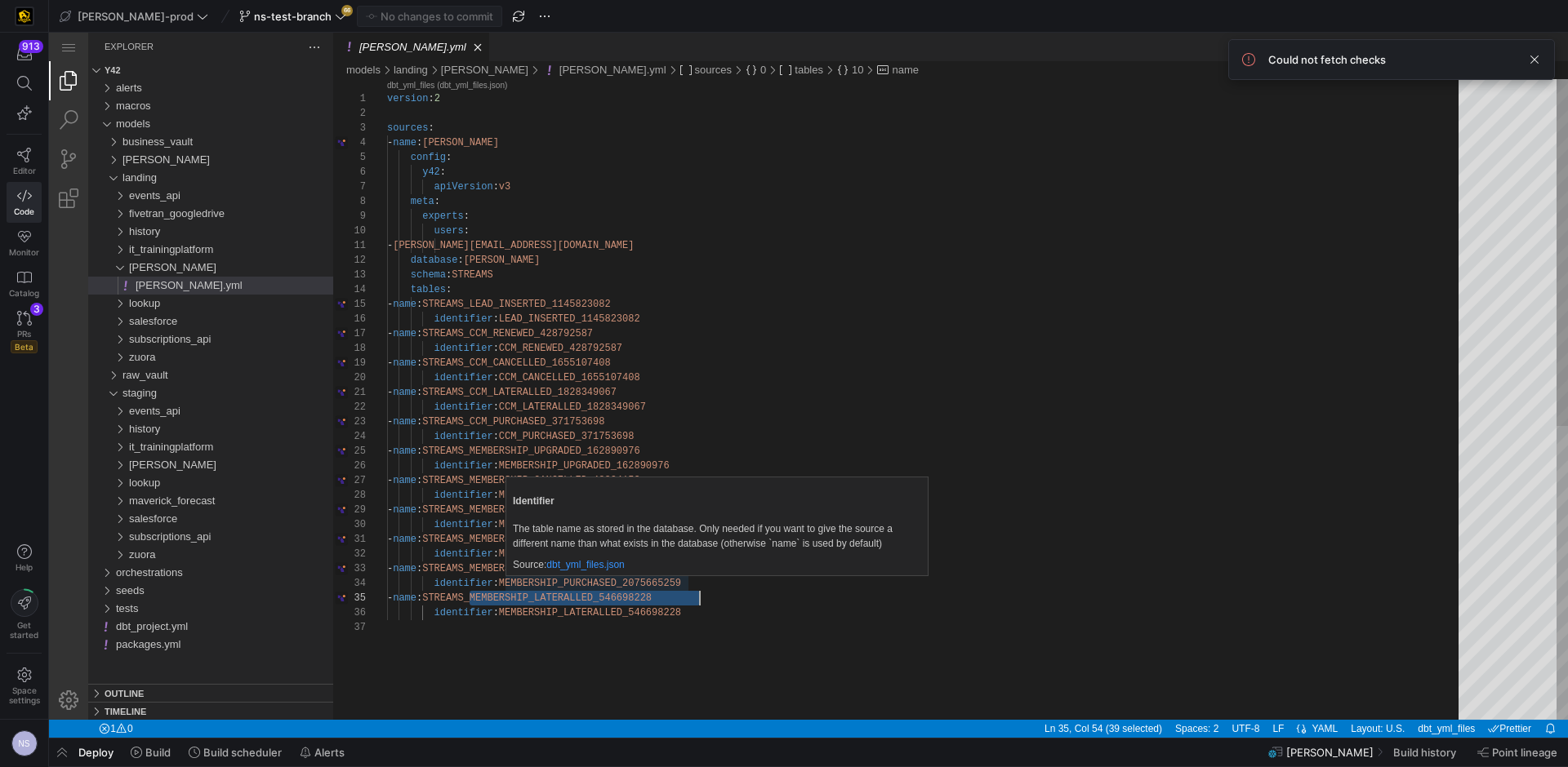
click at [609, 584] on div "version : 2 sources : - name : kafka config : y42 : apiVersion : v3 meta : expe…" at bounding box center [928, 670] width 1083 height 1182
